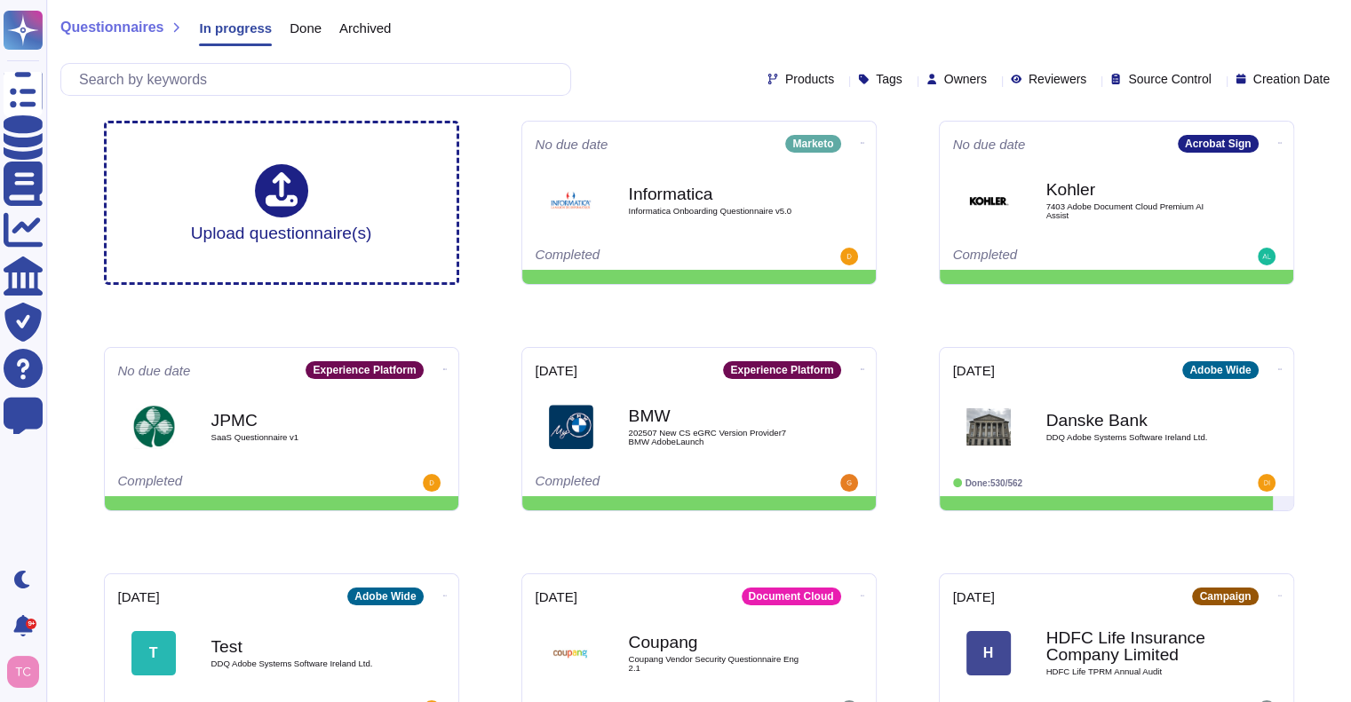
click at [994, 81] on icon at bounding box center [994, 81] width 0 height 0
type input "[PERSON_NAME]"
click at [914, 163] on div at bounding box center [911, 164] width 14 height 14
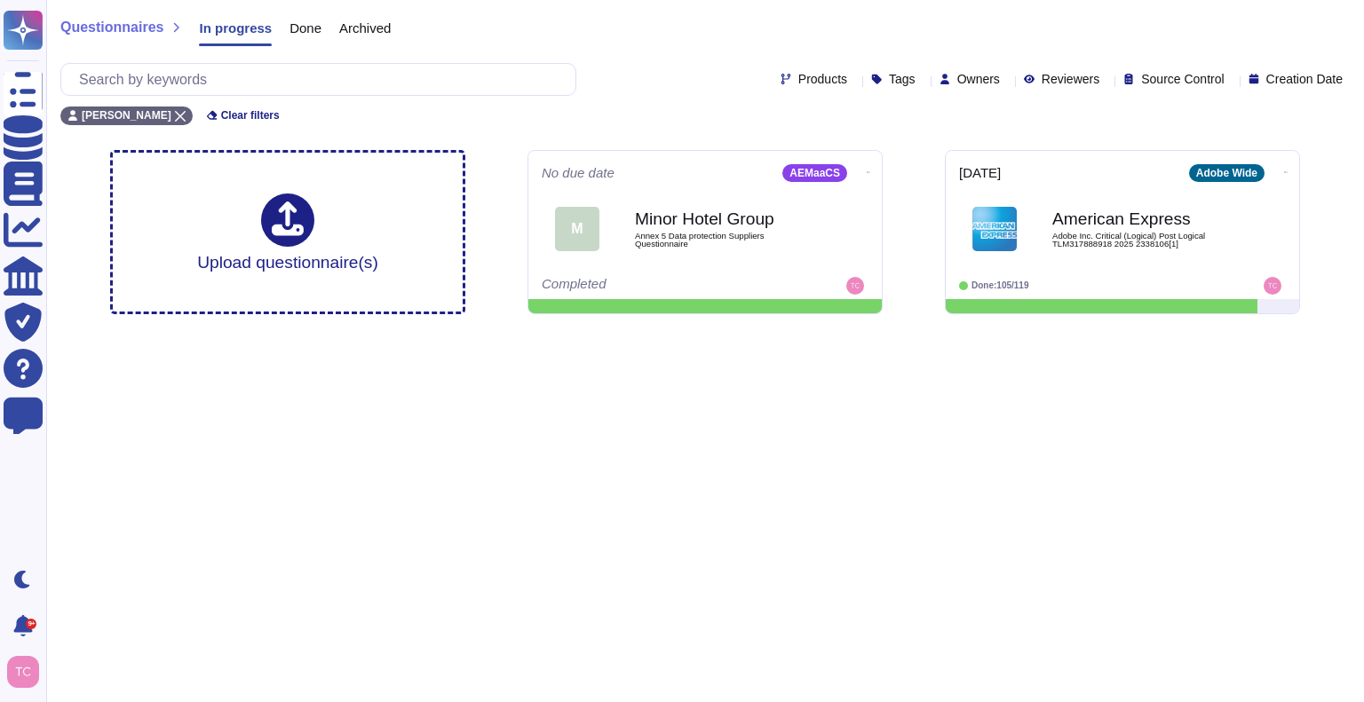
click at [804, 329] on html "Questionnaires Knowledge Base Documents Analytics CAIQ / SIG Trust Center Help …" at bounding box center [682, 164] width 1364 height 329
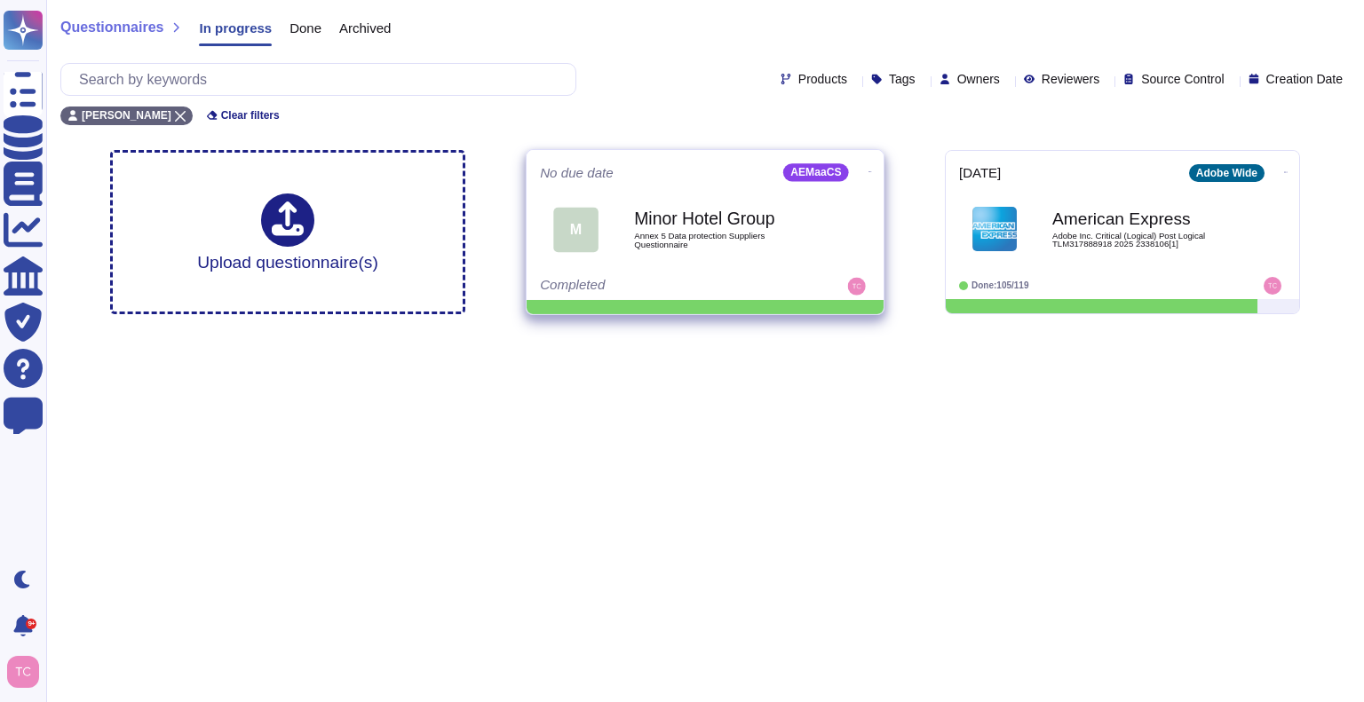
click at [868, 171] on icon at bounding box center [870, 171] width 4 height 1
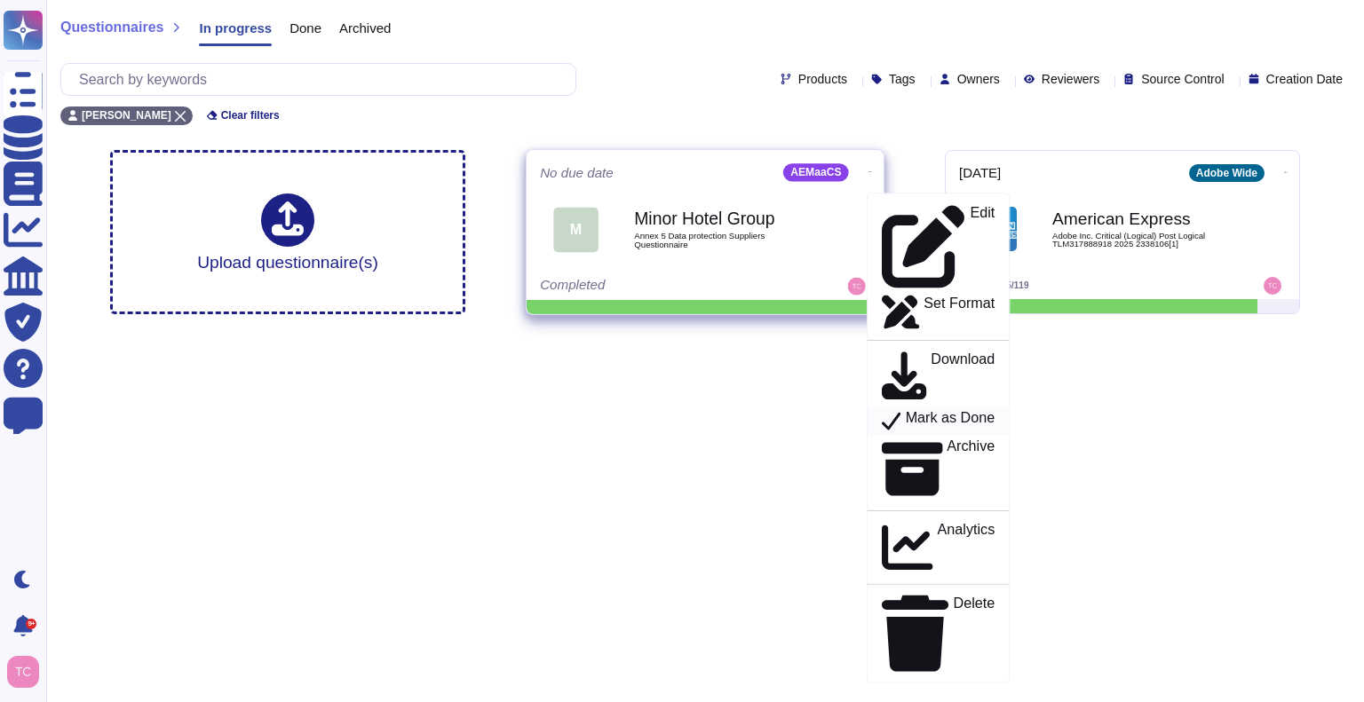
click at [886, 409] on div "Mark as Done" at bounding box center [938, 420] width 113 height 22
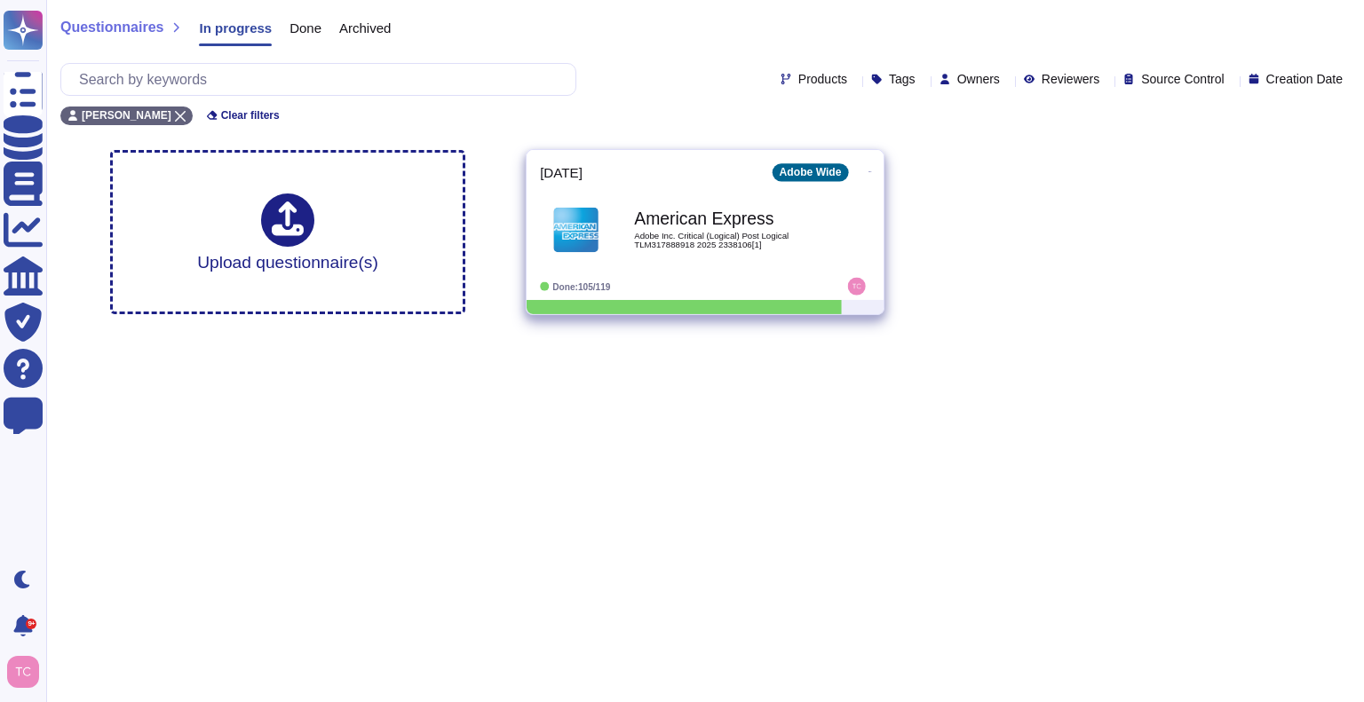
click at [777, 213] on b "American Express" at bounding box center [723, 218] width 179 height 17
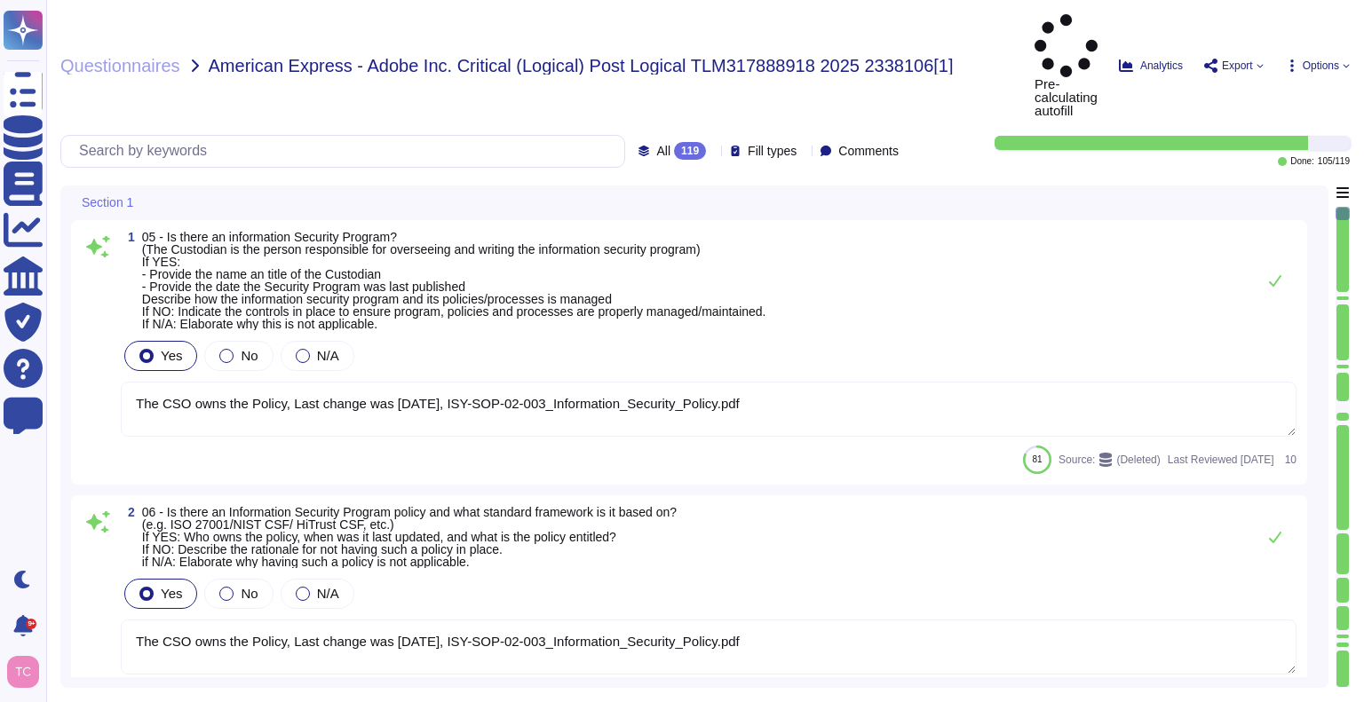
type textarea "The CSO owns the Policy, Last change was [DATE], ISY-SOP-02-003_Information_Sec…"
type textarea "Host-based and network firewalls are in place, as well as strict firewall polic…"
type textarea "Adobe has a Data Classification and Handling Standard governing this function. …"
click at [828, 382] on textarea "The CSO owns the Policy, Last change was [DATE], ISY-SOP-02-003_Information_Sec…" at bounding box center [709, 409] width 1176 height 55
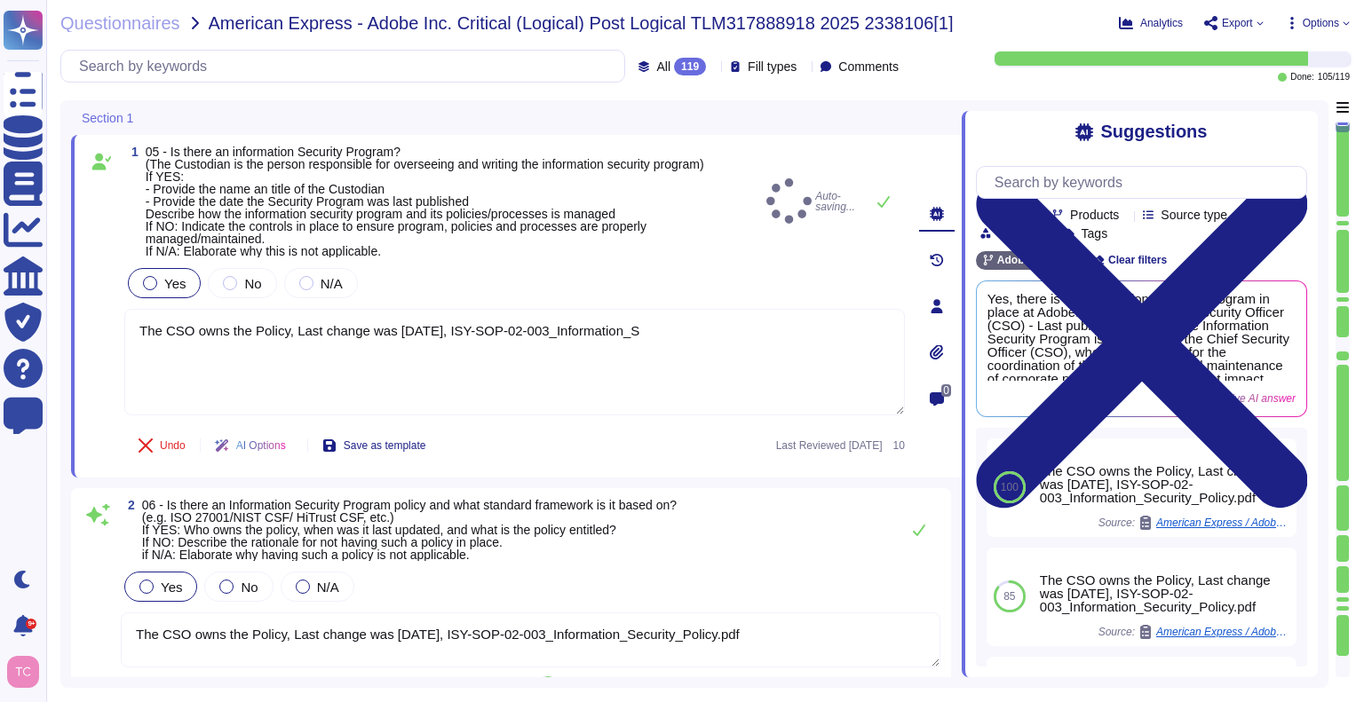
type textarea "The CSO owns the Policy, Last change was [DATE], ISY-SOP-02-003_Information_S"
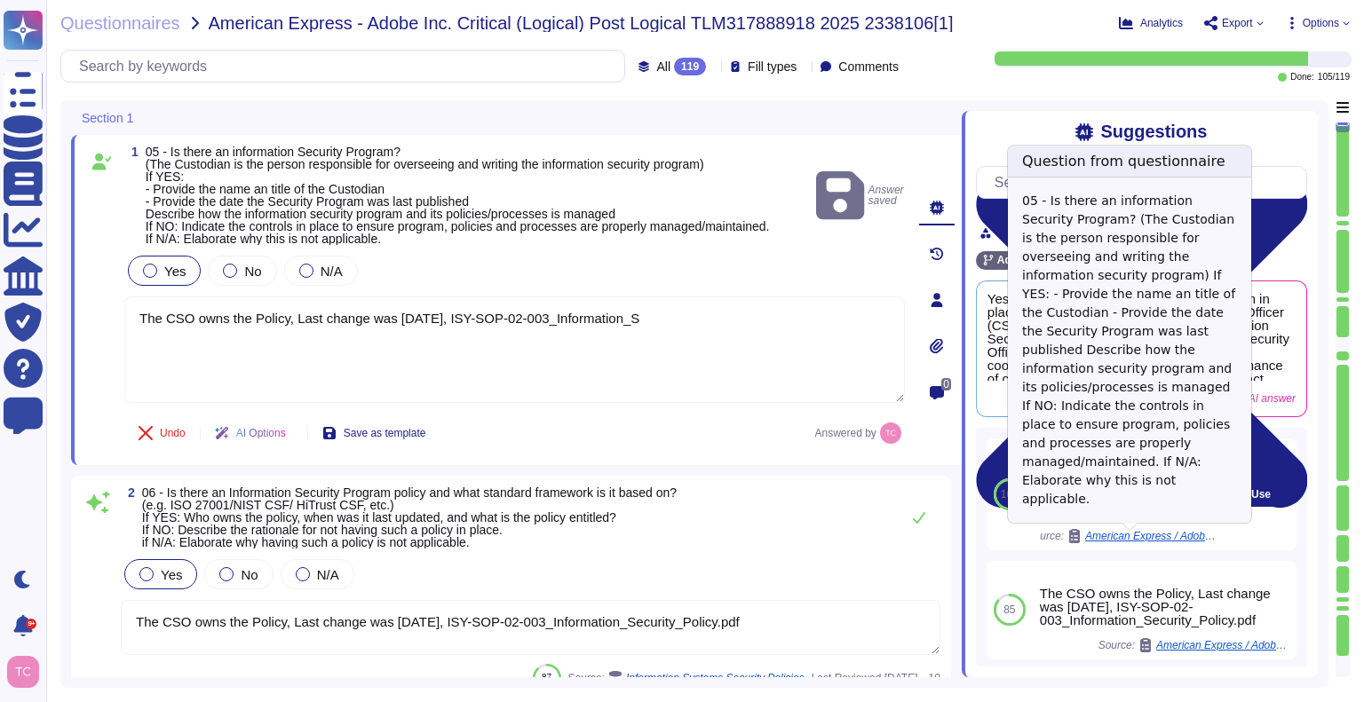
click at [1180, 535] on span "American Express / Adobe Inc. Critical (Logical) Post Logical TLM317888918 2025…" at bounding box center [1151, 536] width 133 height 11
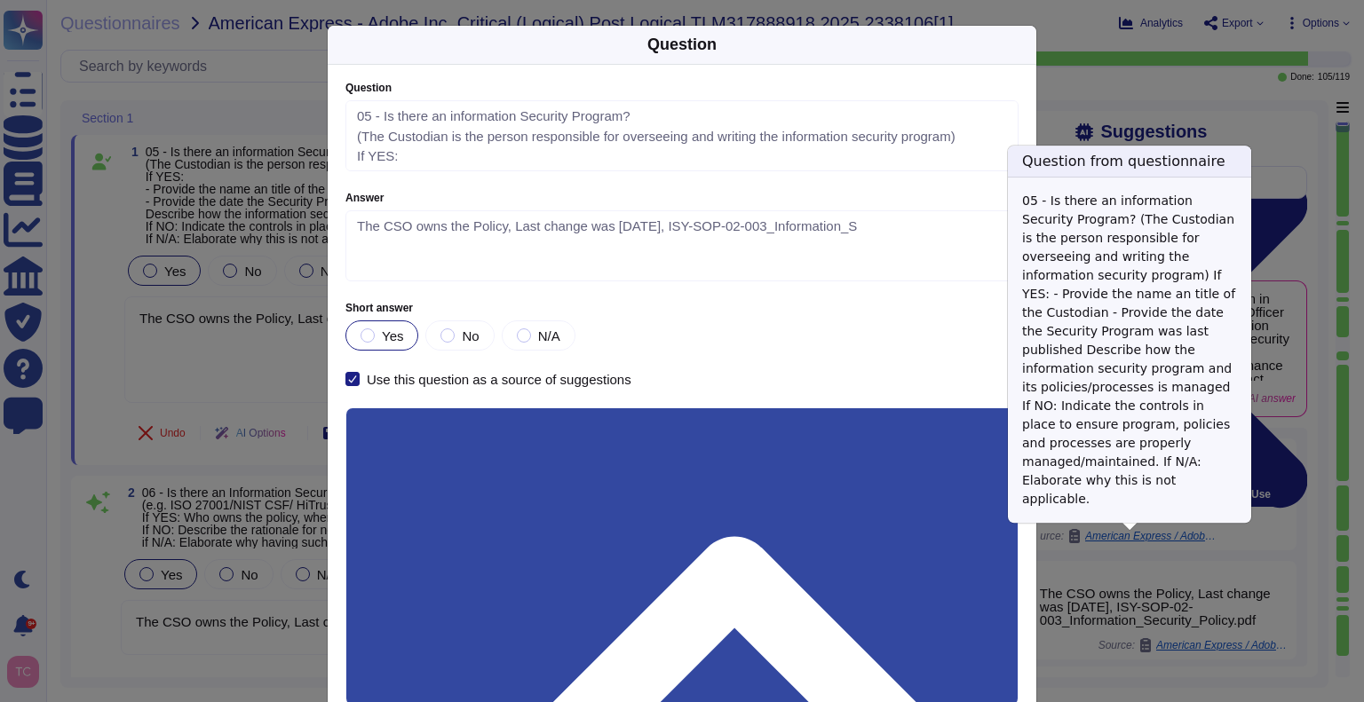
type textarea "05 - Is there an information Security Program? (The Custodian is the person res…"
type textarea "The CSO owns the Policy, Last change was [DATE], ISY-SOP-02-003_Information_S"
type textarea "05 - Is there an information Security Program? (The Custodian is the person res…"
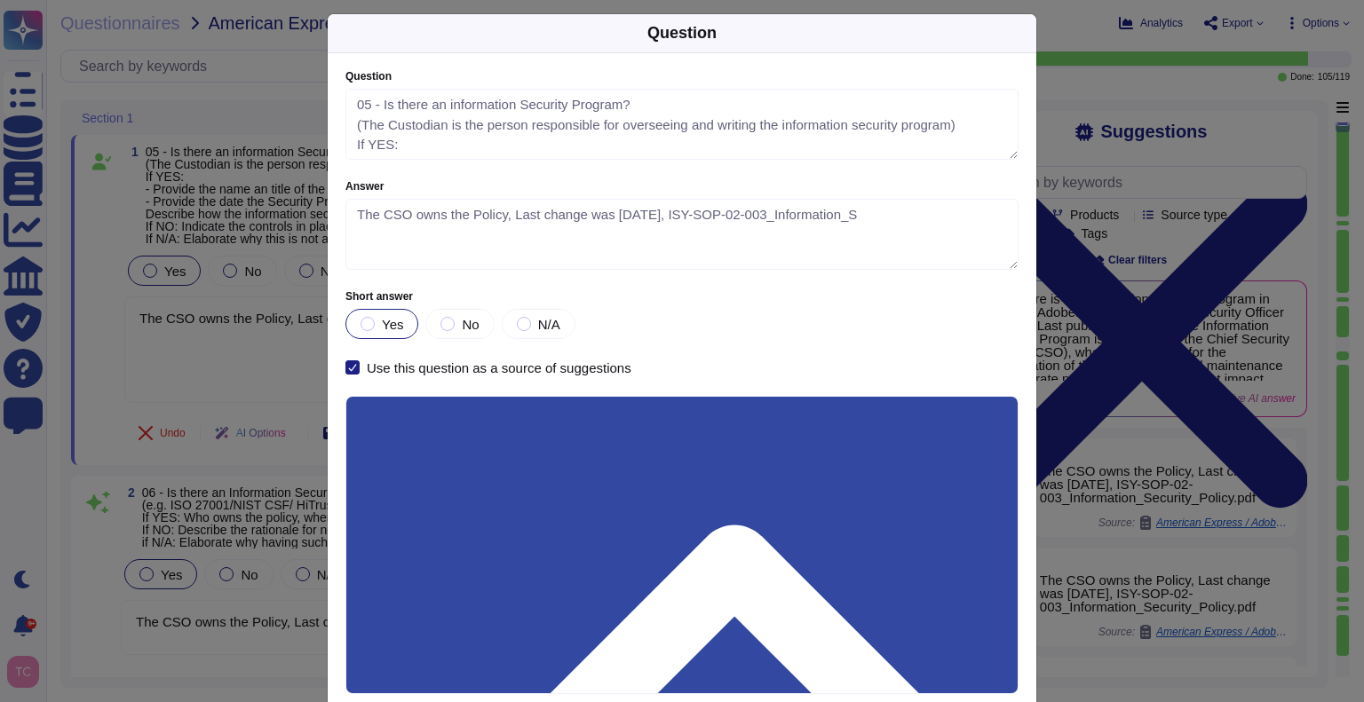
scroll to position [110, 0]
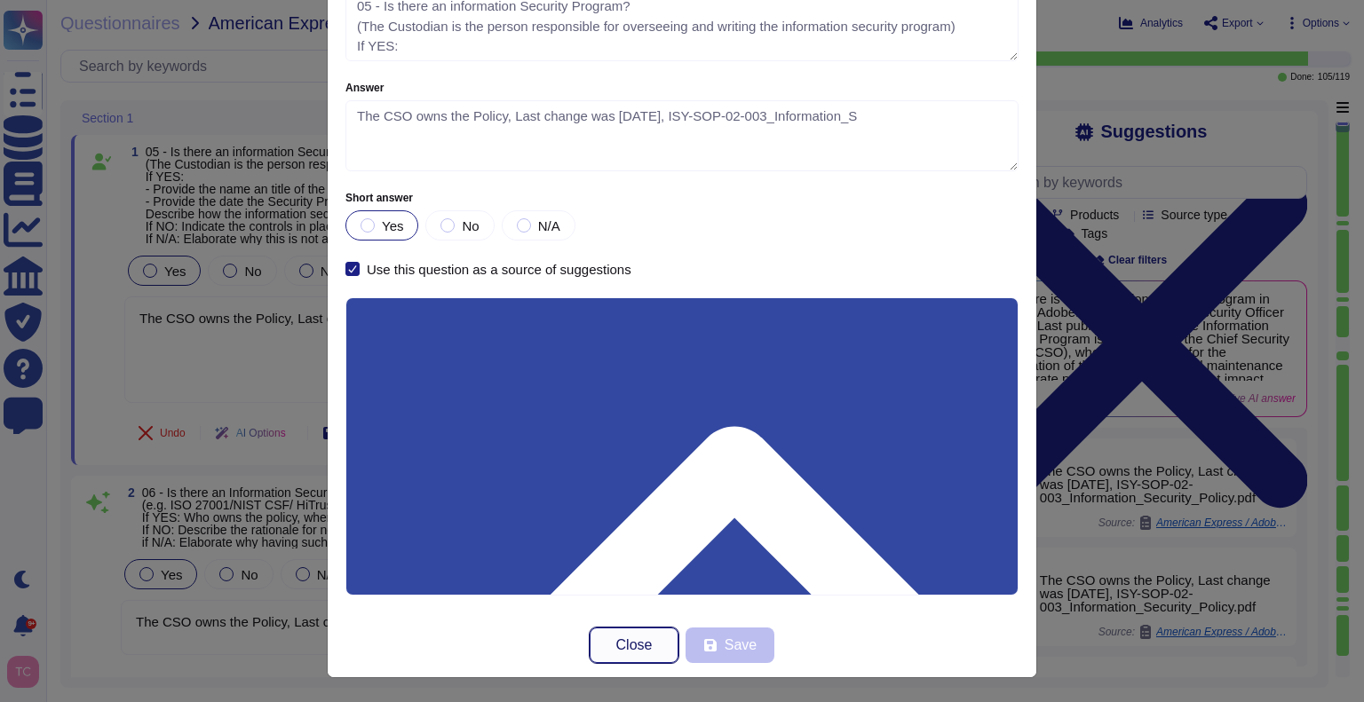
click at [619, 638] on span "Close" at bounding box center [634, 645] width 36 height 14
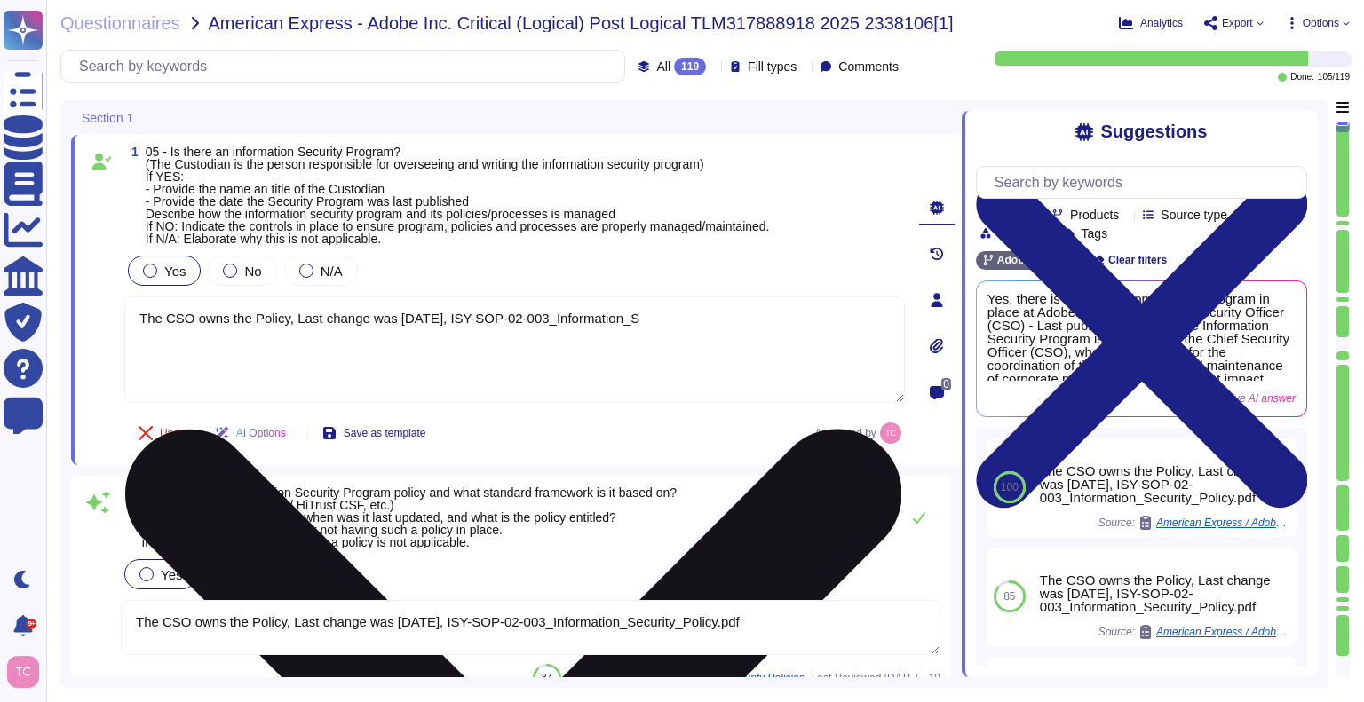
drag, startPoint x: 391, startPoint y: 318, endPoint x: 483, endPoint y: 321, distance: 92.4
click at [483, 321] on textarea "The CSO owns the Policy, Last change was [DATE], ISY-SOP-02-003_Information_S" at bounding box center [514, 350] width 781 height 107
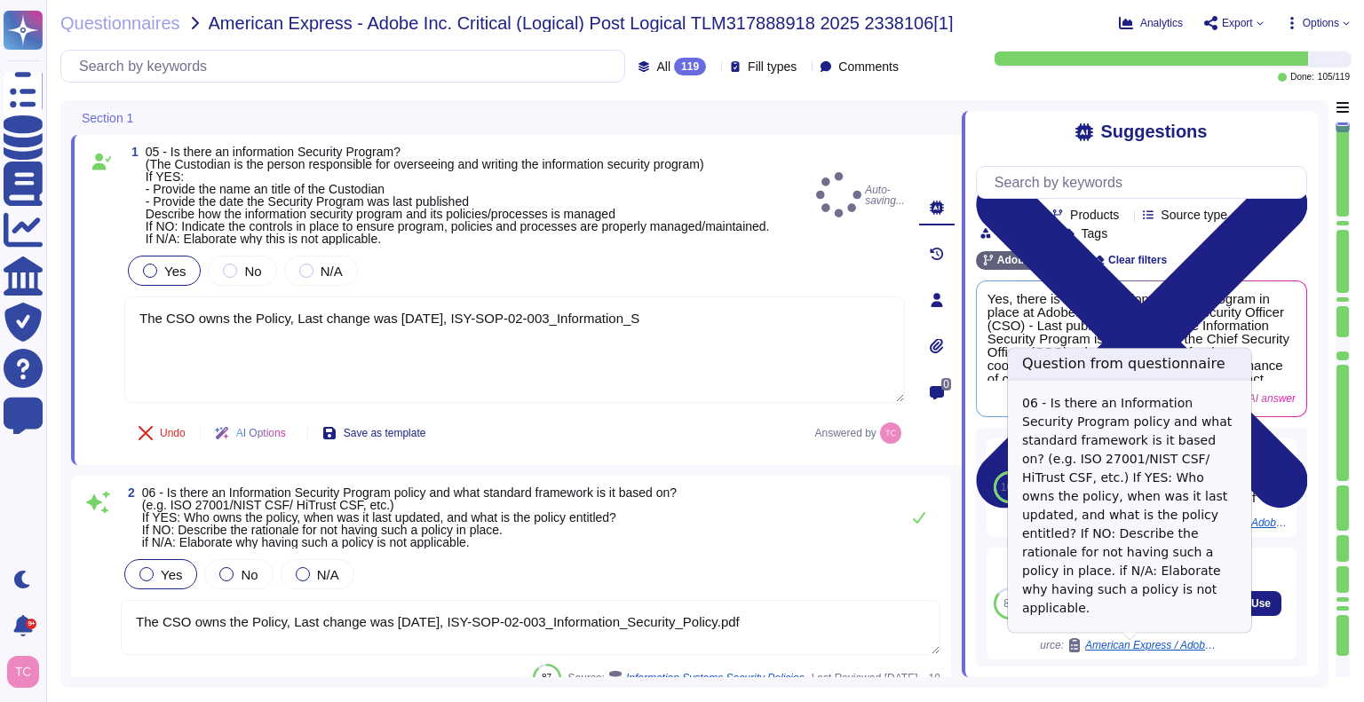
type textarea "The CSO owns the Policy, Last change was [DATE], ISY-SOP-02-003_Information_S"
click at [1121, 647] on span "American Express / Adobe Inc. Critical (Logical) Post Logical TLM317888918 2025…" at bounding box center [1151, 645] width 133 height 11
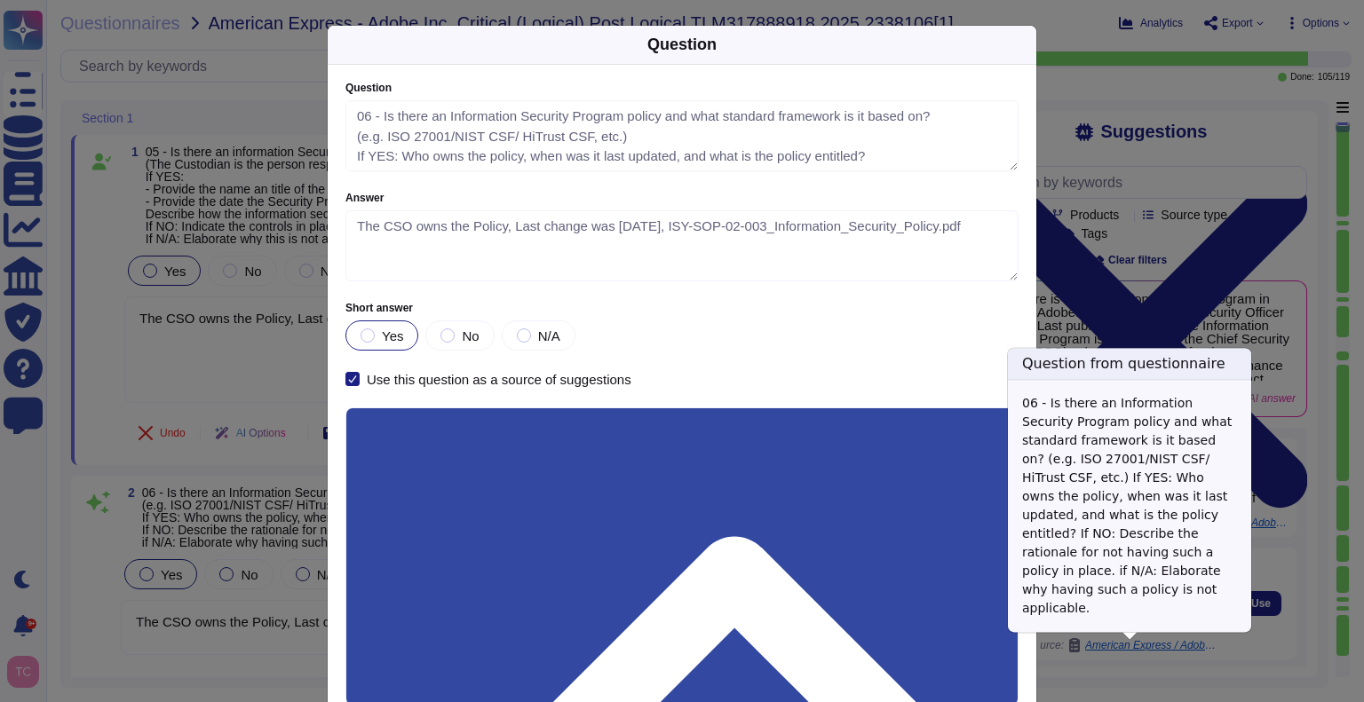
type textarea "06 - Is there an Information Security Program policy and what standard framewor…"
type textarea "The CSO owns the Policy, Last change was [DATE], ISY-SOP-02-003_Information_Sec…"
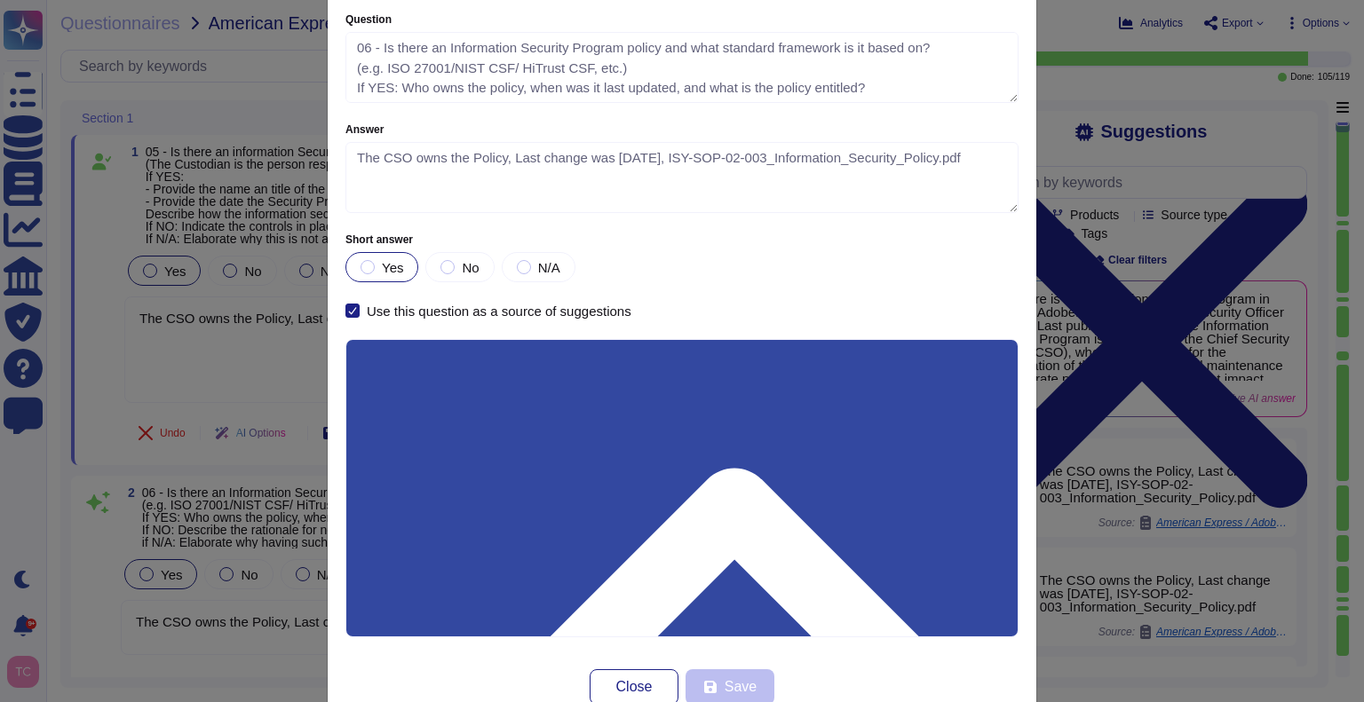
scroll to position [69, 0]
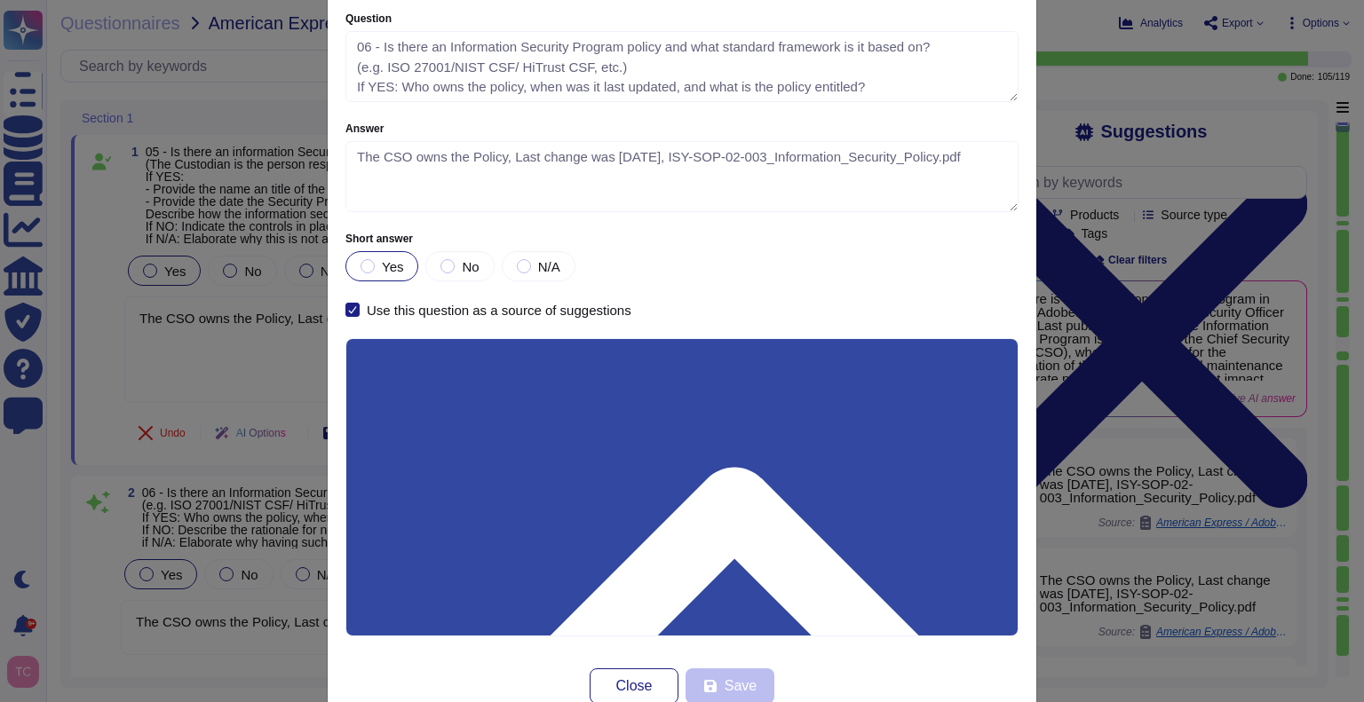
click at [0, 0] on input "Use this questionnaire as a source of suggestions" at bounding box center [0, 0] width 0 height 0
click at [349, 311] on icon at bounding box center [353, 309] width 8 height 7
click at [0, 0] on input "Use this question as a source of suggestions" at bounding box center [0, 0] width 0 height 0
click at [729, 686] on span "Save" at bounding box center [741, 686] width 32 height 14
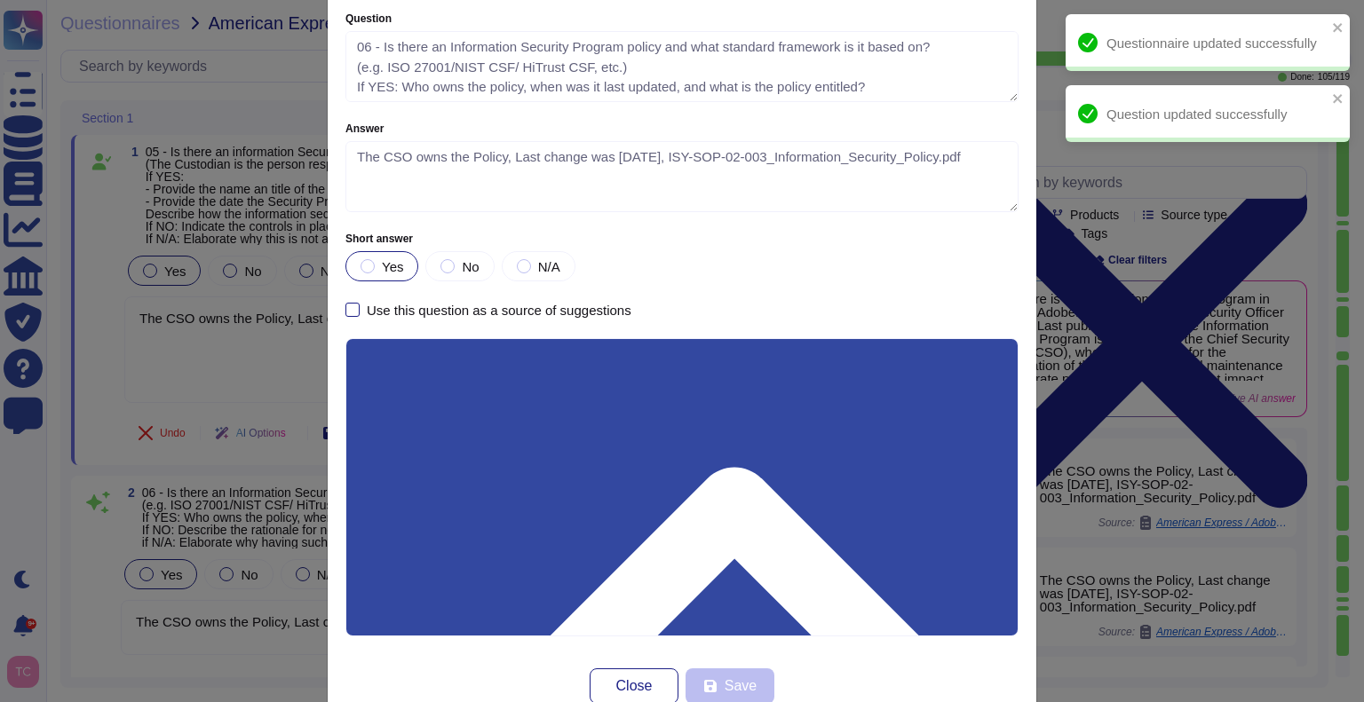
type textarea "06 - Is there an Information Security Program policy and what standard framewor…"
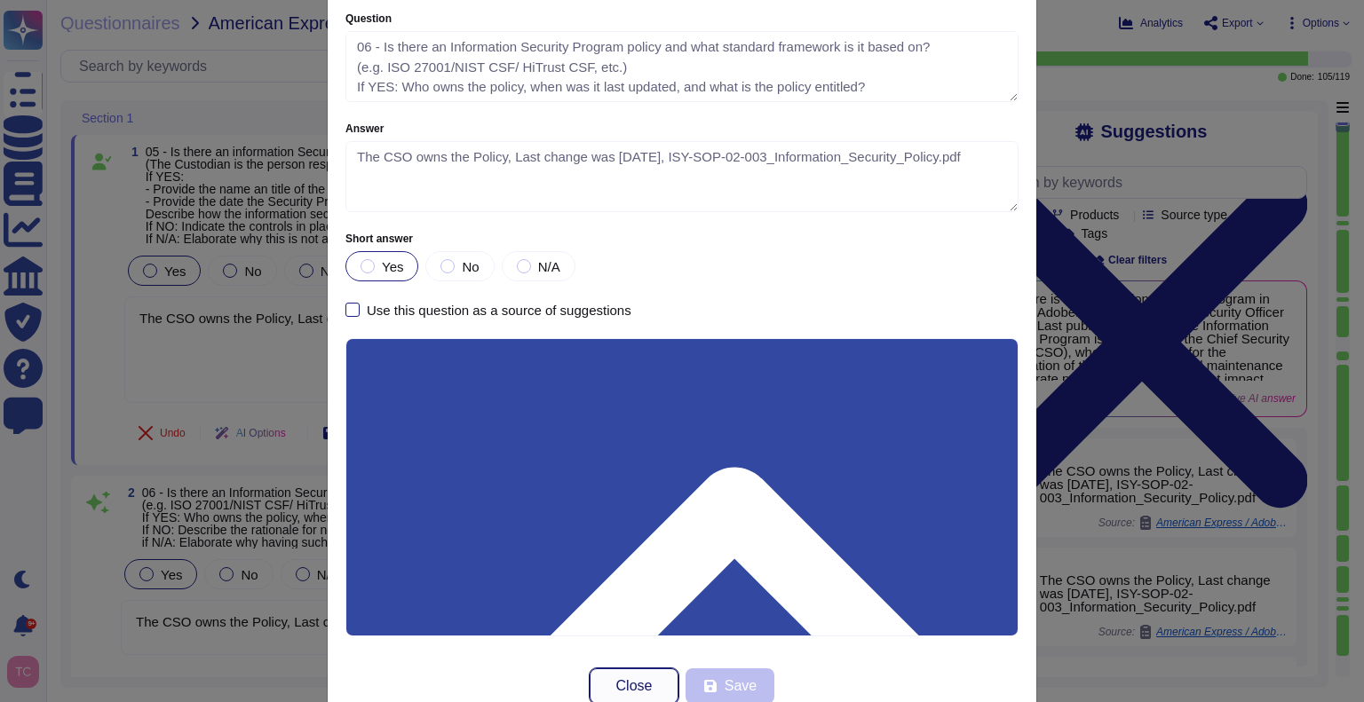
click at [605, 690] on button "Close" at bounding box center [634, 687] width 89 height 36
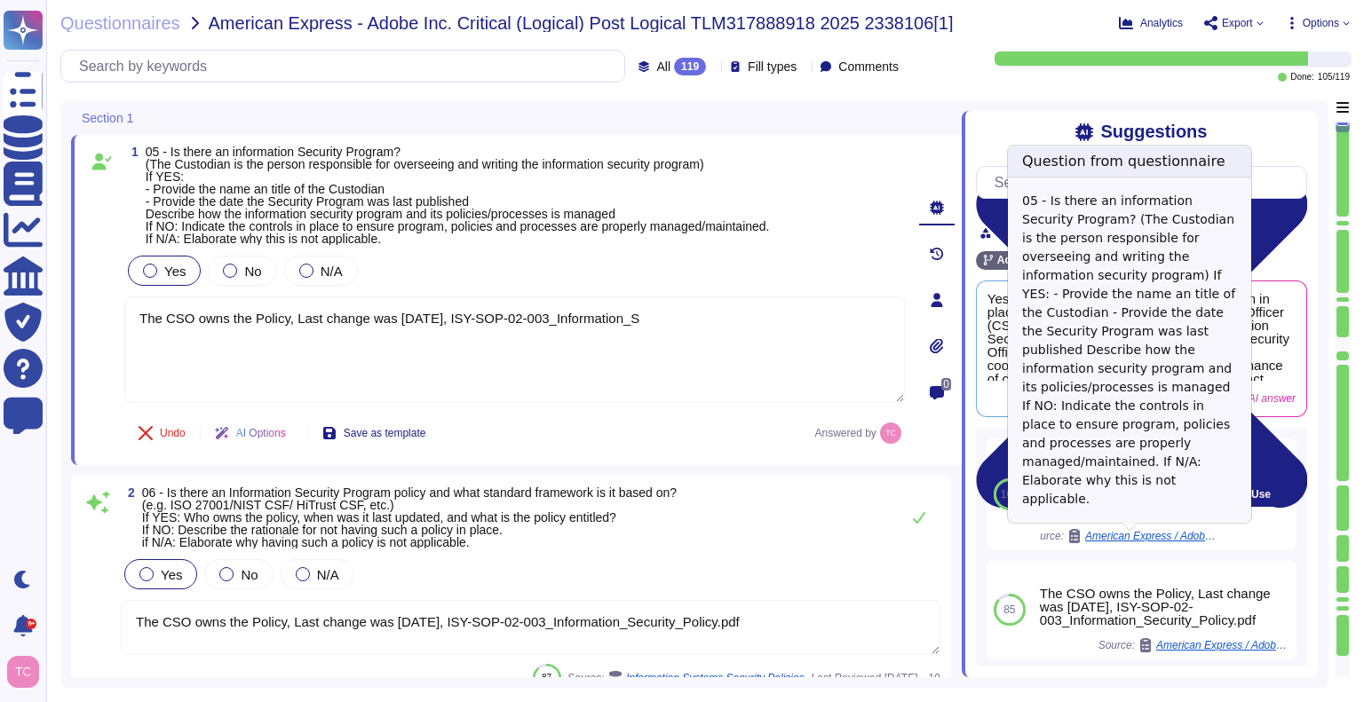
click at [1163, 537] on span "American Express / Adobe Inc. Critical (Logical) Post Logical TLM317888918 2025…" at bounding box center [1151, 536] width 133 height 11
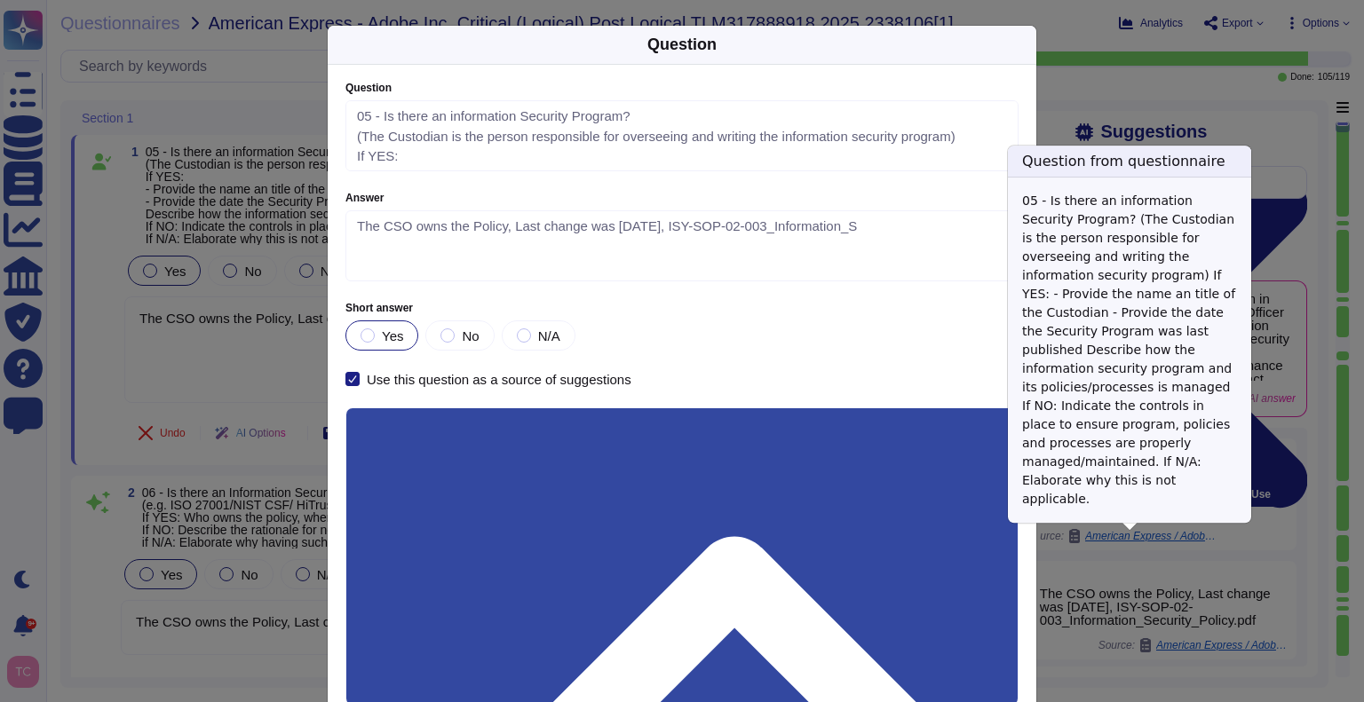
type textarea "05 - Is there an information Security Program? (The Custodian is the person res…"
type textarea "The CSO owns the Policy, Last change was [DATE], ISY-SOP-02-003_Information_S"
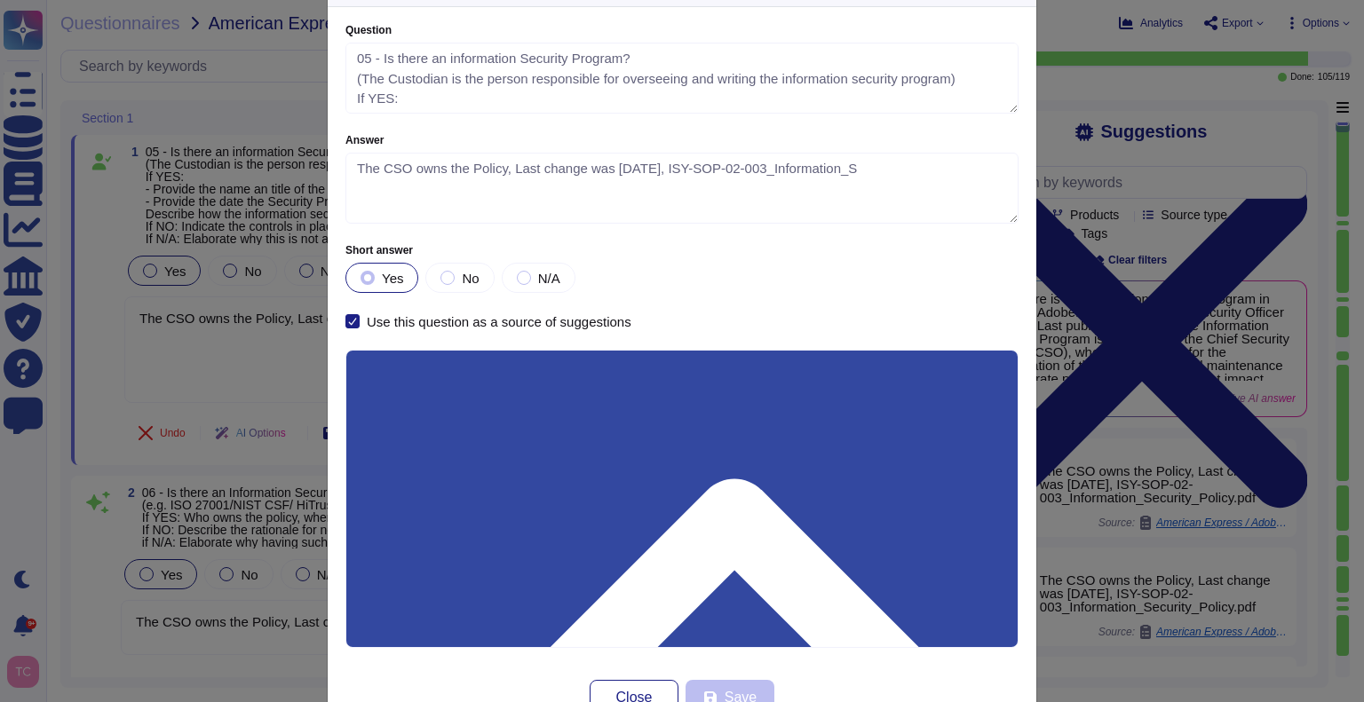
scroll to position [59, 0]
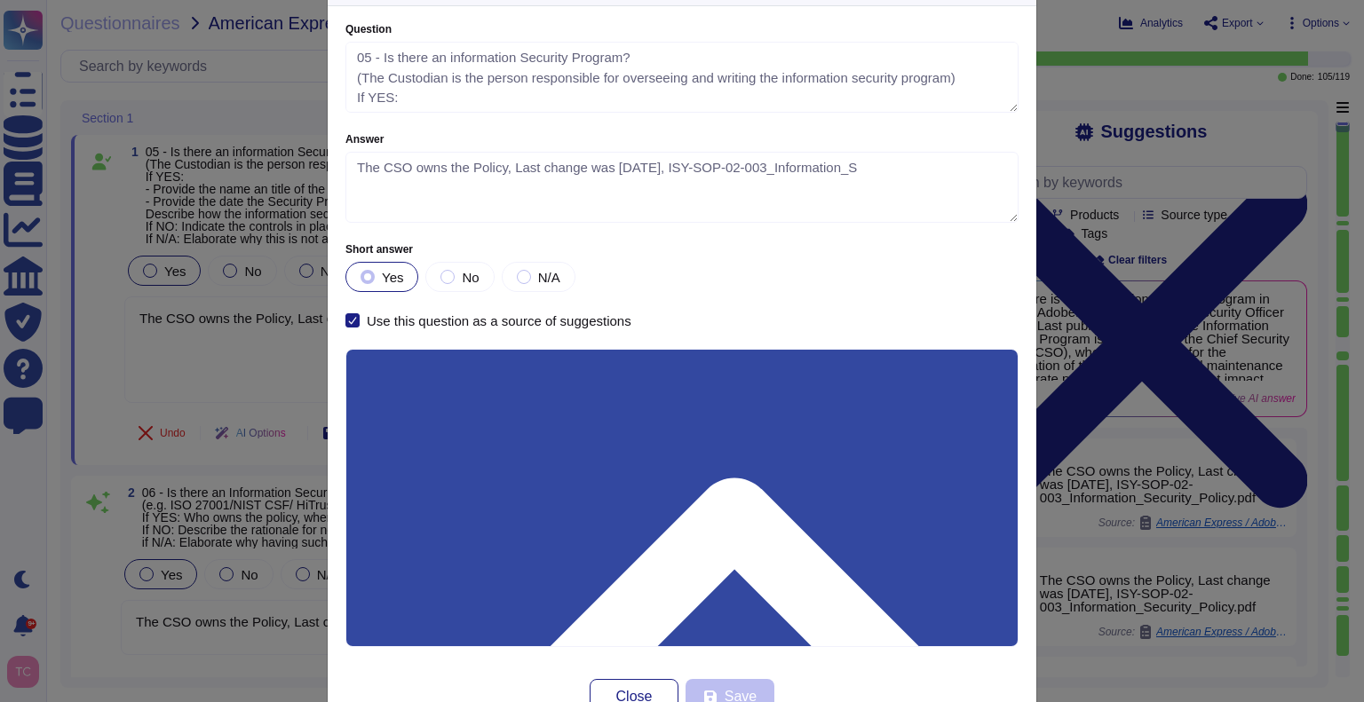
drag, startPoint x: 345, startPoint y: 321, endPoint x: 363, endPoint y: 317, distance: 19.0
click at [363, 317] on label "Use this question as a source of suggestions" at bounding box center [488, 320] width 286 height 14
click at [0, 0] on input "Use this question as a source of suggestions" at bounding box center [0, 0] width 0 height 0
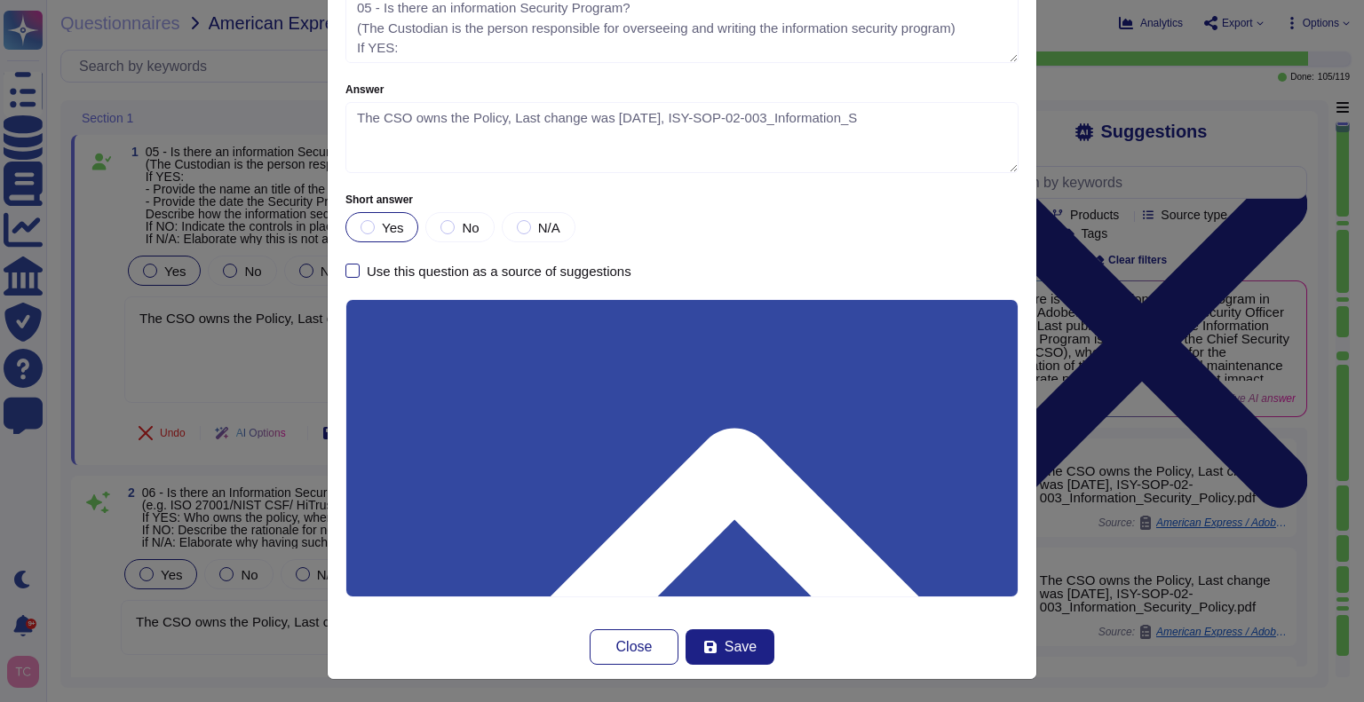
scroll to position [110, 0]
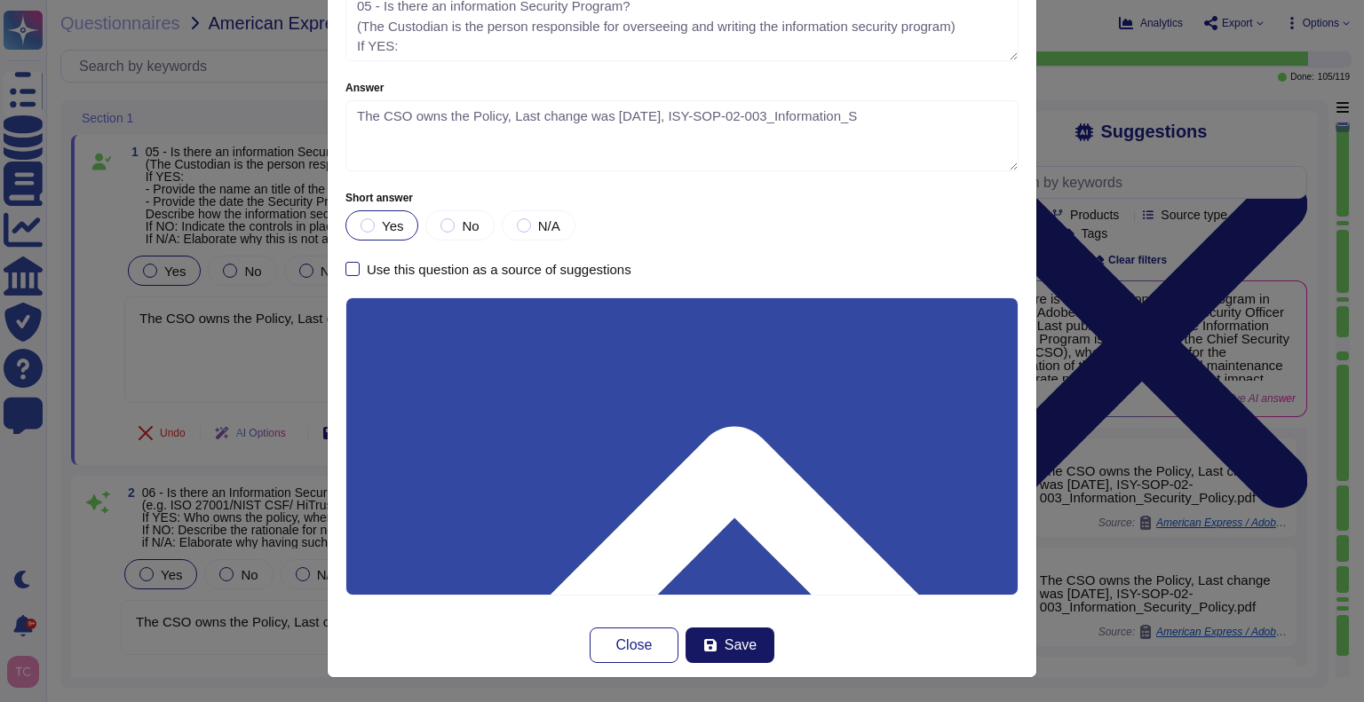
click at [725, 646] on span "Save" at bounding box center [741, 645] width 32 height 14
type textarea "05 - Is there an information Security Program? (The Custodian is the person res…"
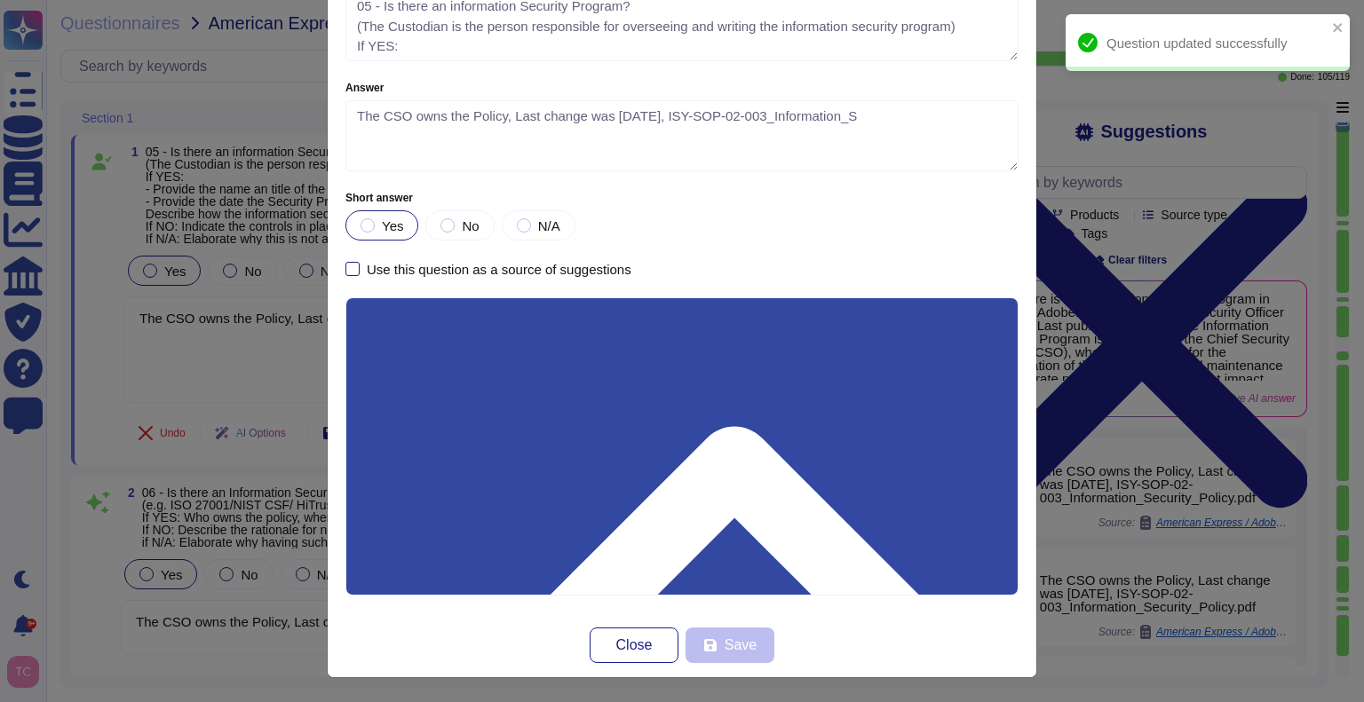
click at [1042, 87] on div "Question Question 05 - Is there an information Security Program? (The Custodian…" at bounding box center [682, 351] width 1364 height 702
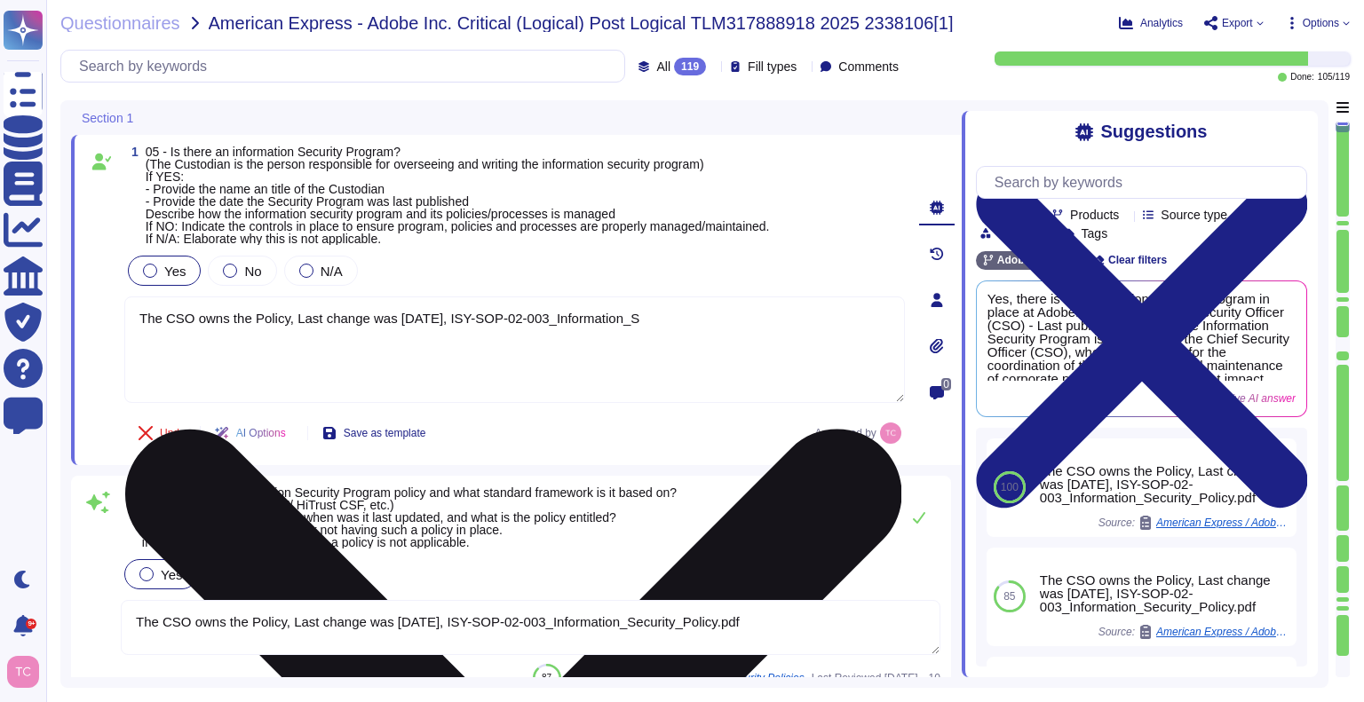
click at [645, 315] on textarea "The CSO owns the Policy, Last change was [DATE], ISY-SOP-02-003_Information_S" at bounding box center [514, 350] width 781 height 107
click at [518, 316] on textarea "The CSO owns the Policy, Last change was [DATE]" at bounding box center [514, 350] width 781 height 107
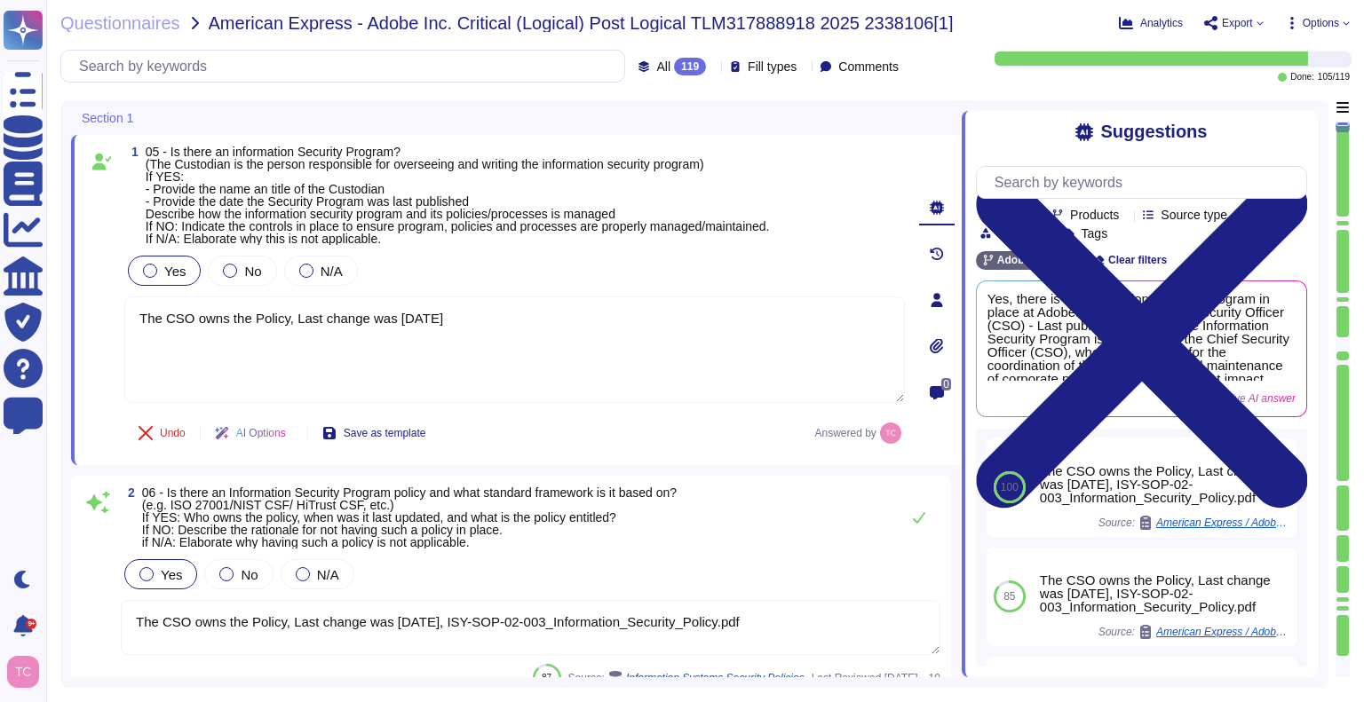
type textarea "The CSO owns the Policy, Last change was [DATE]"
drag, startPoint x: 478, startPoint y: 623, endPoint x: 385, endPoint y: 623, distance: 93.2
click at [385, 623] on textarea "The CSO owns the Policy, Last change was [DATE], ISY-SOP-02-003_Information_Sec…" at bounding box center [531, 627] width 820 height 55
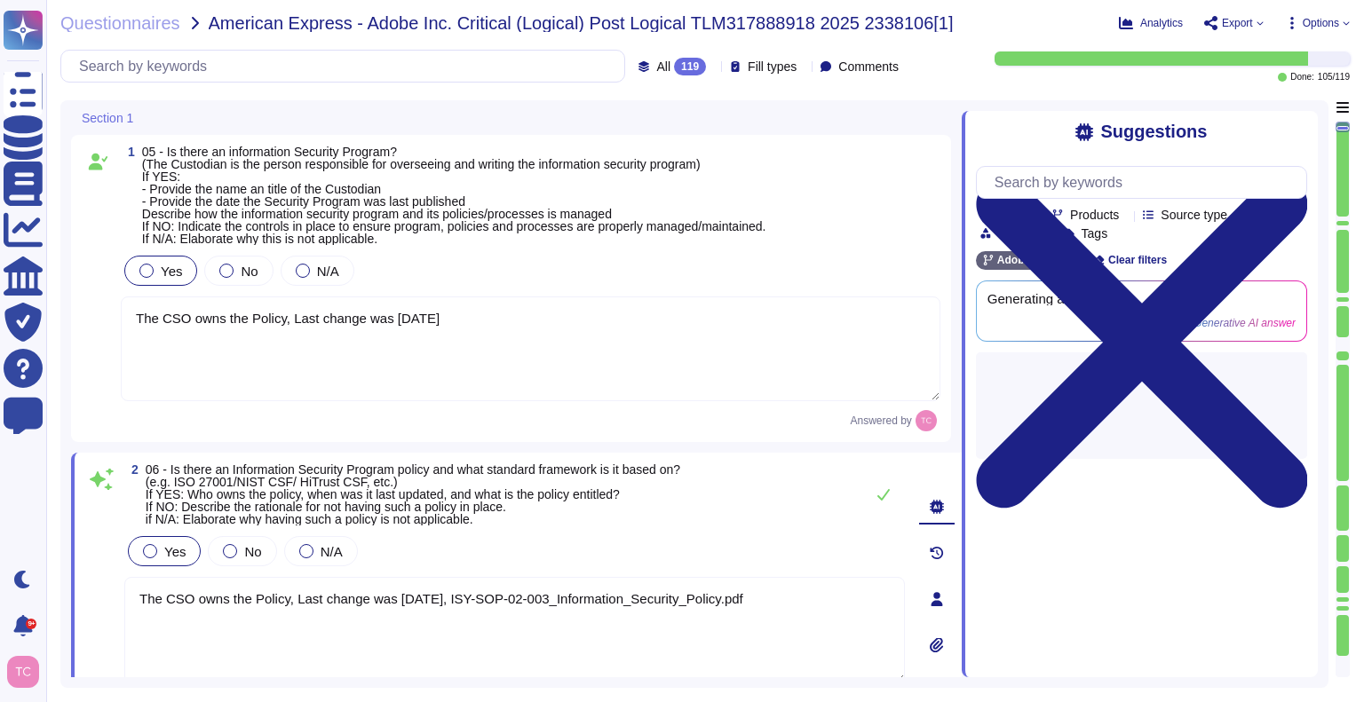
type textarea "The CSO owns the Policy, Last change was [DATE], ISY-SOP-02-003_Information_Sec…"
click at [654, 535] on div "2 06 - Is there an Information Security Program policy and what standard framew…" at bounding box center [495, 600] width 820 height 272
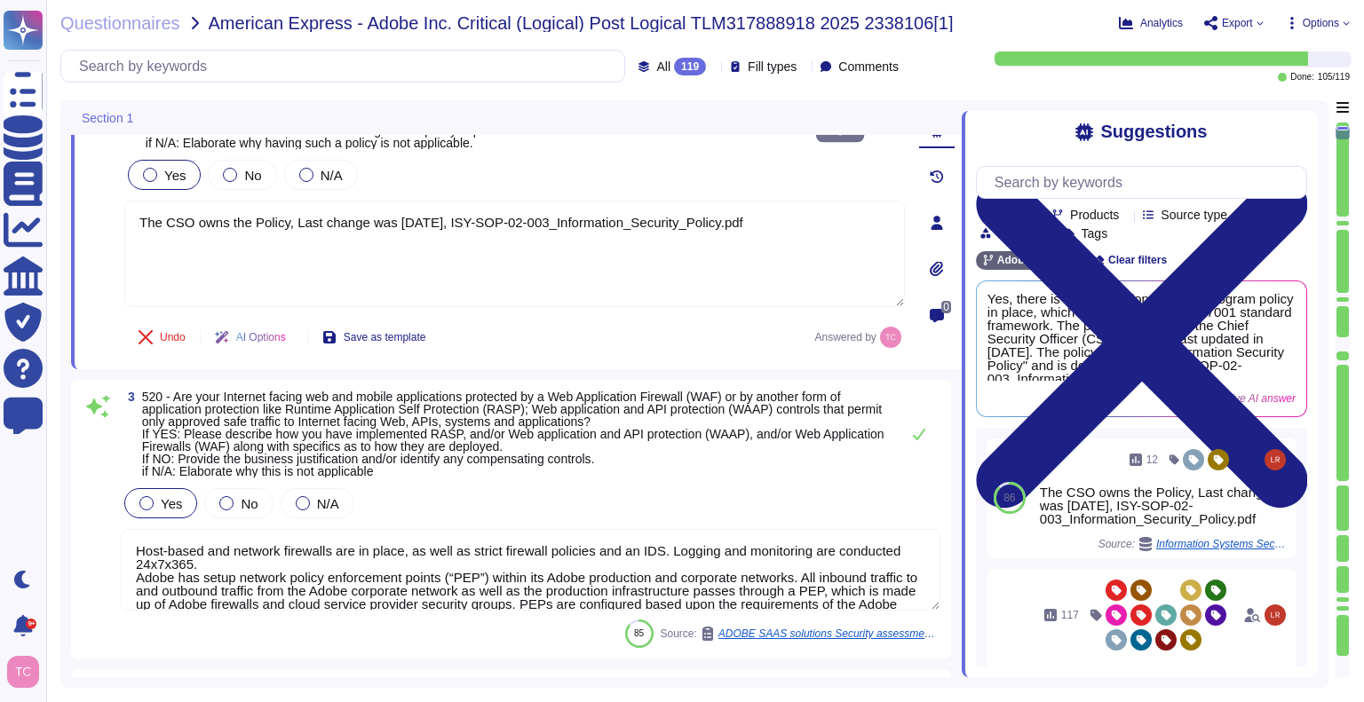
type textarea "Lor Ipsumdol Sitametc Adip eli seddoeiusm temporinci utl etdolo mag aliquaenim …"
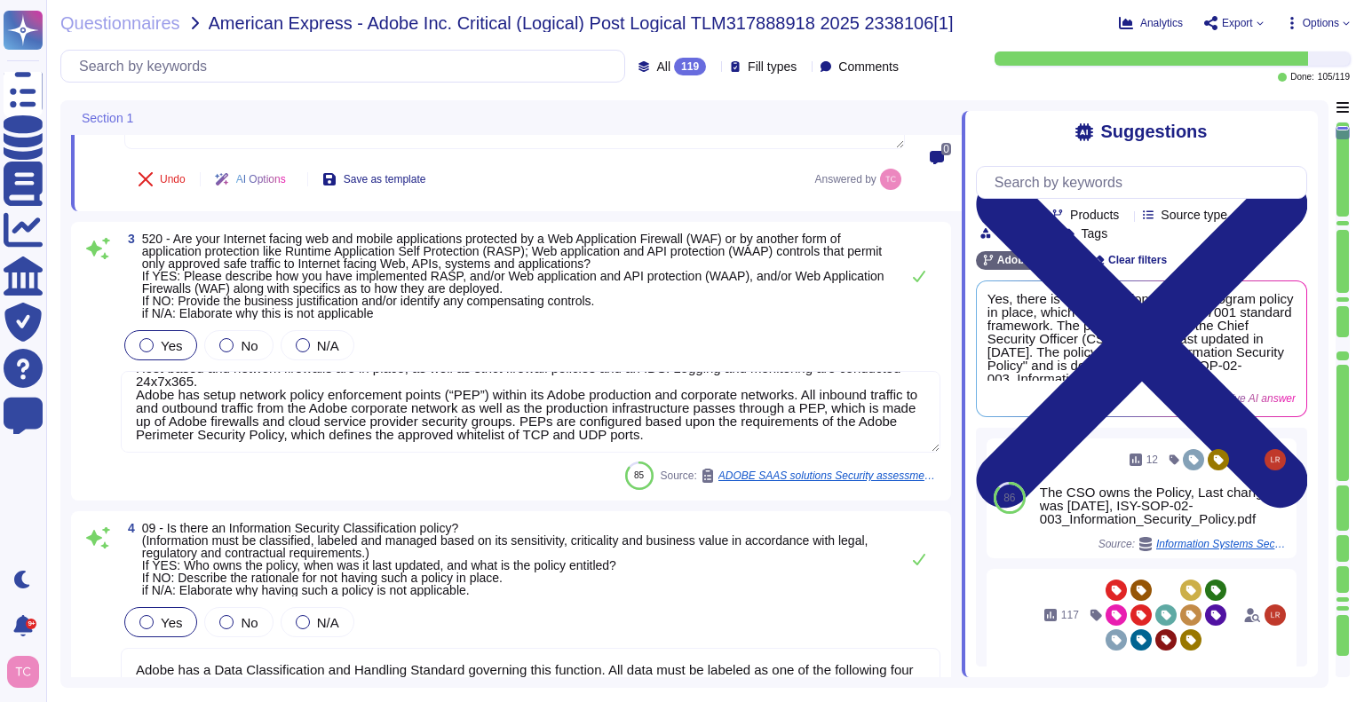
scroll to position [28, 0]
click at [1102, 179] on input "text" at bounding box center [1146, 182] width 321 height 31
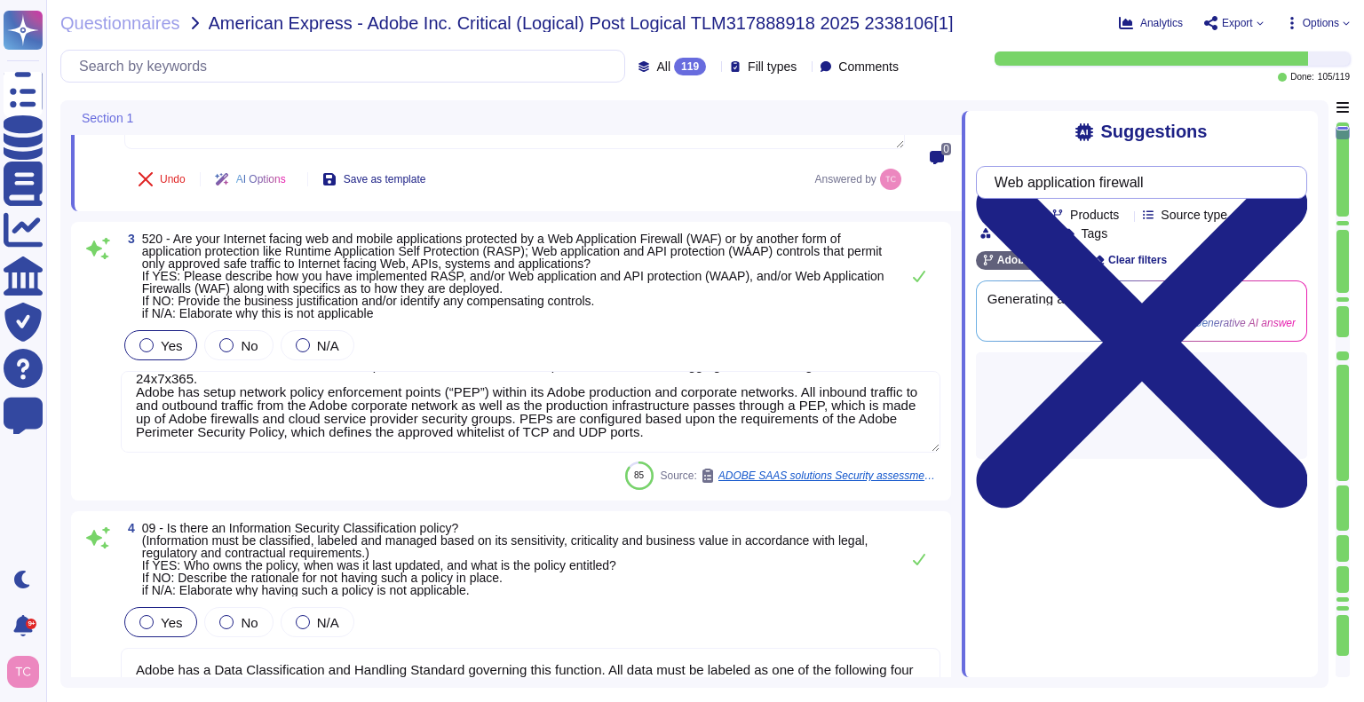
type input "Web application firewall"
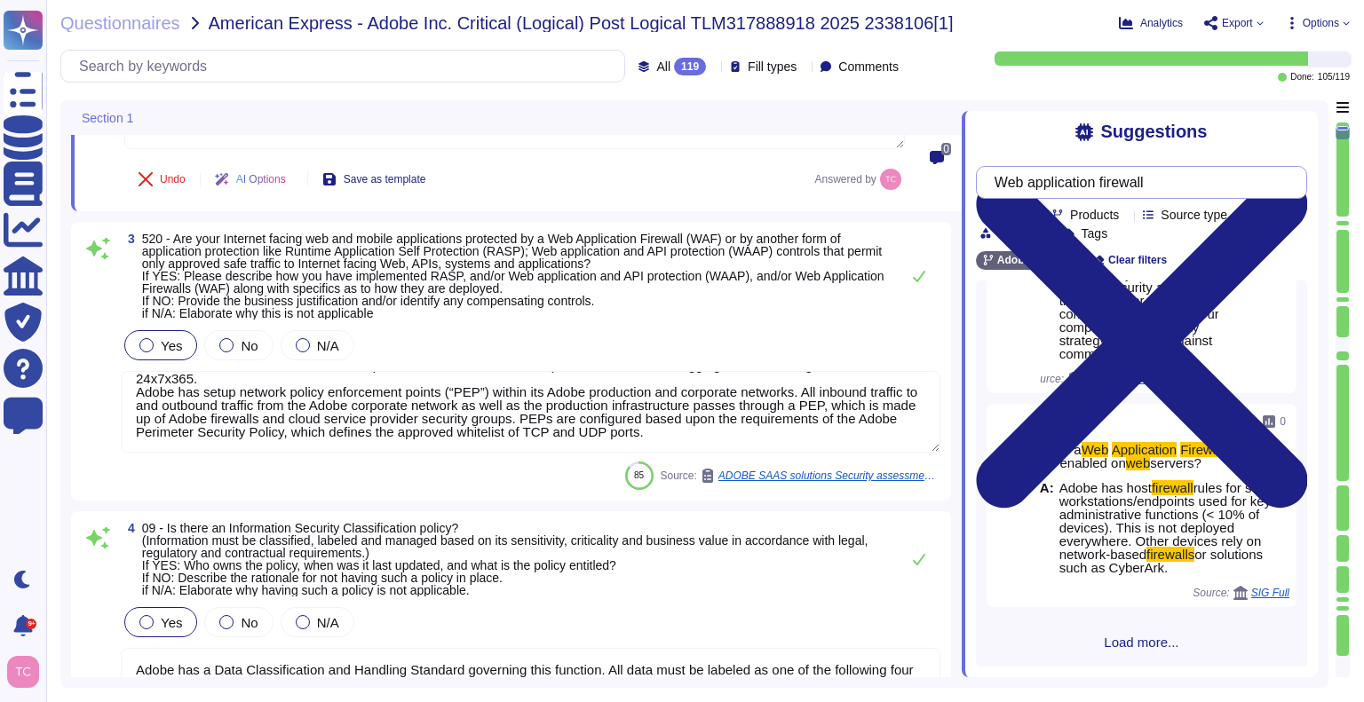
scroll to position [262, 0]
click at [1133, 644] on span "Load more..." at bounding box center [1141, 642] width 331 height 13
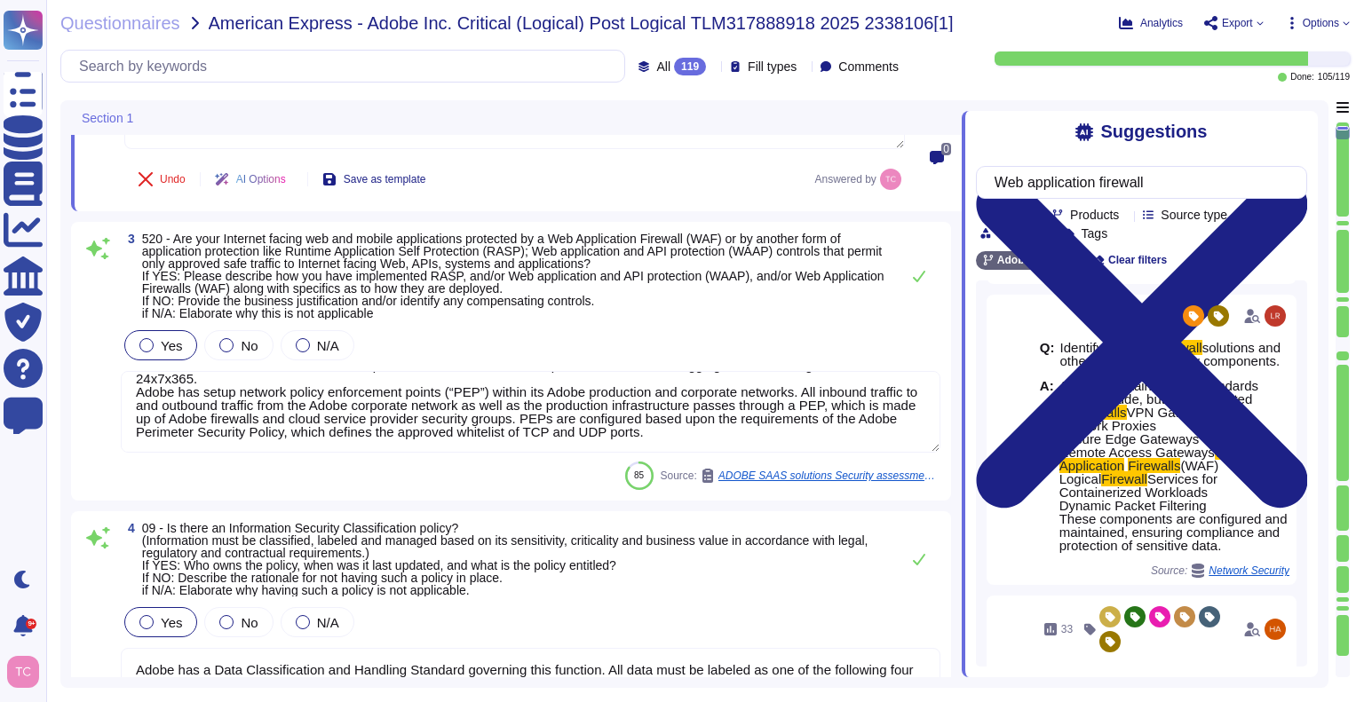
scroll to position [1384, 0]
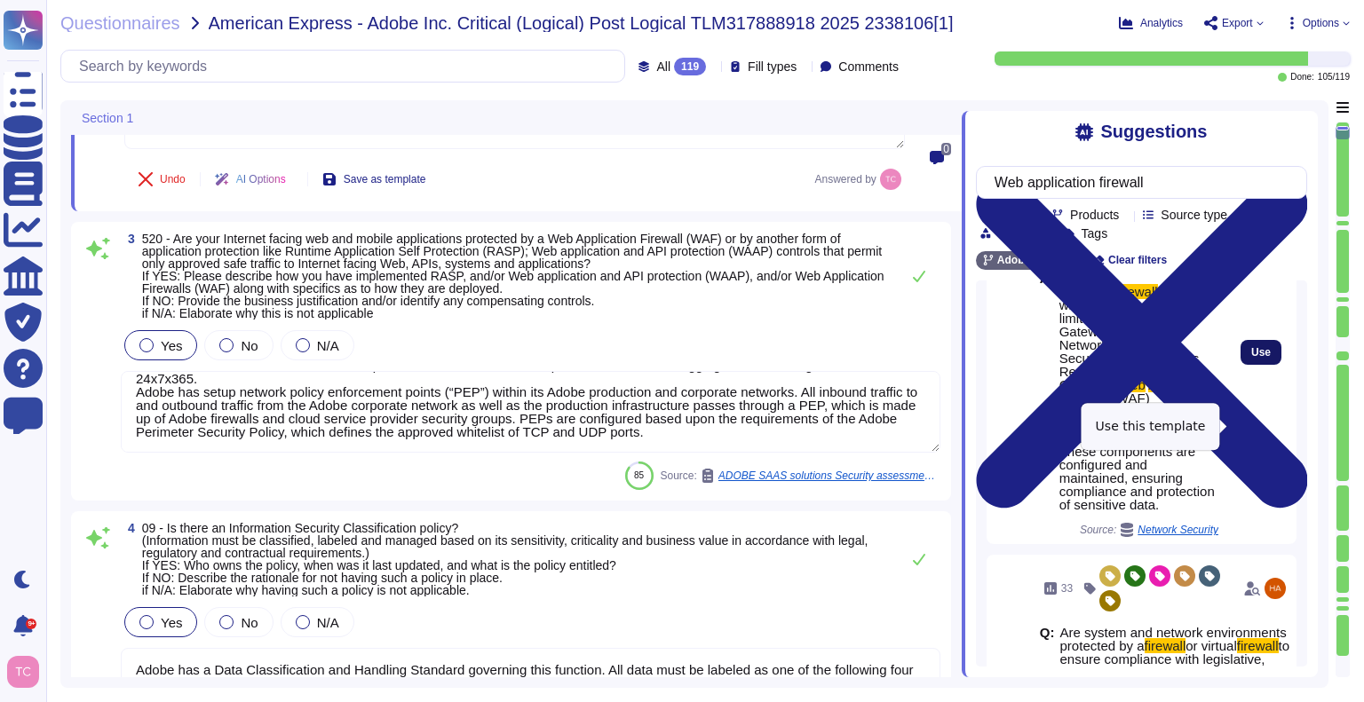
click at [1251, 358] on span "Use" at bounding box center [1261, 352] width 20 height 11
type textarea "The CSO owns the Policy, Last change was [DATE], ISY-SOP-02-003_Information_Sec…"
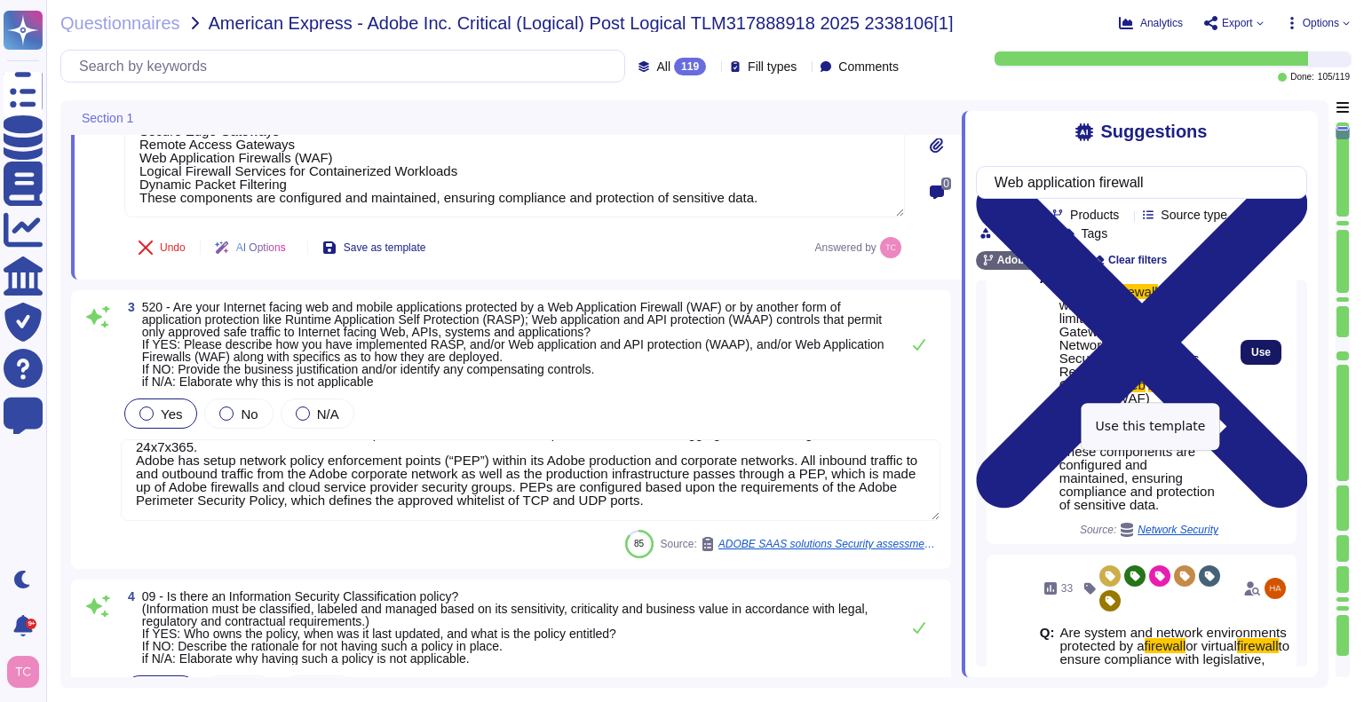
type textarea "Lor Ipsumdol Sitametc Adip eli seddoeiusm temporinci utl etdolo mag aliquaenim …"
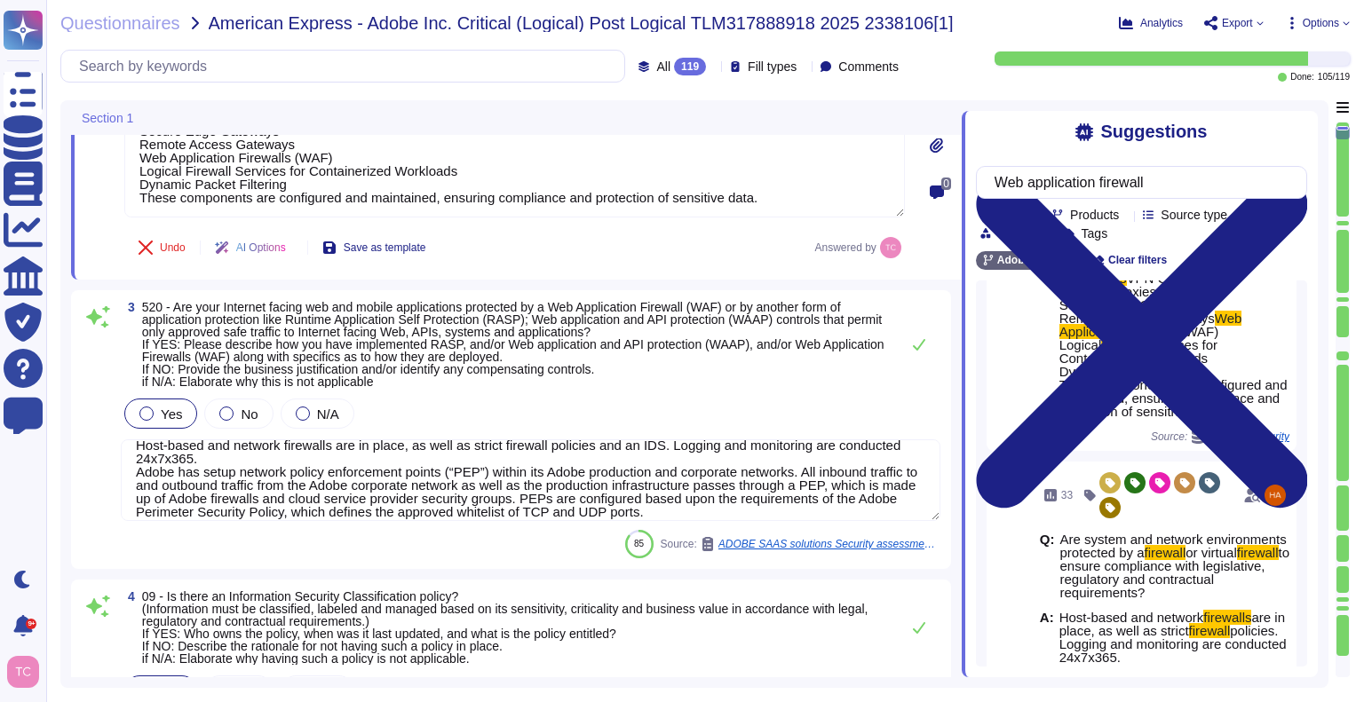
scroll to position [28, 0]
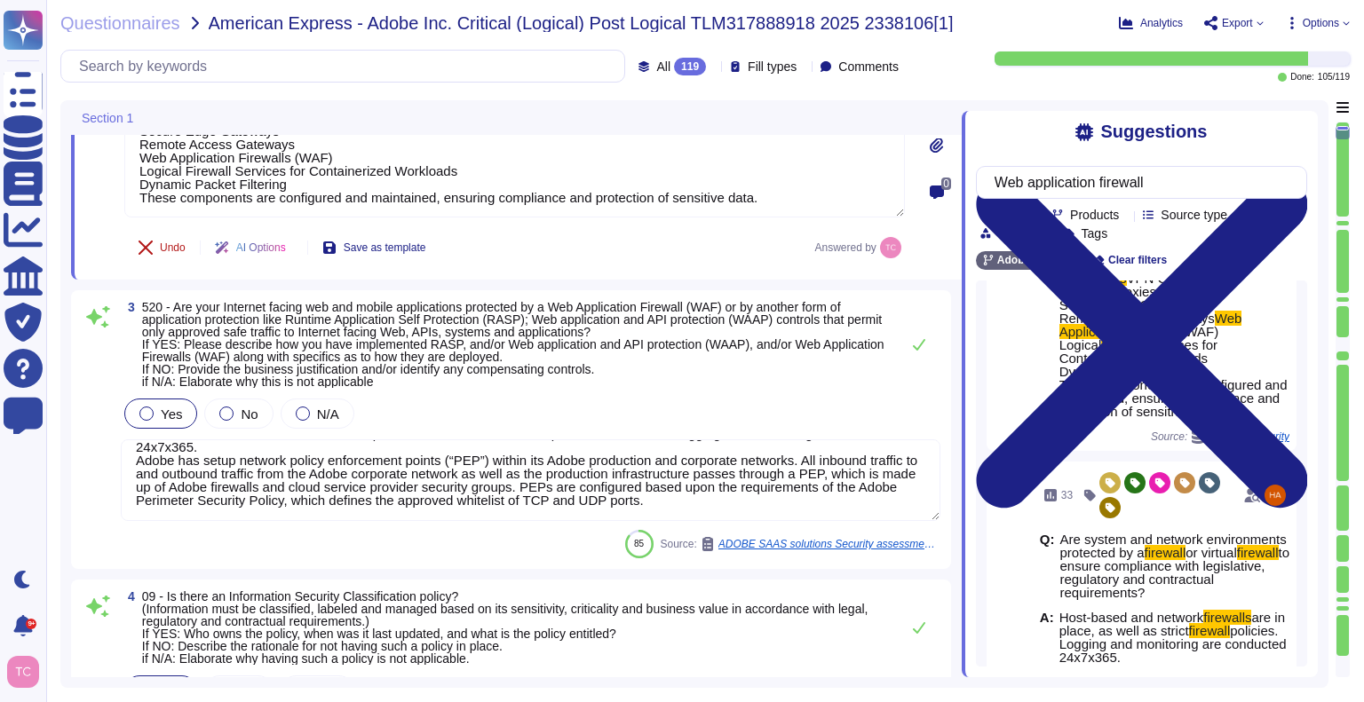
click at [151, 253] on icon at bounding box center [146, 248] width 14 height 14
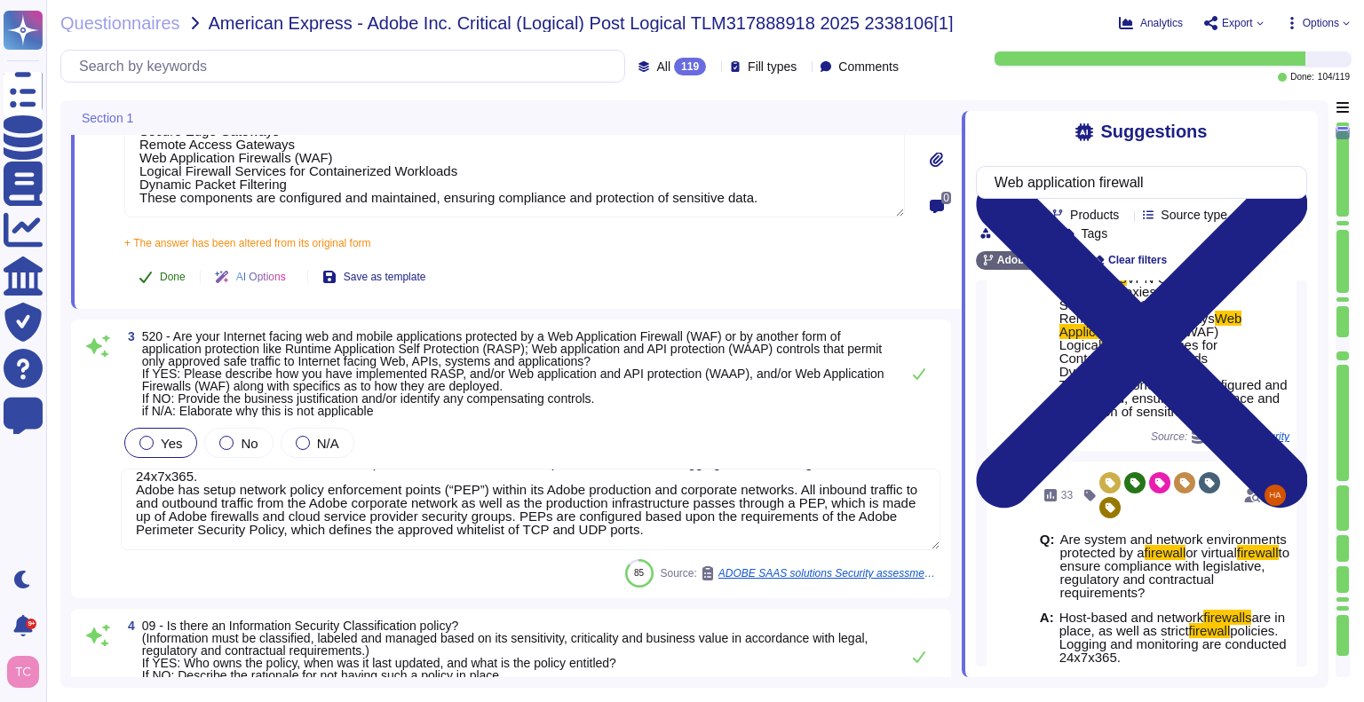
click at [171, 282] on span "Done" at bounding box center [173, 277] width 26 height 11
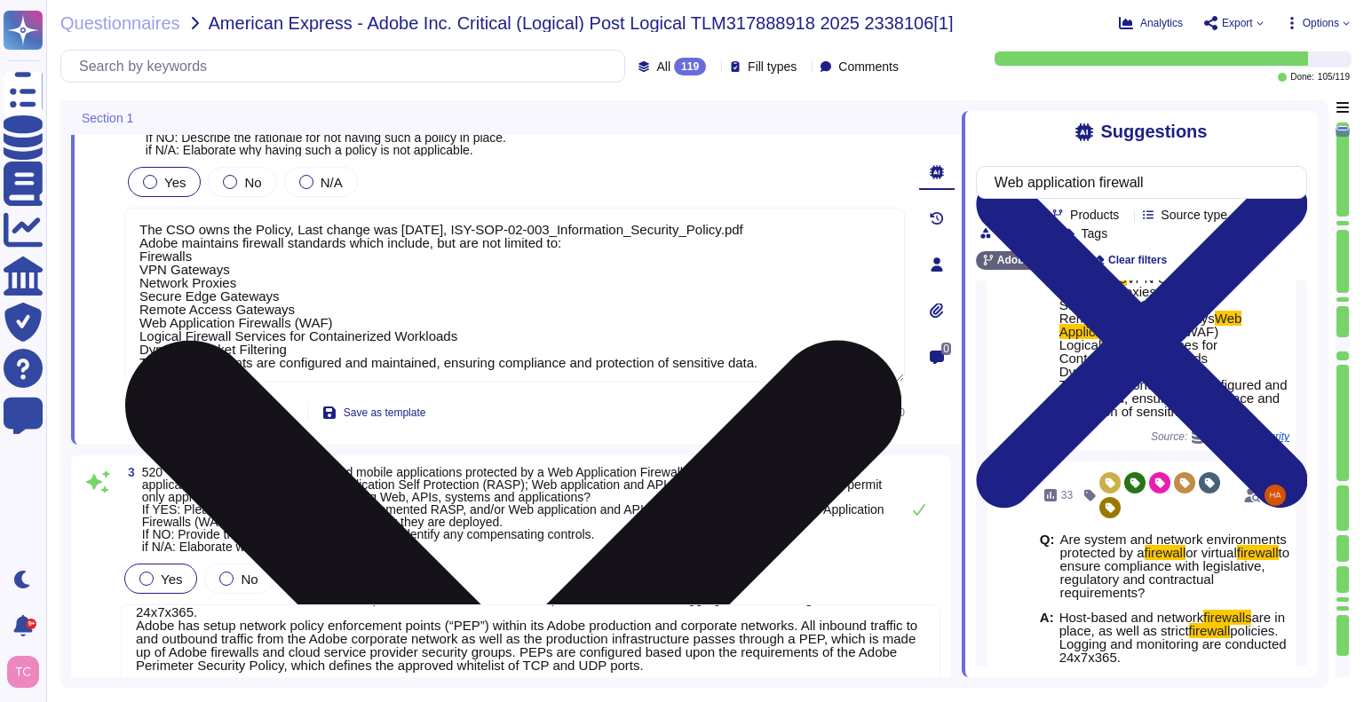
scroll to position [1, 0]
drag, startPoint x: 138, startPoint y: 247, endPoint x: 763, endPoint y: 380, distance: 639.2
click at [763, 380] on textarea "The CSO owns the Policy, Last change was [DATE], ISY-SOP-02-003_Information_Sec…" at bounding box center [514, 295] width 781 height 175
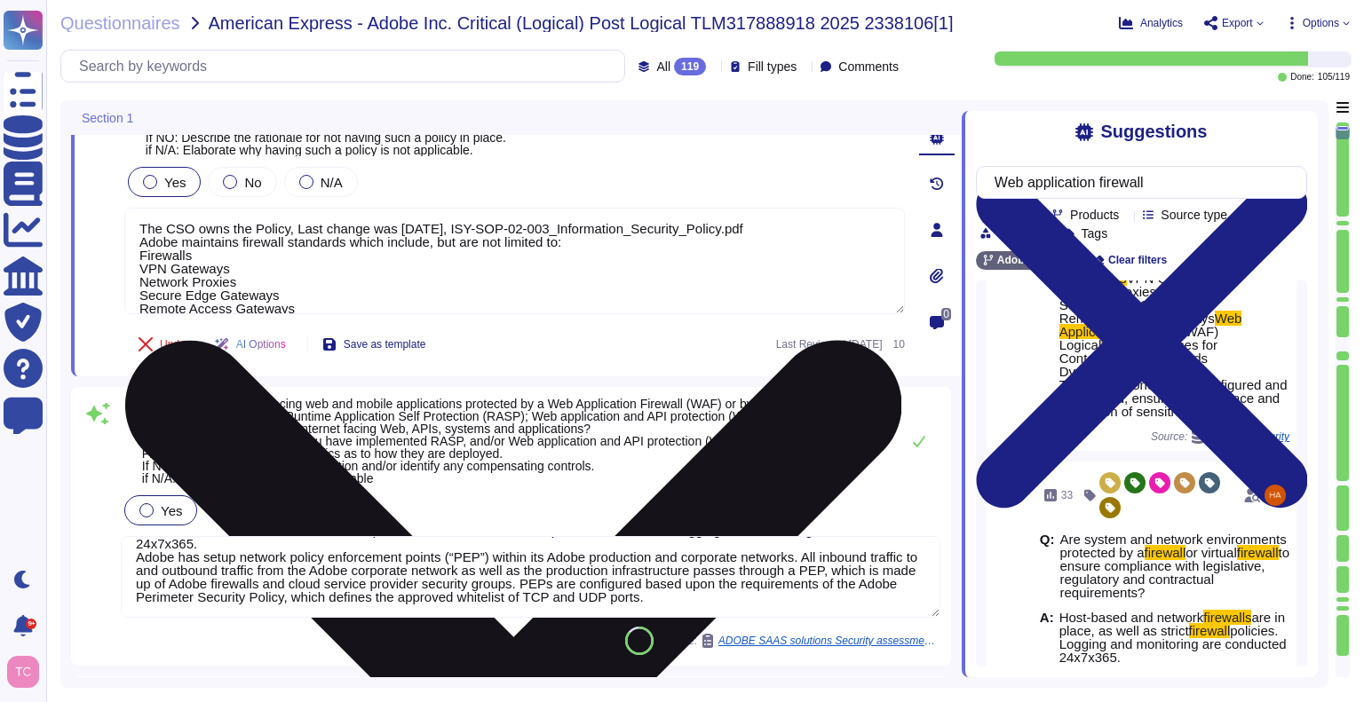
scroll to position [0, 0]
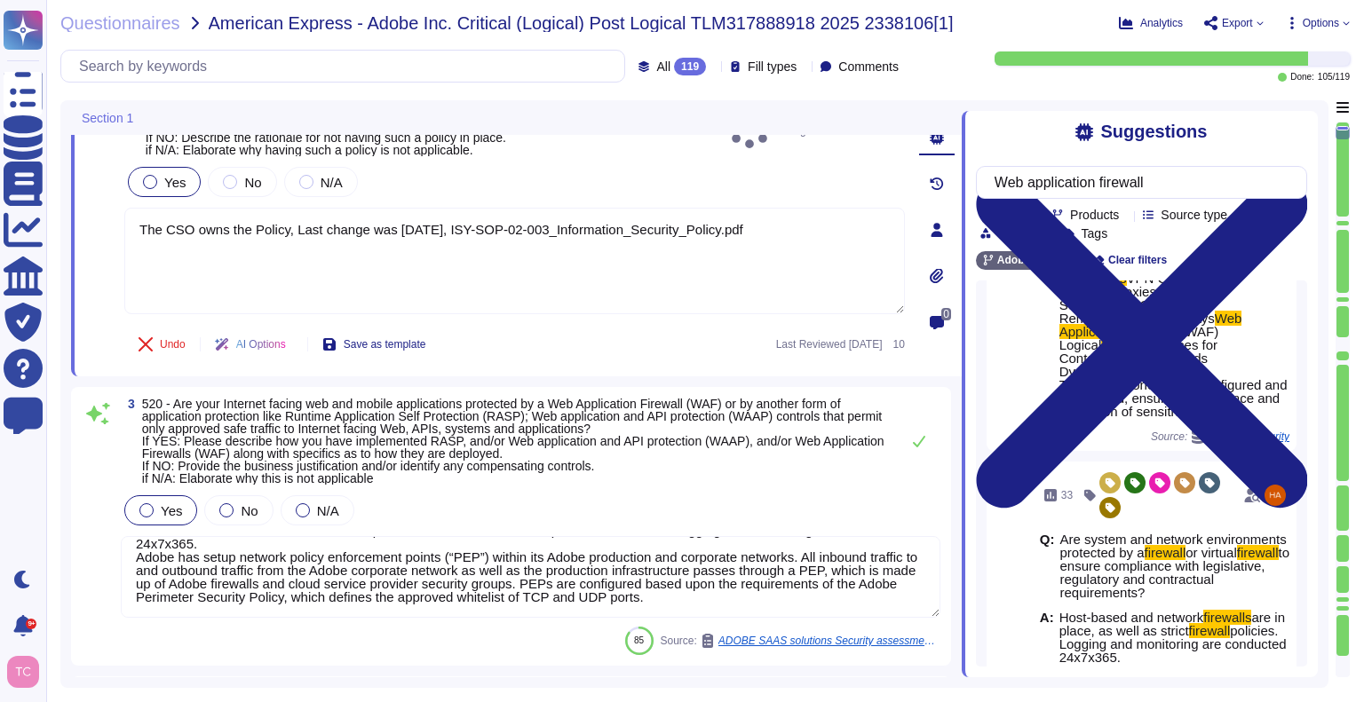
type textarea "The CSO owns the Policy, Last change was [DATE], ISY-SOP-02-003_Information_Sec…"
click at [672, 354] on div "Undo AI Options Save as template Last Reviewed [DATE] 10" at bounding box center [514, 344] width 781 height 43
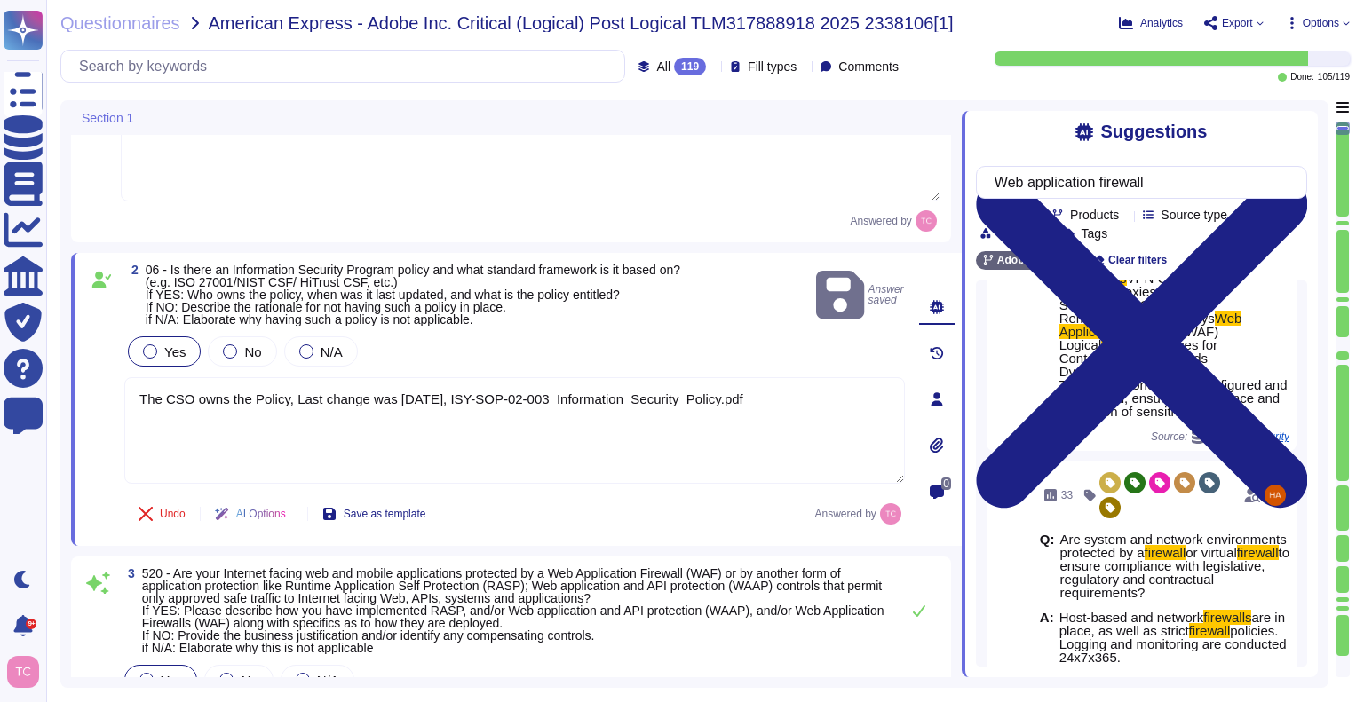
scroll to position [302, 0]
type textarea "Lor Ipsumdol Sitametc Adip eli seddoeiusm temporinci utl etdolo mag aliquaenim …"
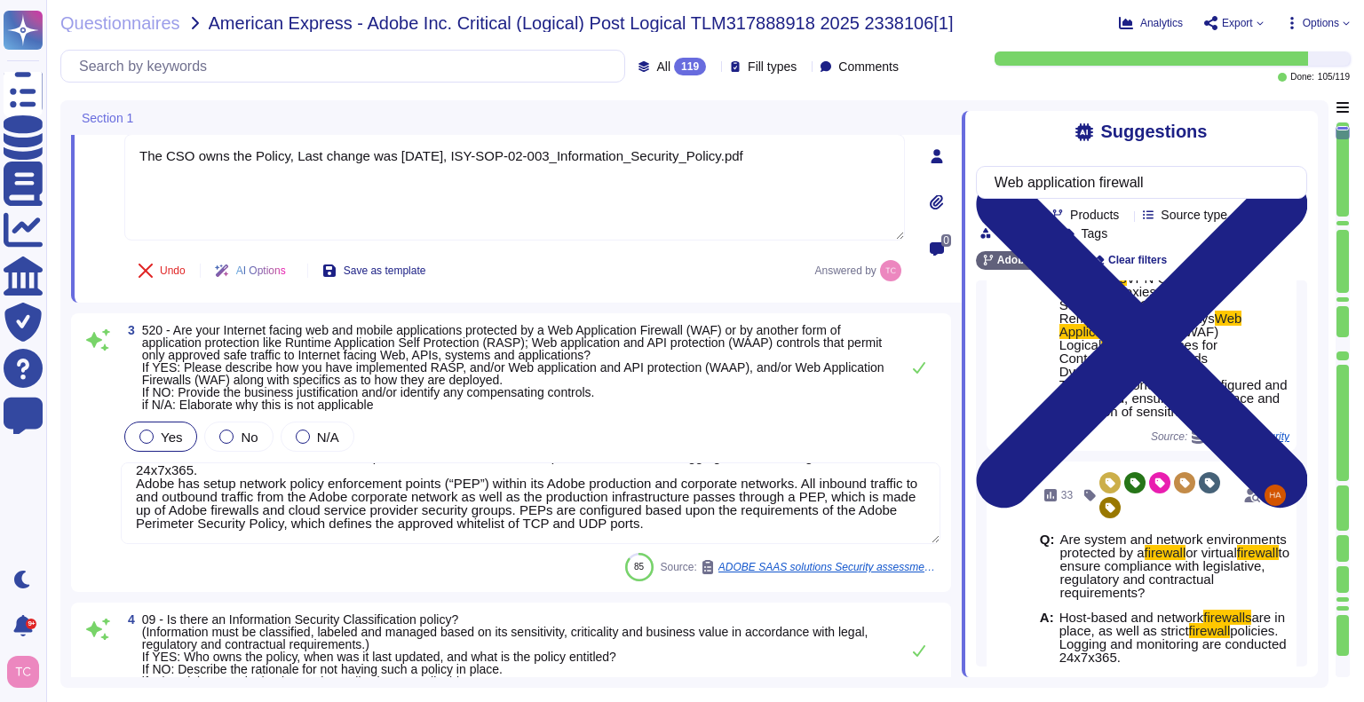
scroll to position [455, 0]
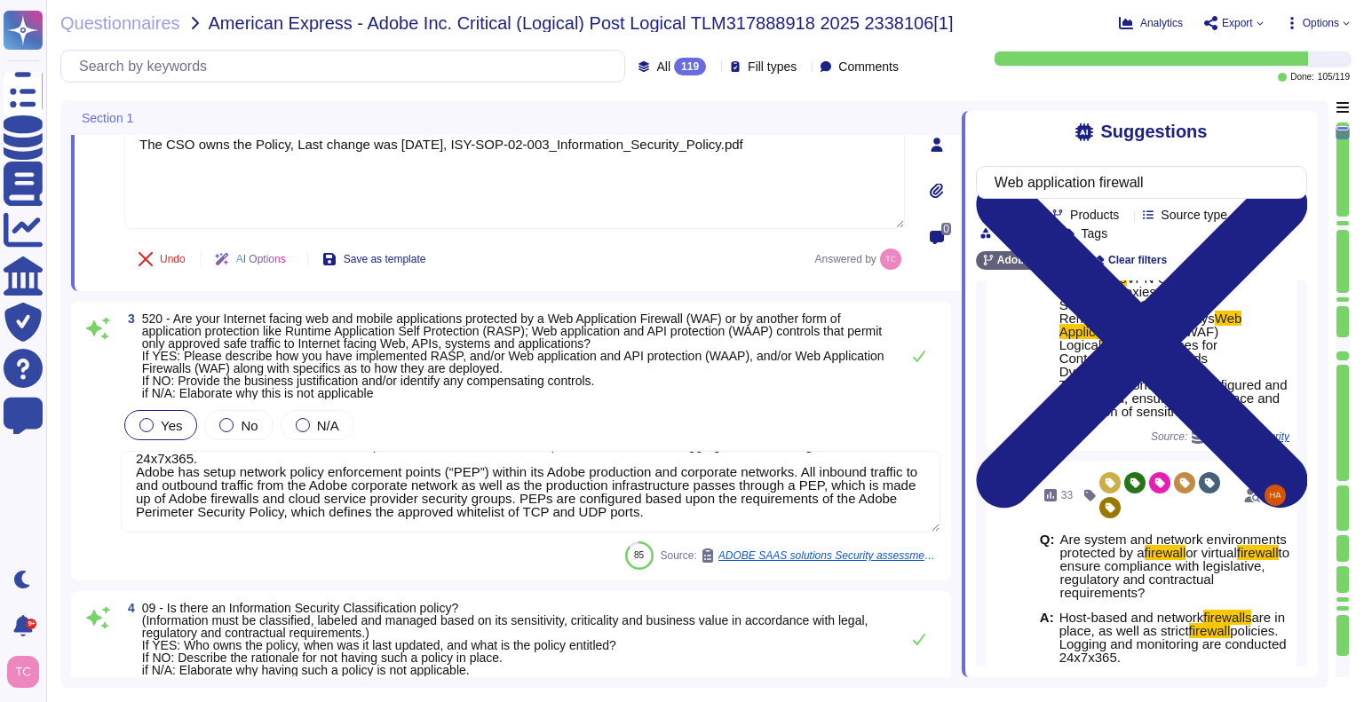
click at [689, 522] on textarea "Host-based and network firewalls are in place, as well as strict firewall polic…" at bounding box center [531, 492] width 820 height 82
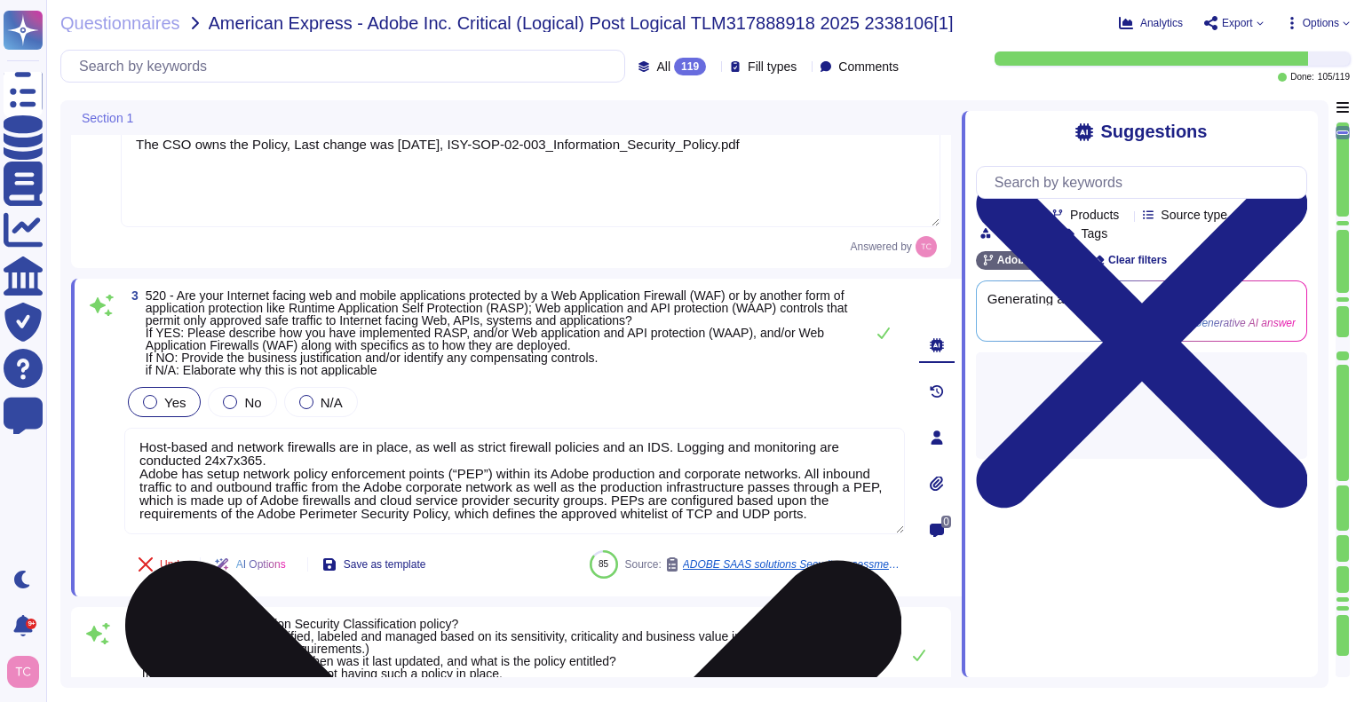
scroll to position [1, 0]
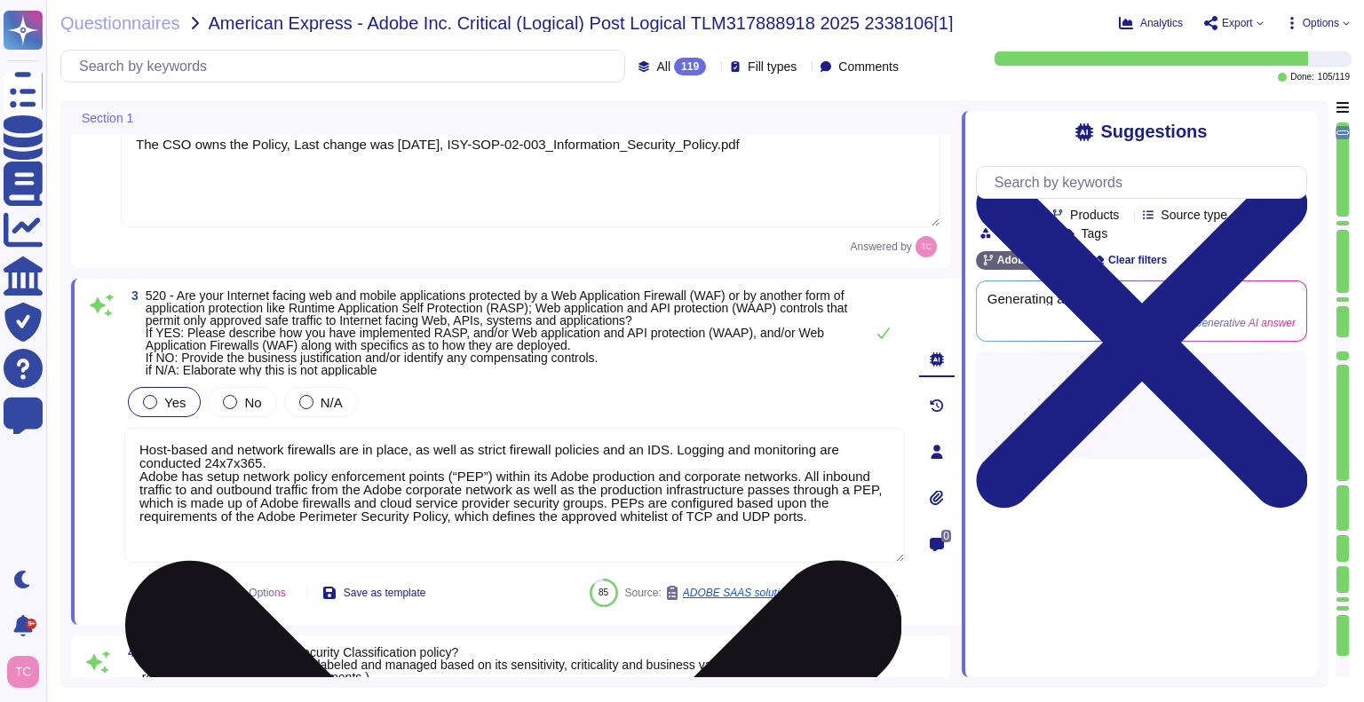
paste textarea "Adobe maintains firewall standards which include, but are not limited to: Firew…"
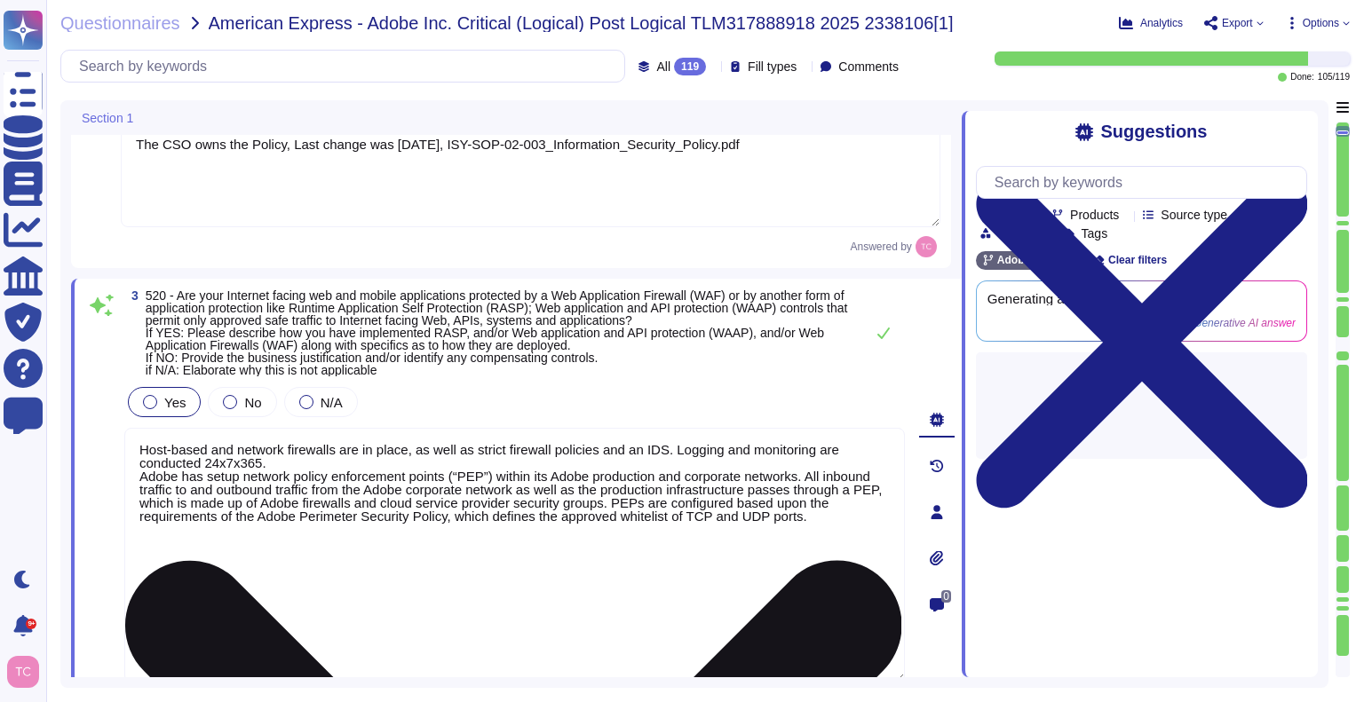
type textarea "Host-based and network firewalls are in place, as well as strict firewall polic…"
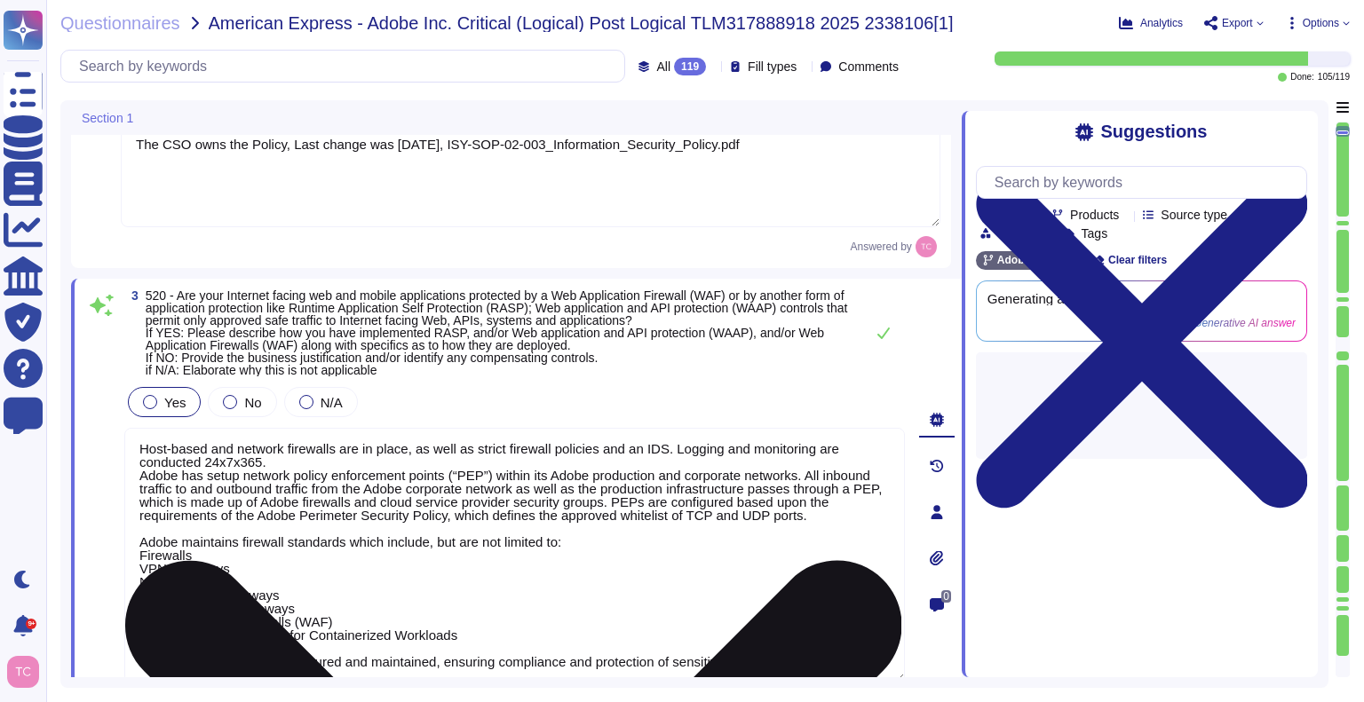
type textarea "Lor Ipsumdol Sitametc Adip eli seddoeiusm temporinci utl etdolo mag aliquaenim …"
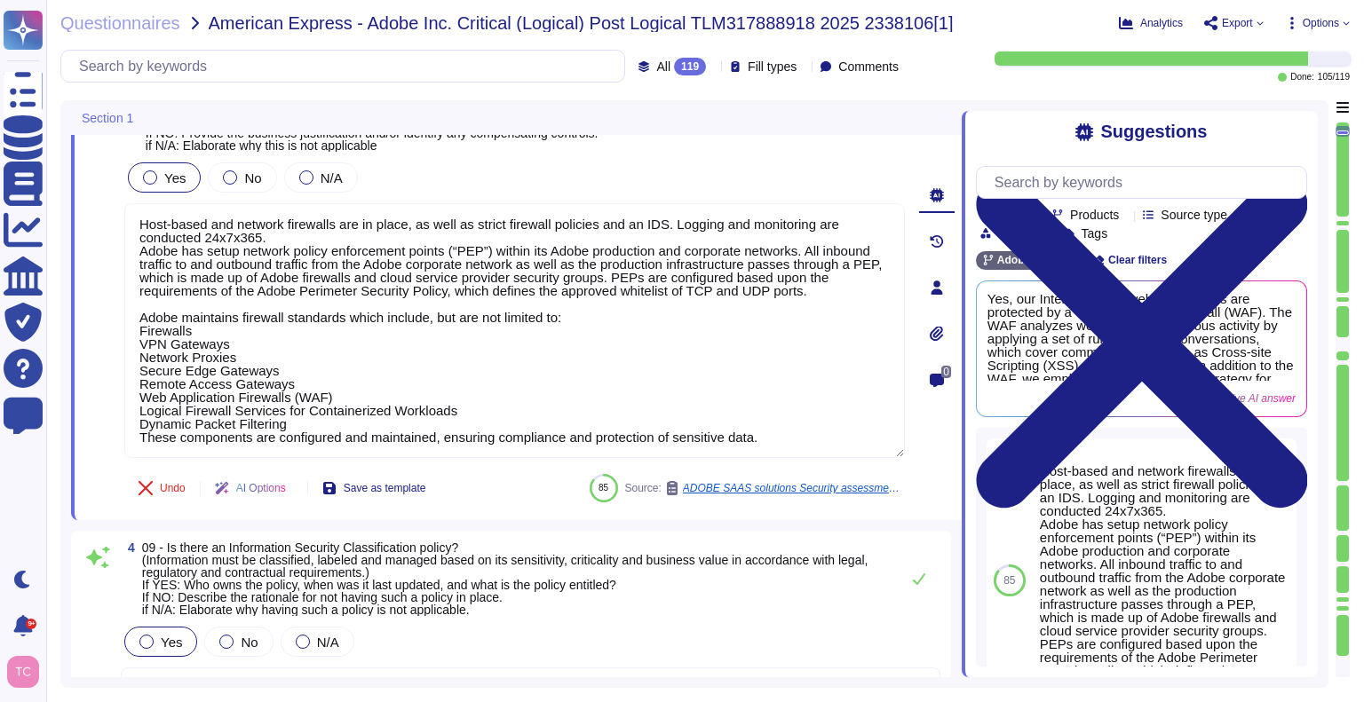
scroll to position [730, 0]
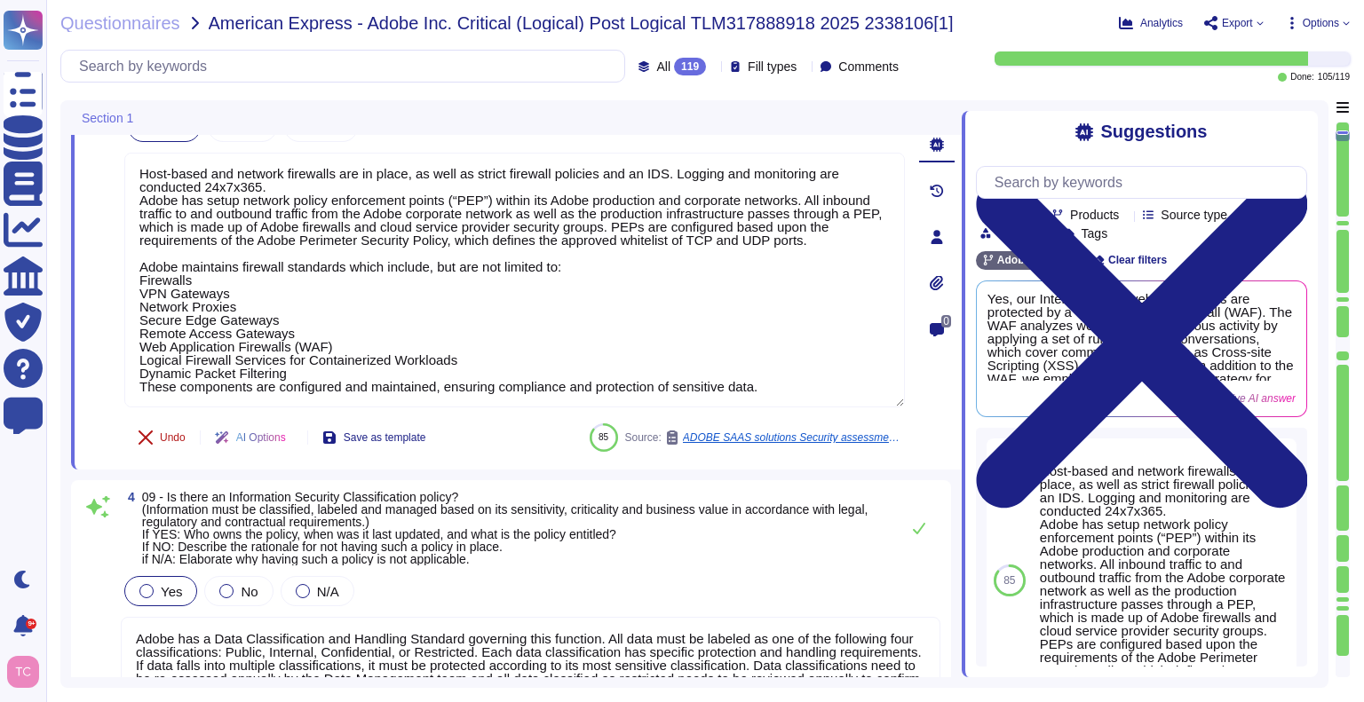
type textarea "Host-based and network firewalls are in place, as well as strict firewall polic…"
click at [165, 443] on span "Undo" at bounding box center [173, 437] width 26 height 11
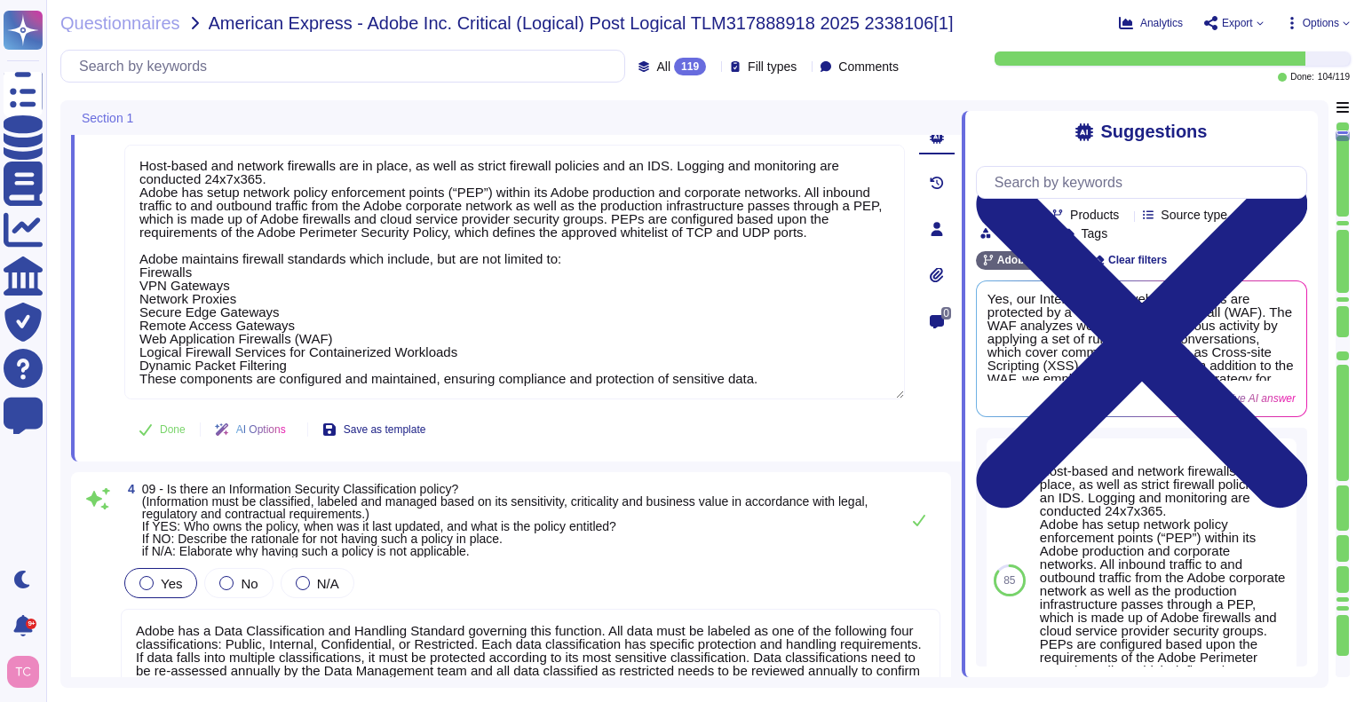
type textarea "Lor Ipsumdol Sitametc Adip eli seddoeiusm temporinci utl etdolo mag aliquaenim …"
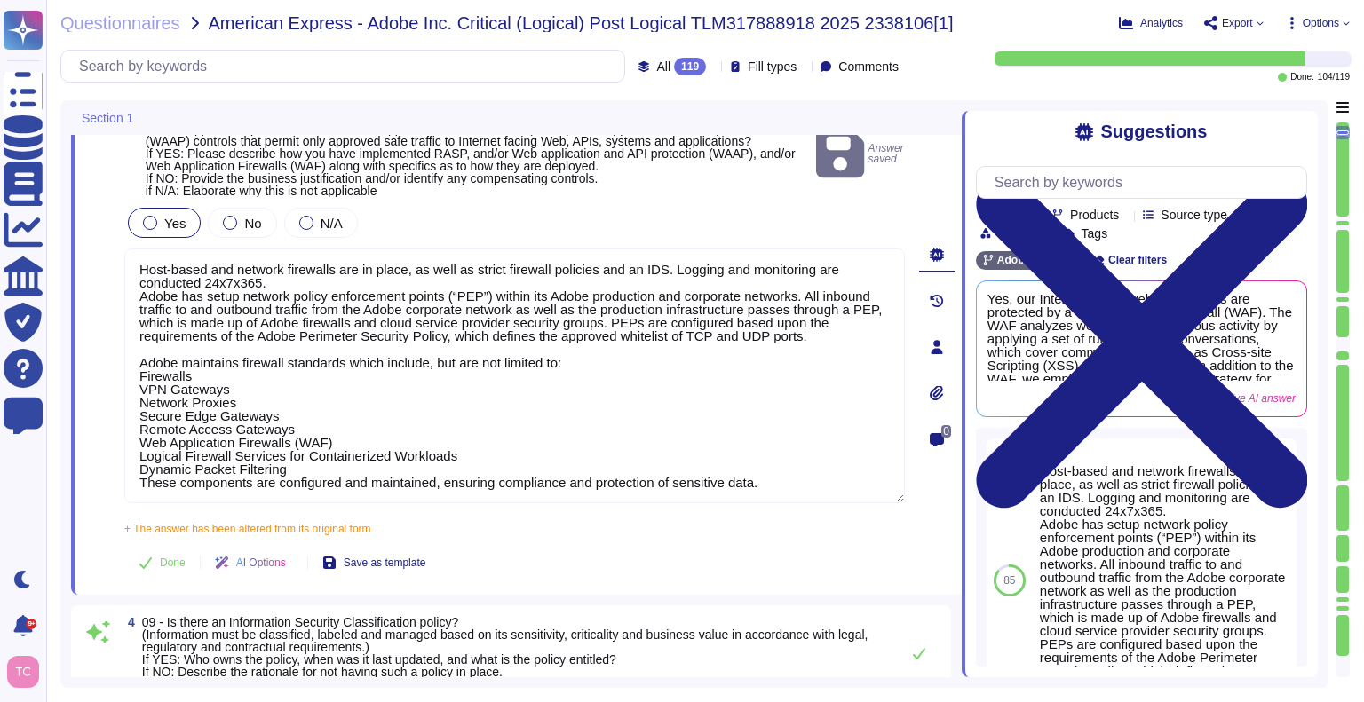
type textarea "The CSO owns the Policy, Last change was [DATE]"
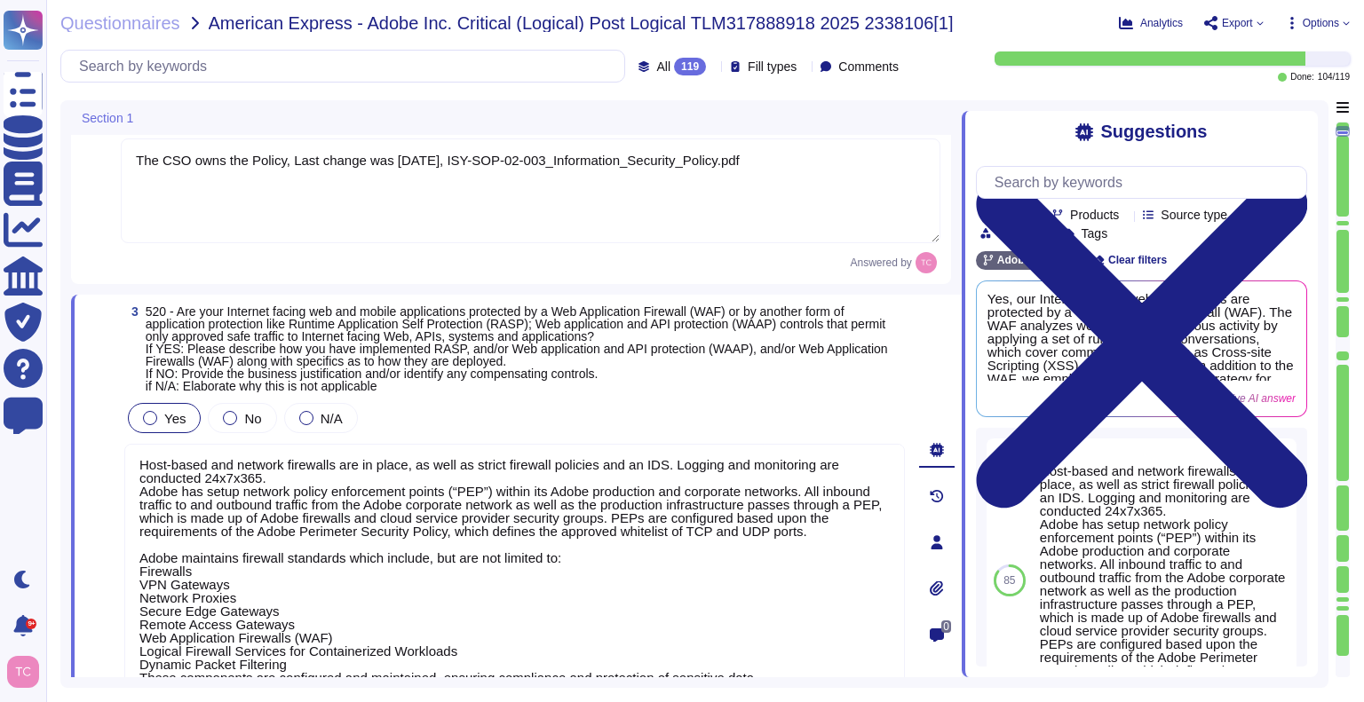
scroll to position [328, 0]
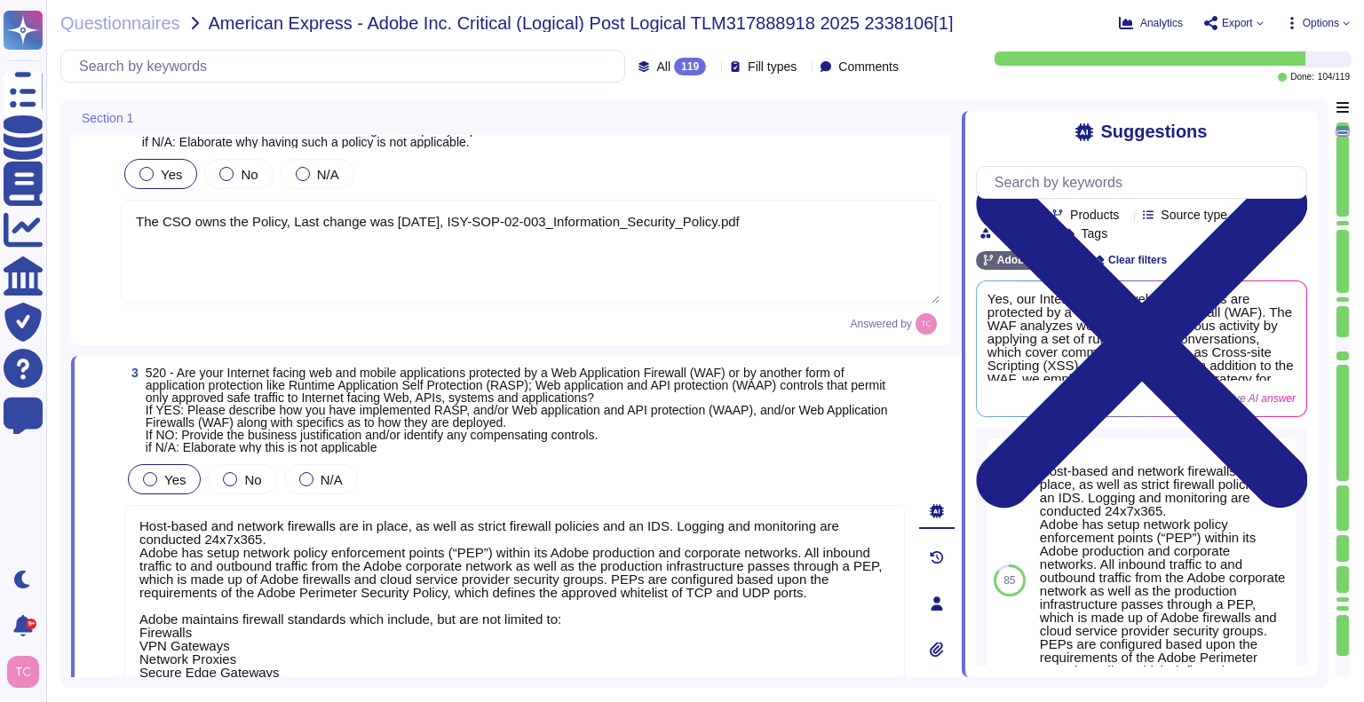
click at [543, 263] on textarea "The CSO owns the Policy, Last change was [DATE], ISY-SOP-02-003_Information_Sec…" at bounding box center [531, 252] width 820 height 105
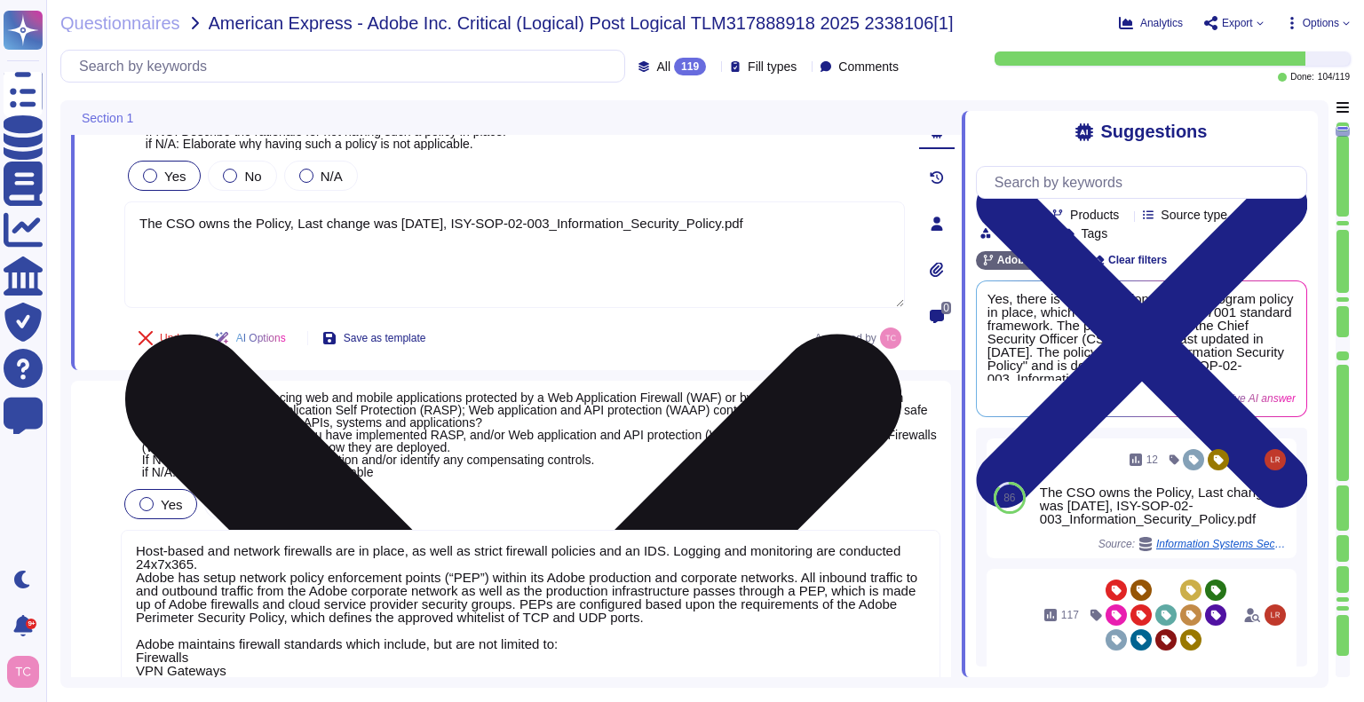
type textarea "Lor Ipsumdol Sitametc Adip eli seddoeiusm temporinci utl etdolo mag aliquaenim …"
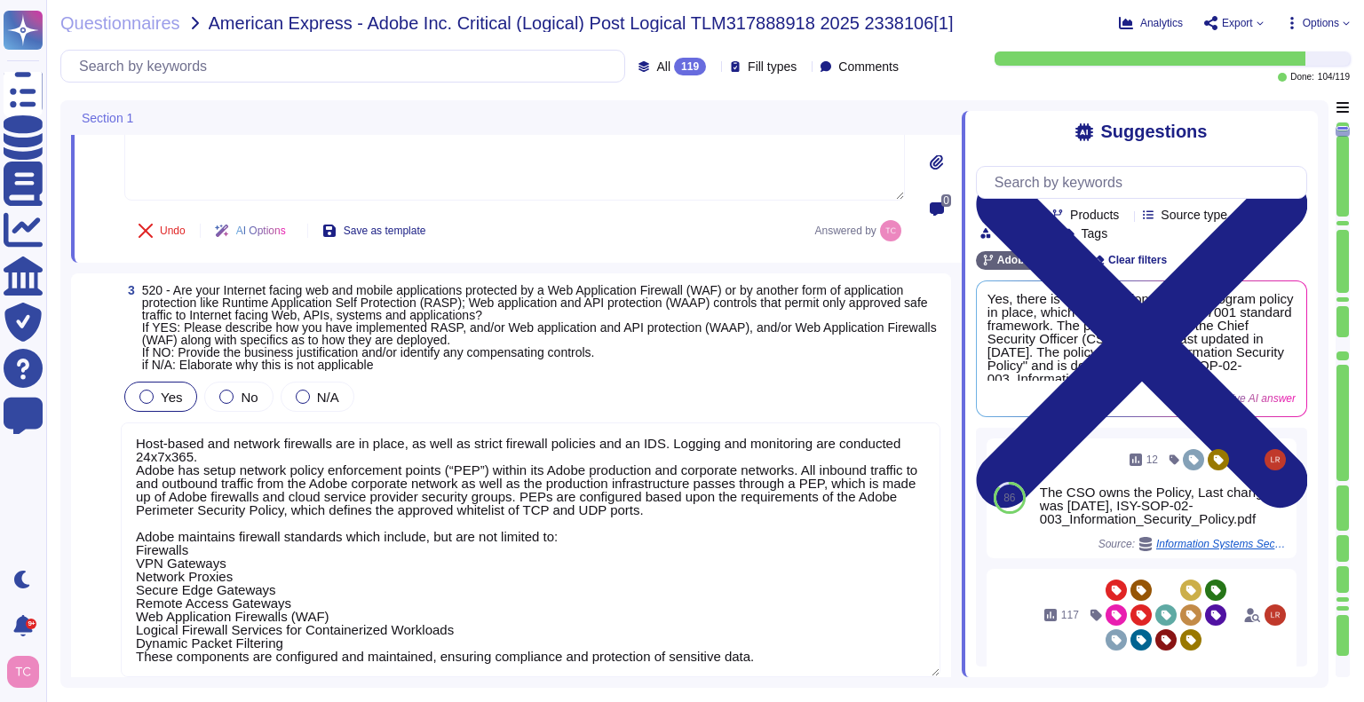
scroll to position [643, 0]
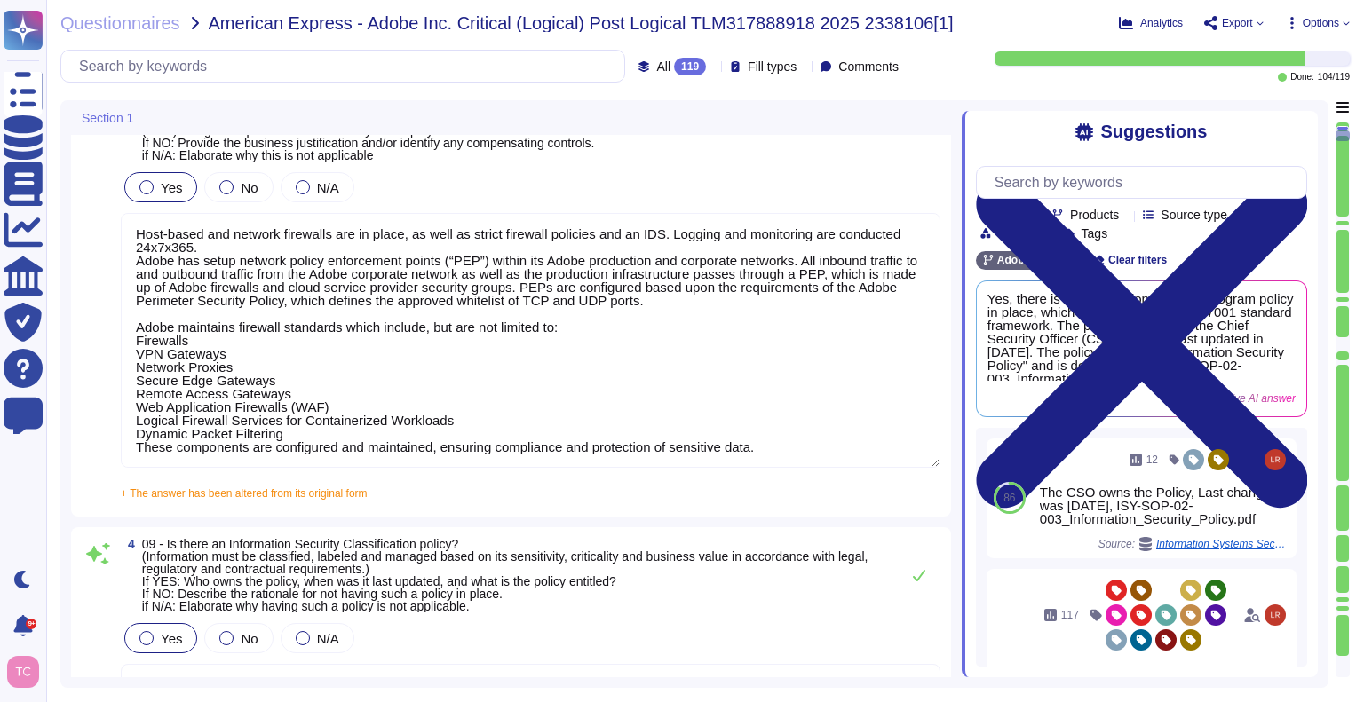
click at [75, 358] on div "3 520 - Are your Internet facing web and mobile applications protected by a Web…" at bounding box center [511, 290] width 880 height 453
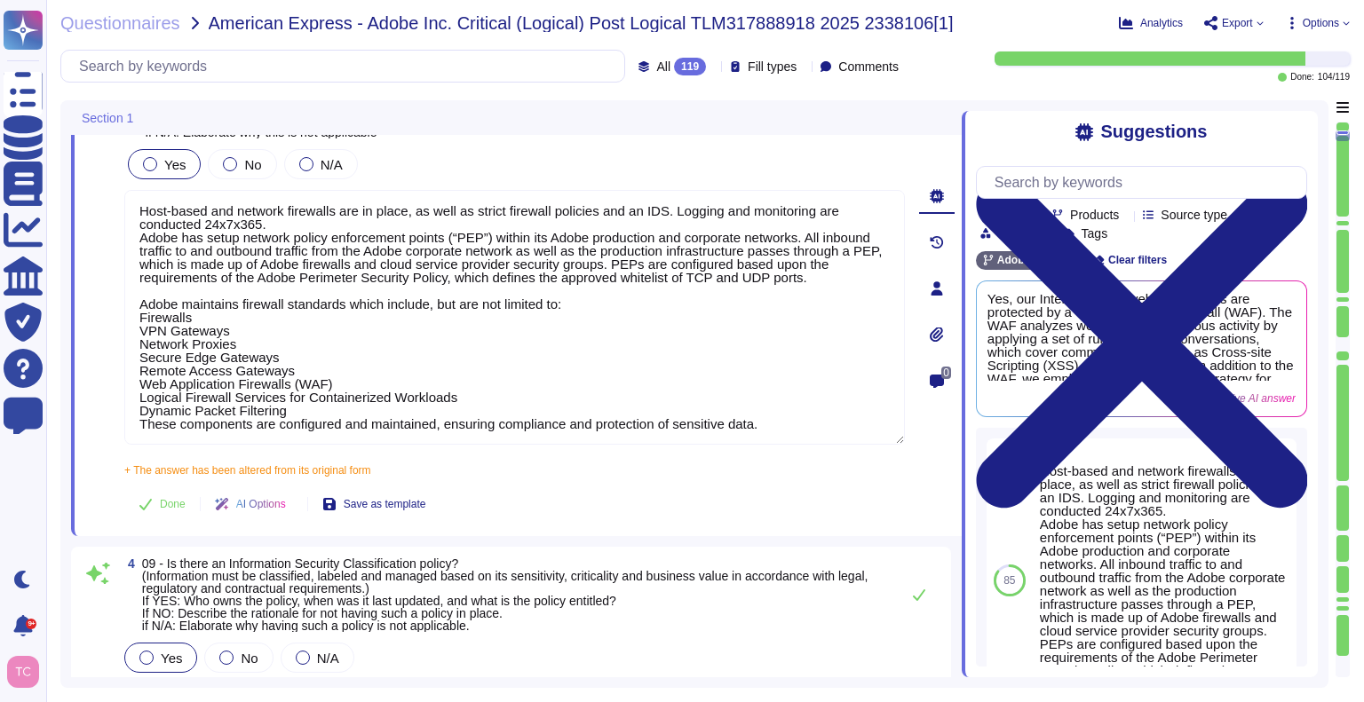
type textarea "Lor Ipsumdol Sitametc Adip eli seddoeiusm temporinci utl etdolo mag aliquaenim …"
click at [153, 516] on button "Done" at bounding box center [161, 505] width 75 height 36
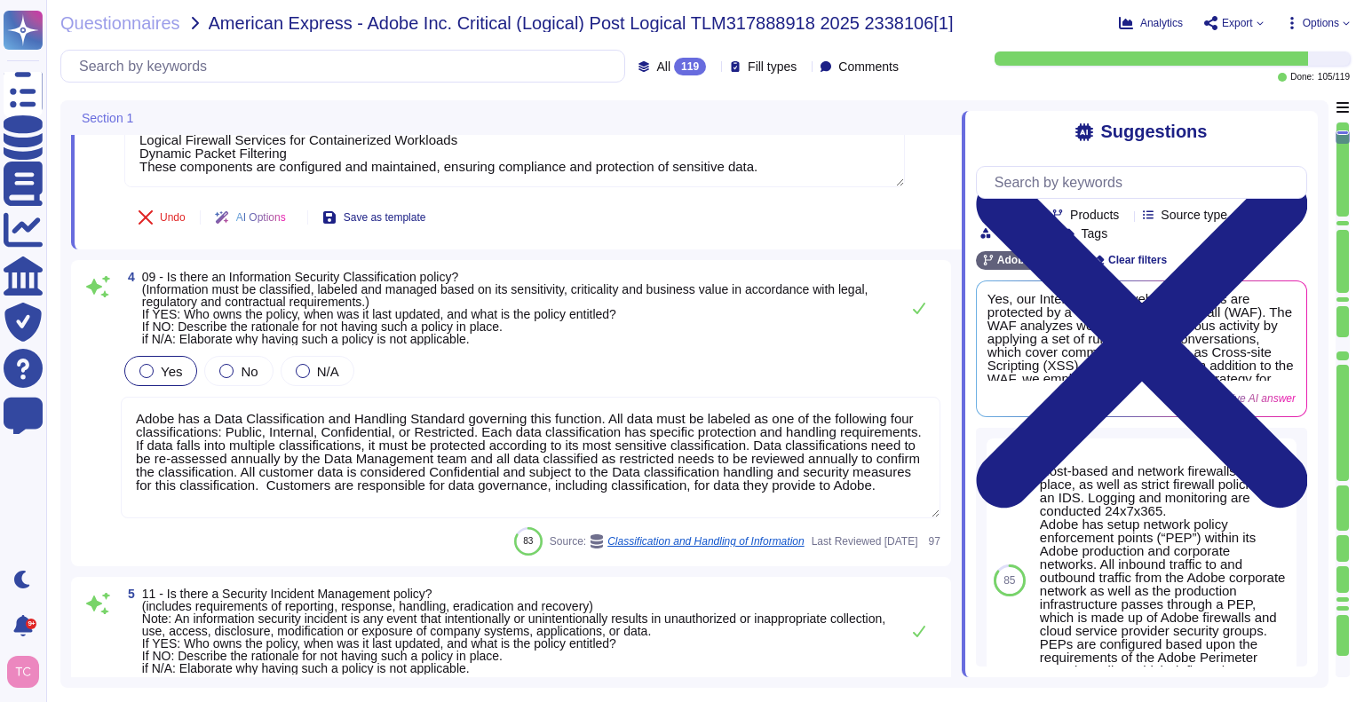
type textarea "Adobe maintains a Logical Access Policy and governing Standards. Account permis…"
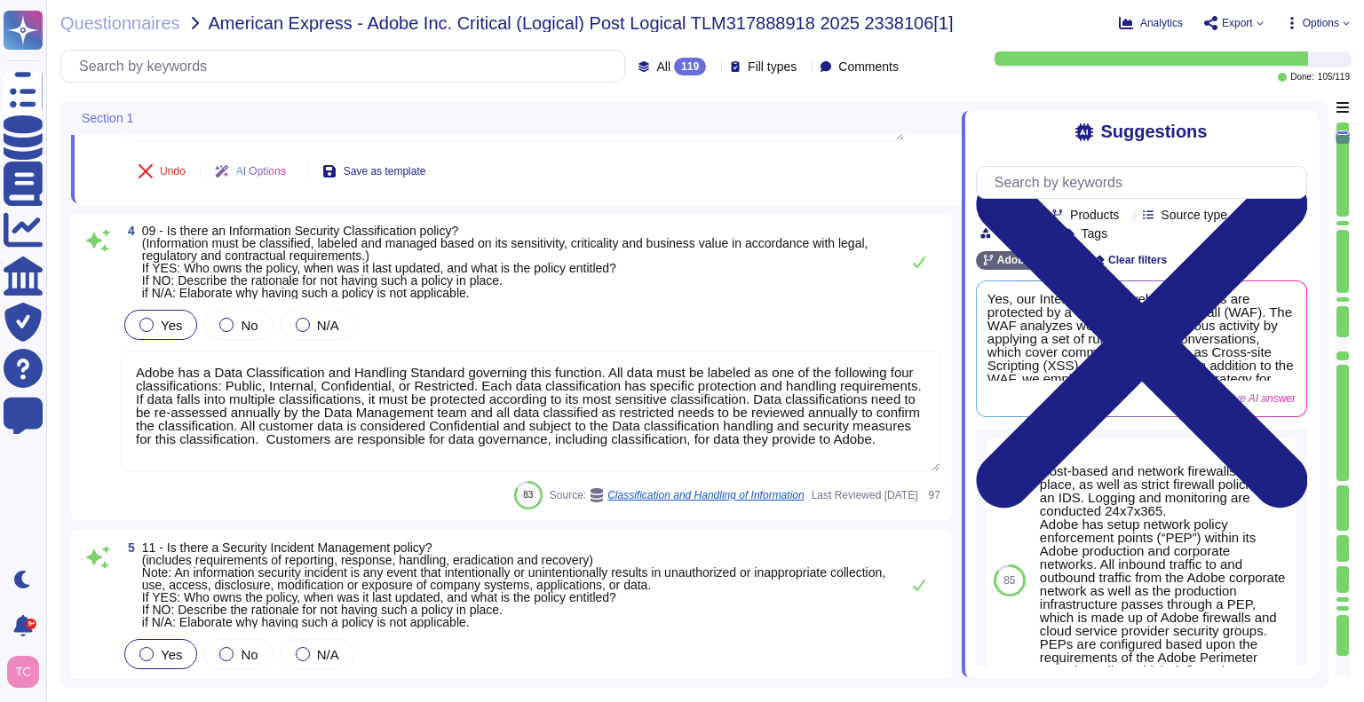
scroll to position [940, 0]
click at [789, 402] on textarea "Adobe has a Data Classification and Handling Standard governing this function. …" at bounding box center [531, 411] width 820 height 122
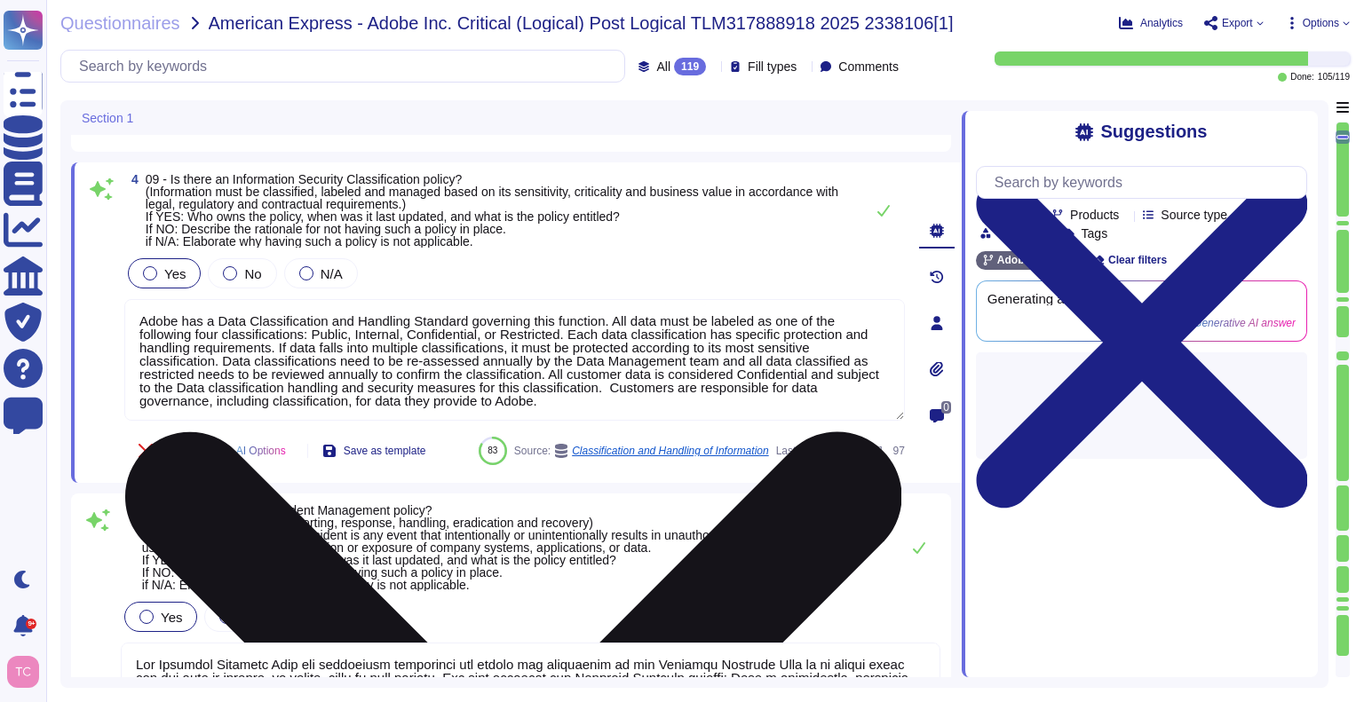
type textarea "Adobe maintains a Logical Access Policy and governing Standards. Account permis…"
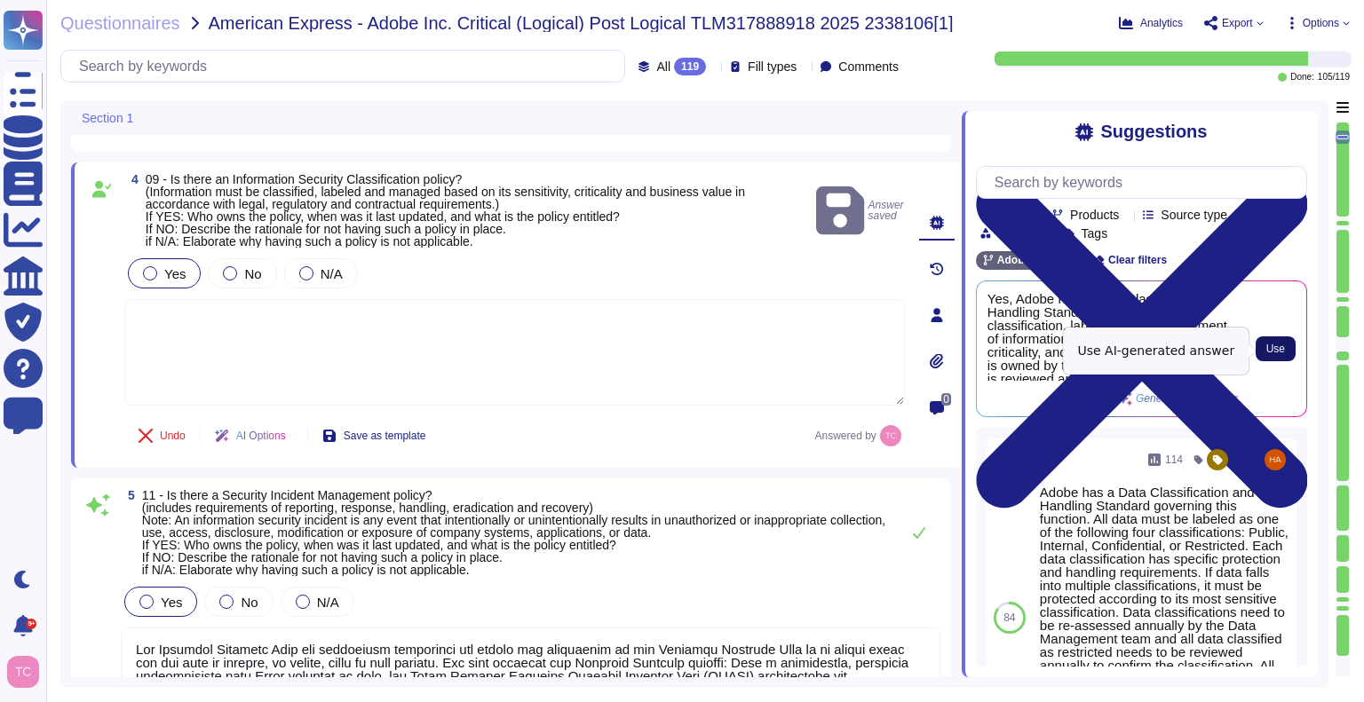
click at [1262, 343] on button "Use" at bounding box center [1276, 349] width 40 height 25
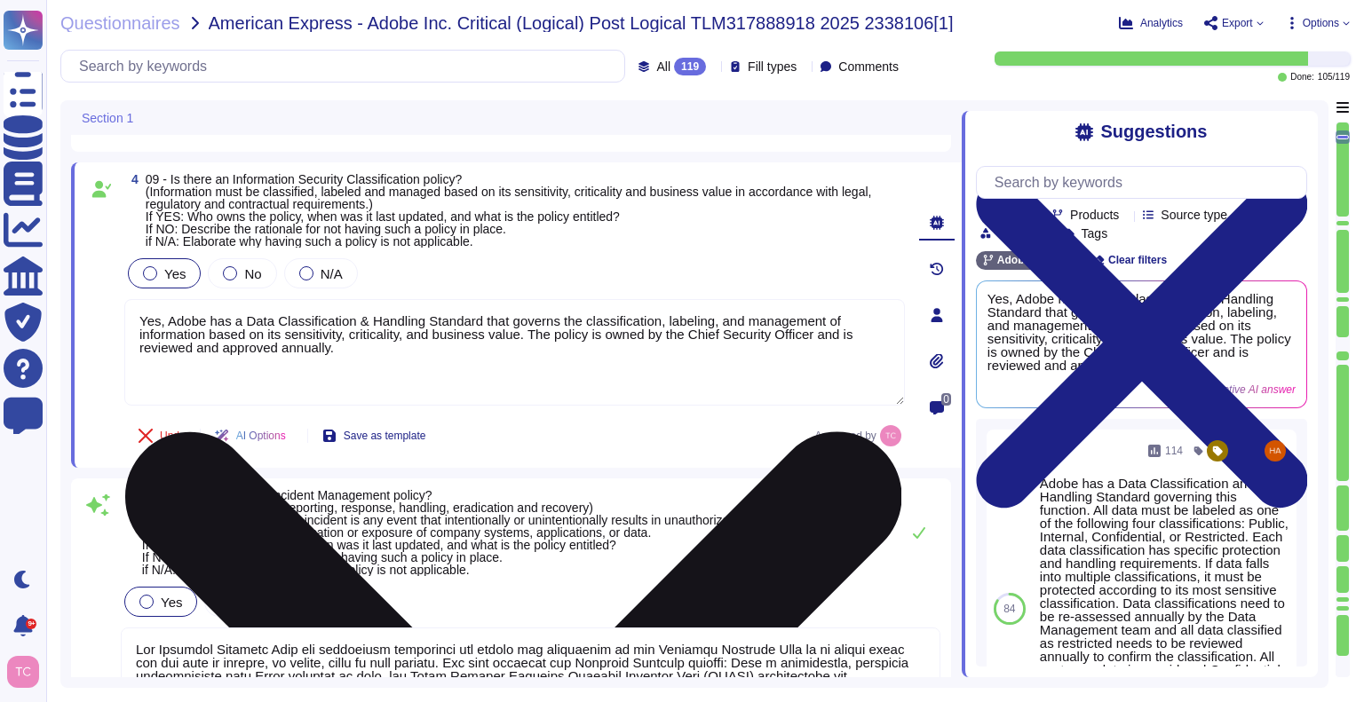
click at [479, 323] on textarea "Yes, Adobe has a Data Classification & Handling Standard that governs the class…" at bounding box center [514, 352] width 781 height 107
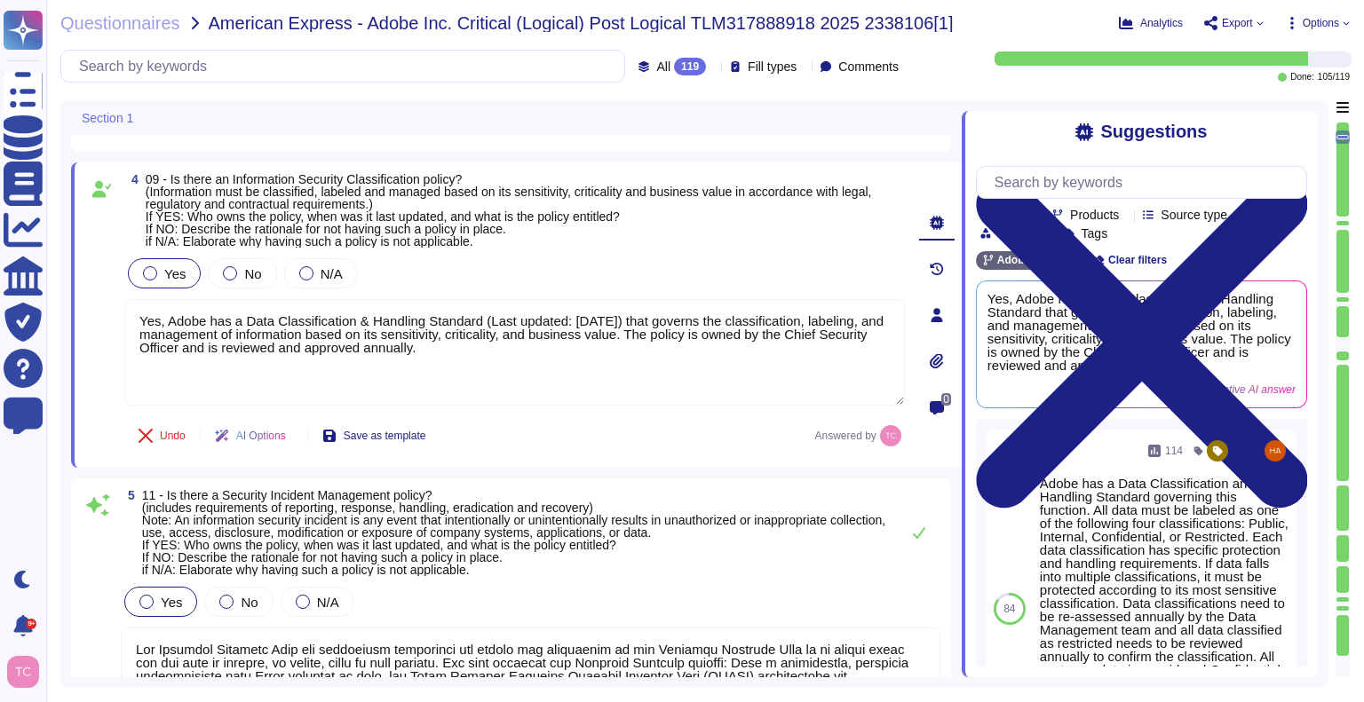
type textarea "Yes, Adobe has a Data Classification & Handling Standard (Last updated: [DATE])…"
click at [489, 483] on div "5 11 - Is there a Security Incident Management policy? (includes requirements o…" at bounding box center [511, 698] width 880 height 439
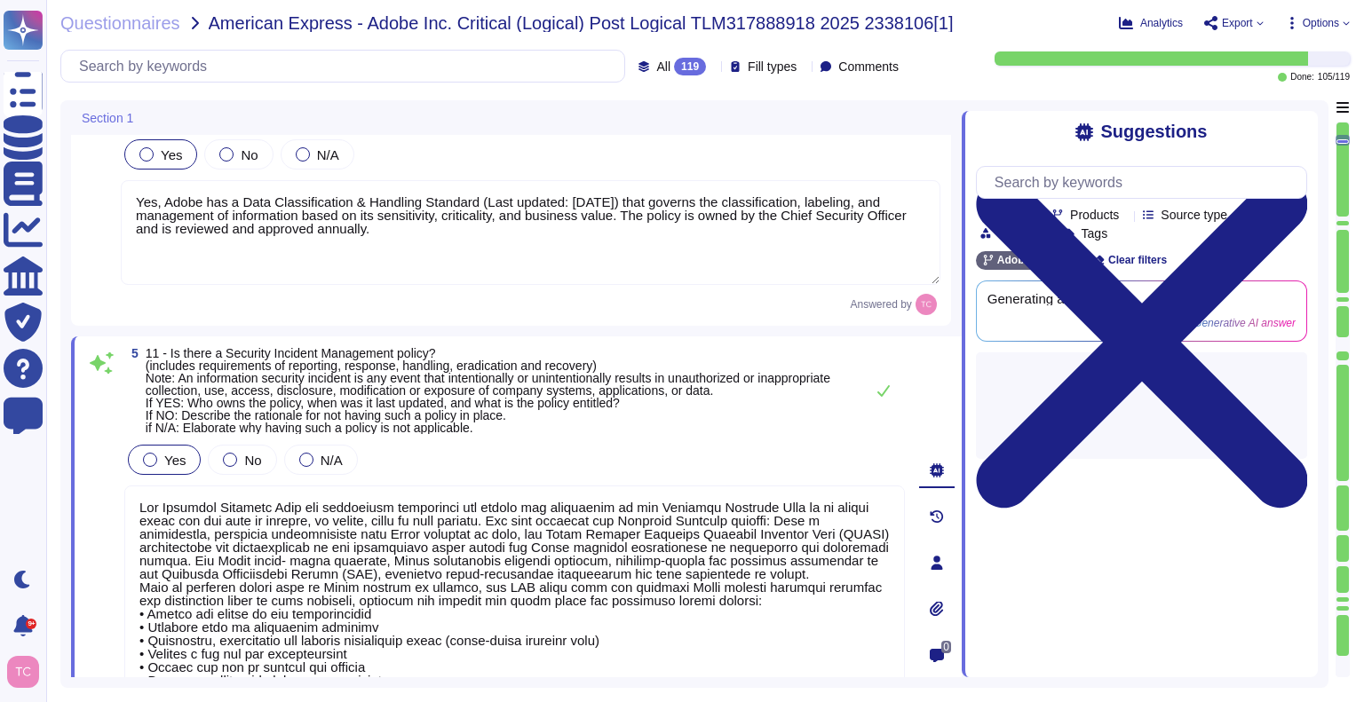
type textarea "Adobe has established Bring Your Own Device (BYOD) Standard, Mobile Device Usag…"
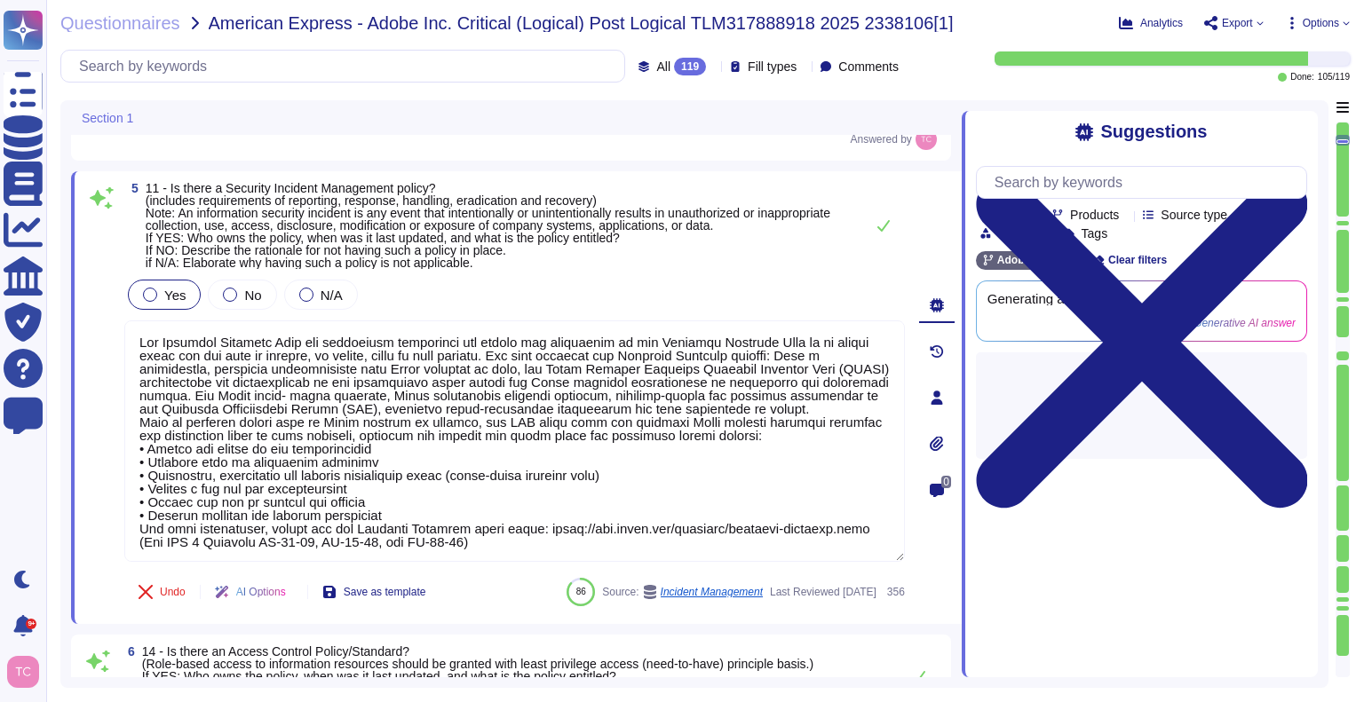
scroll to position [1254, 0]
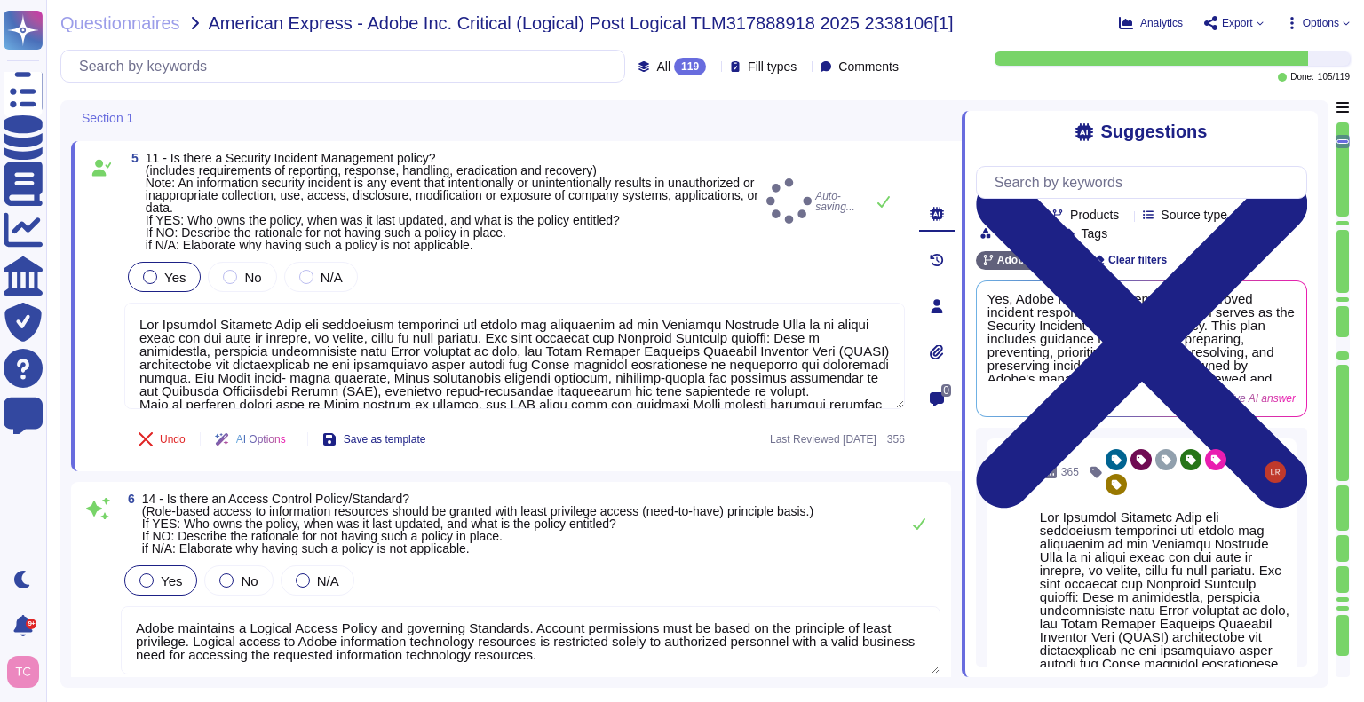
type textarea "Adobe has a structured and well-maintained wireless policy integrated into its …"
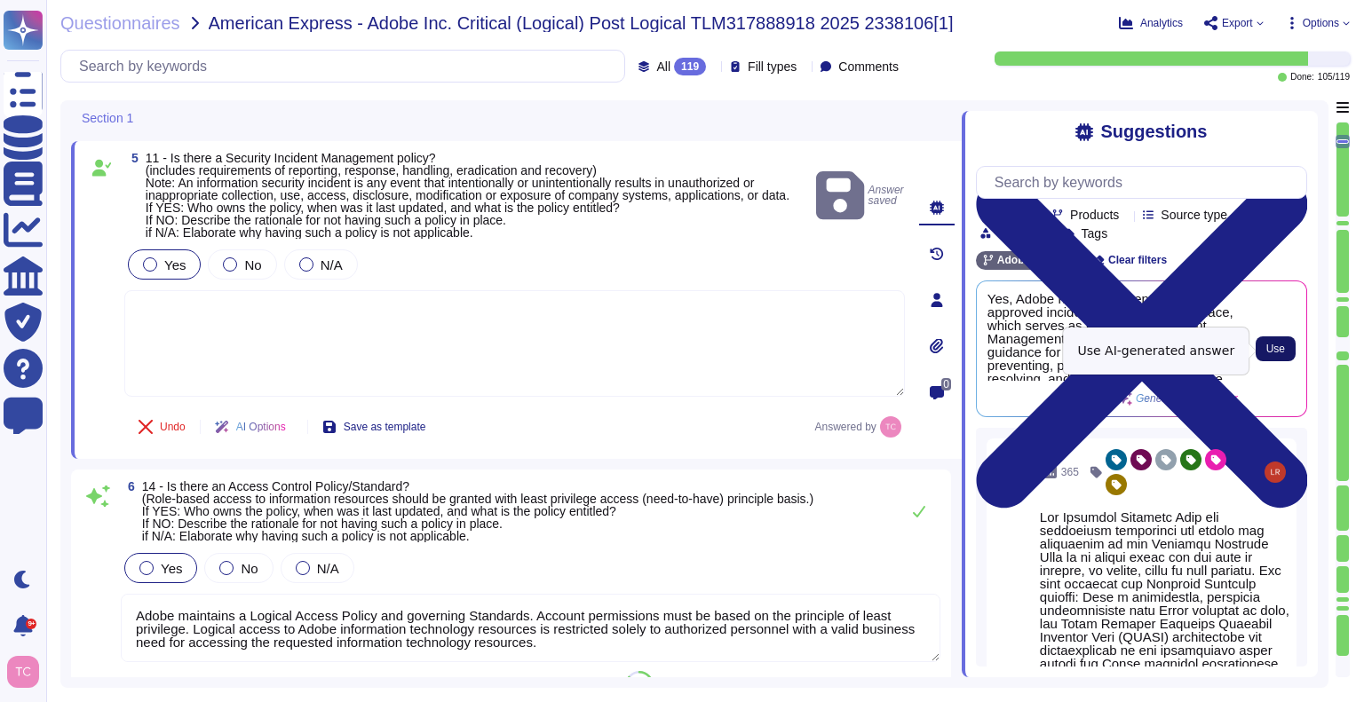
click at [1275, 352] on span "Use" at bounding box center [1275, 349] width 19 height 11
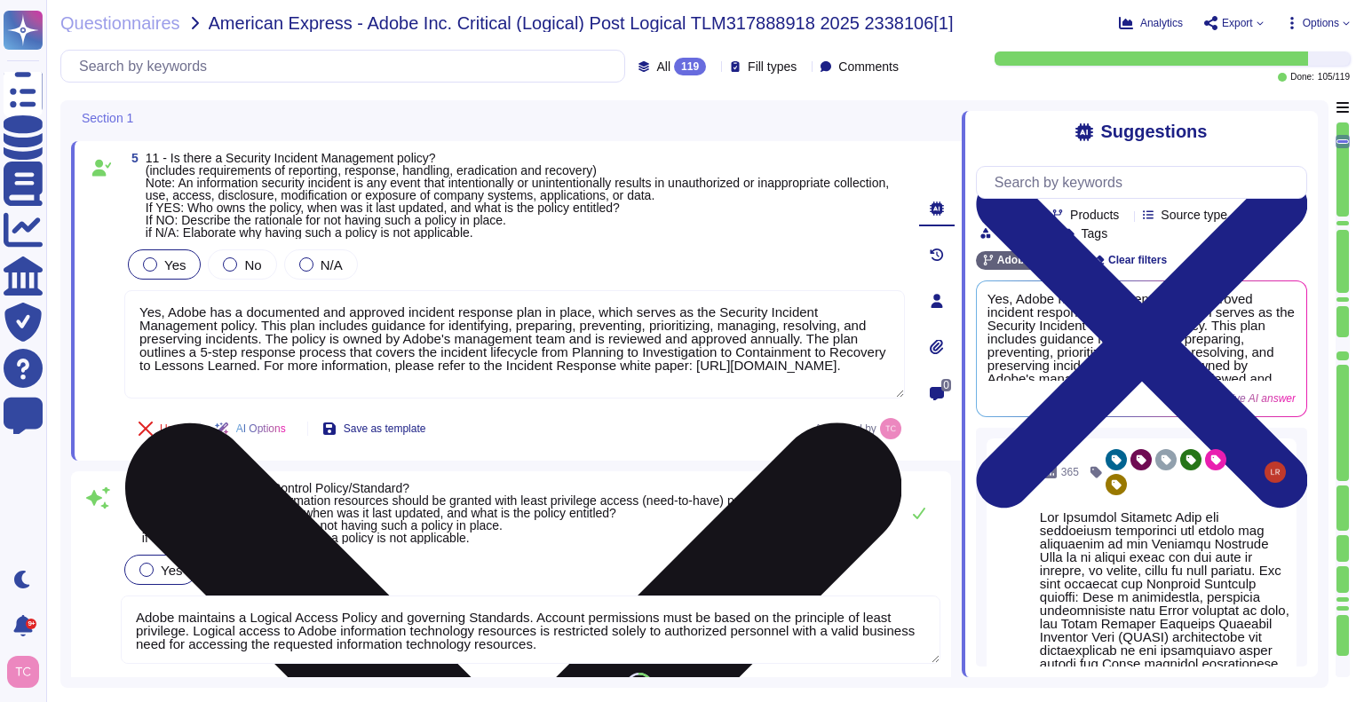
click at [139, 313] on textarea "Yes, Adobe has a documented and approved incident response plan in place, which…" at bounding box center [514, 344] width 781 height 108
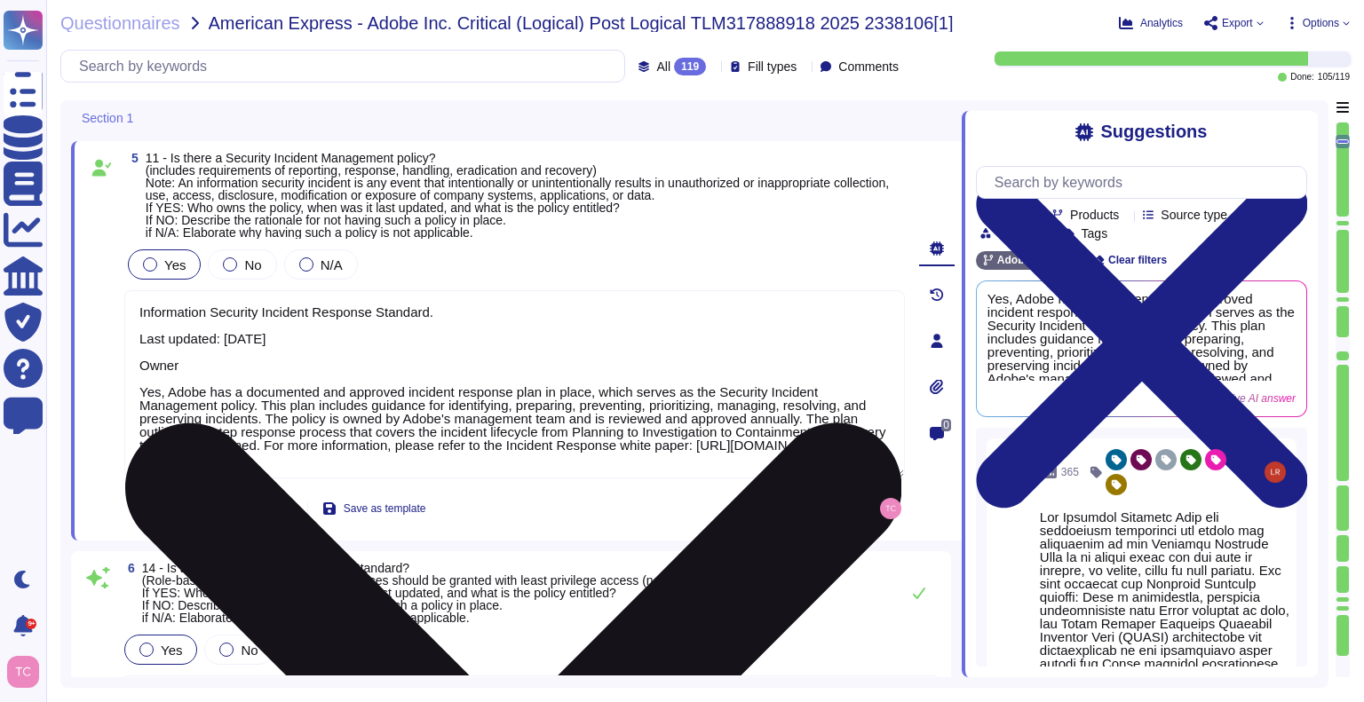
drag, startPoint x: 401, startPoint y: 420, endPoint x: 799, endPoint y: 420, distance: 397.8
click at [799, 420] on textarea "Information Security Incident Response Standard. Last updated: [DATE] Owner Yes…" at bounding box center [514, 384] width 781 height 188
click at [258, 373] on textarea "Information Security Incident Response Standard. Last updated: [DATE] Owner Yes…" at bounding box center [514, 384] width 781 height 188
click at [242, 368] on textarea "Information Security Incident Response Standard. Last updated: [DATE] Owner Yes…" at bounding box center [514, 384] width 781 height 188
paste textarea "Adobe's management team and is reviewed and approved annually."
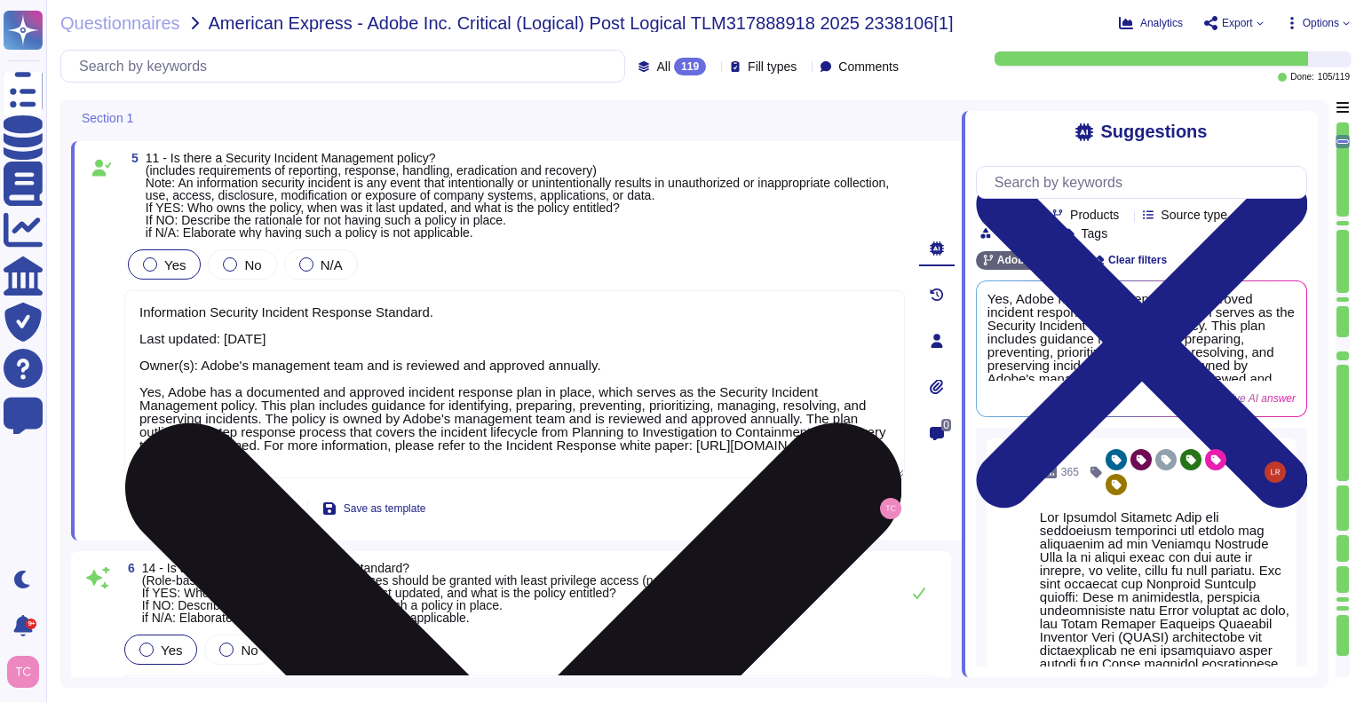
scroll to position [1, 0]
drag, startPoint x: 142, startPoint y: 396, endPoint x: 496, endPoint y: 459, distance: 359.0
click at [496, 459] on textarea "Information Security Incident Response Standard. Last updated: [DATE] Owner(s):…" at bounding box center [514, 384] width 781 height 188
type textarea "Information Security Incident Response Standard. Last updated: [DATE] Owner(s):…"
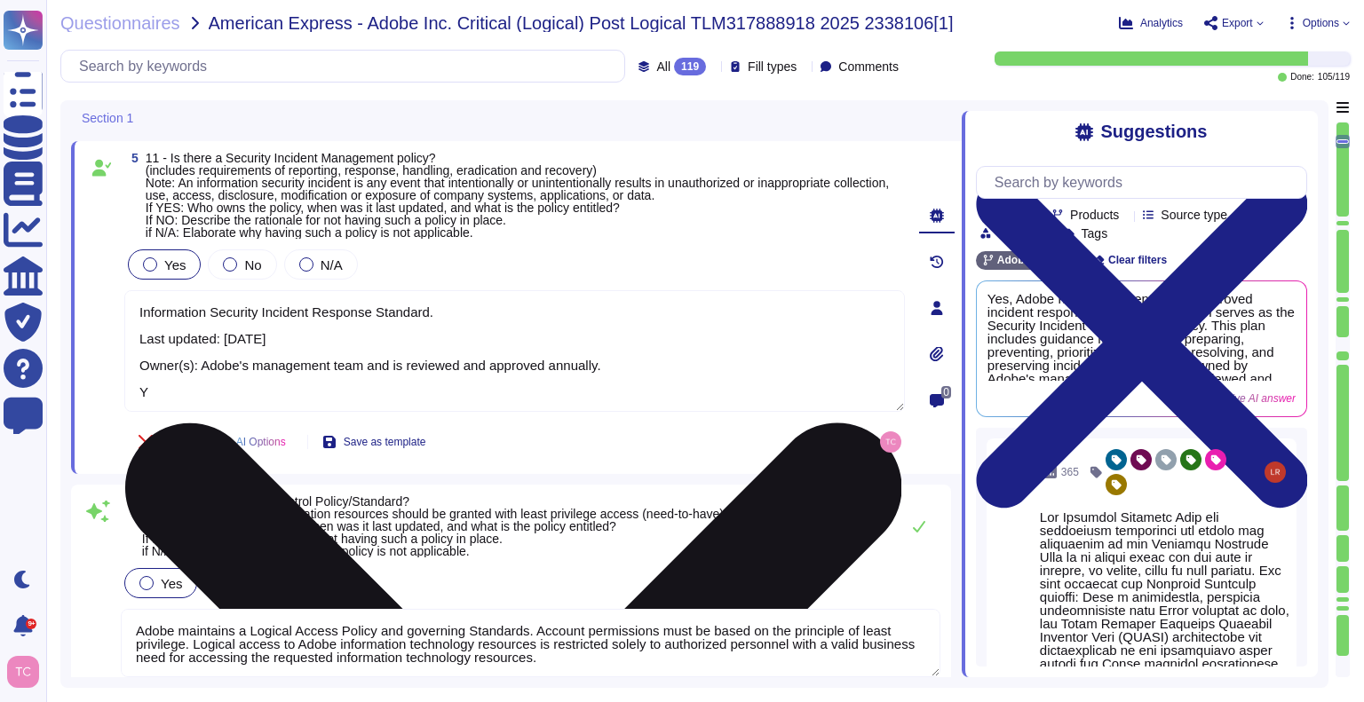
type textarea "Adobe has a structured and well-maintained wireless policy integrated into its …"
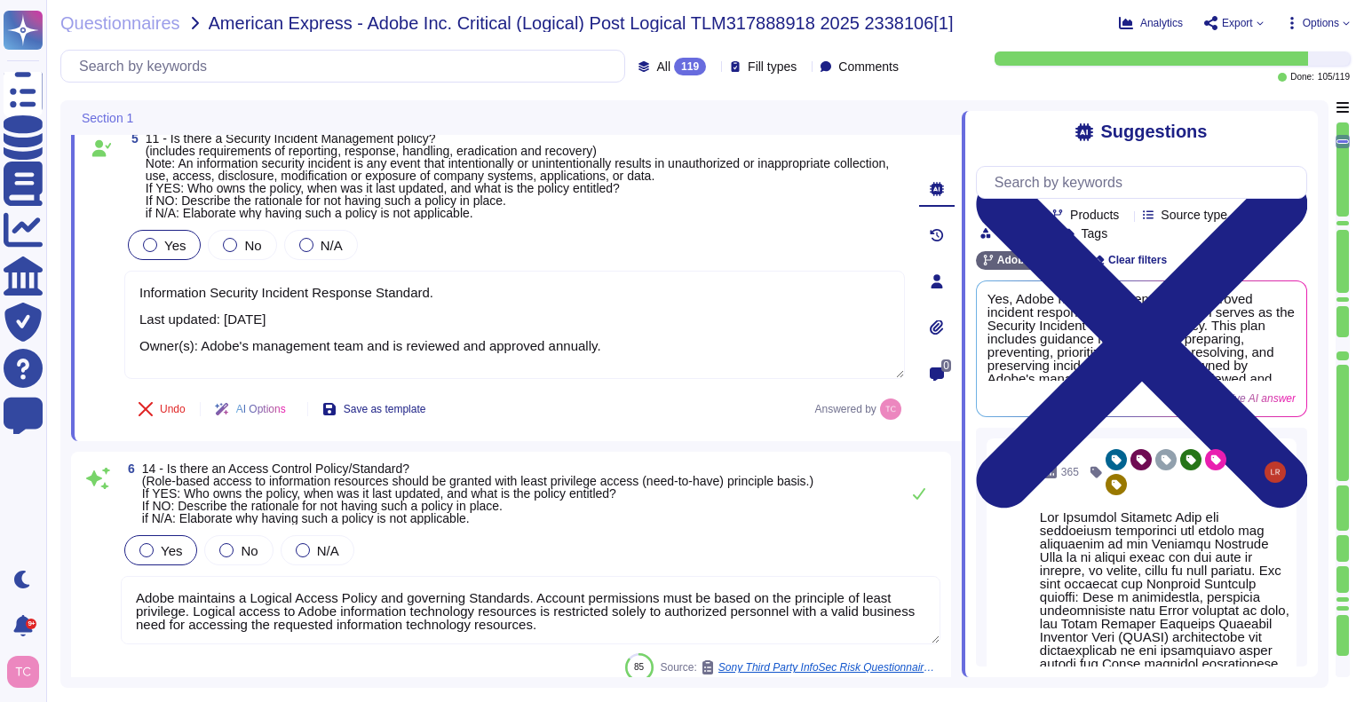
scroll to position [1275, 0]
type textarea "Information Security Incident Response Standard. Last updated: [DATE] Owner(s):…"
click at [520, 456] on div "6 14 - Is there an Access Control Policy/Standard? (Role-based access to inform…" at bounding box center [511, 570] width 880 height 241
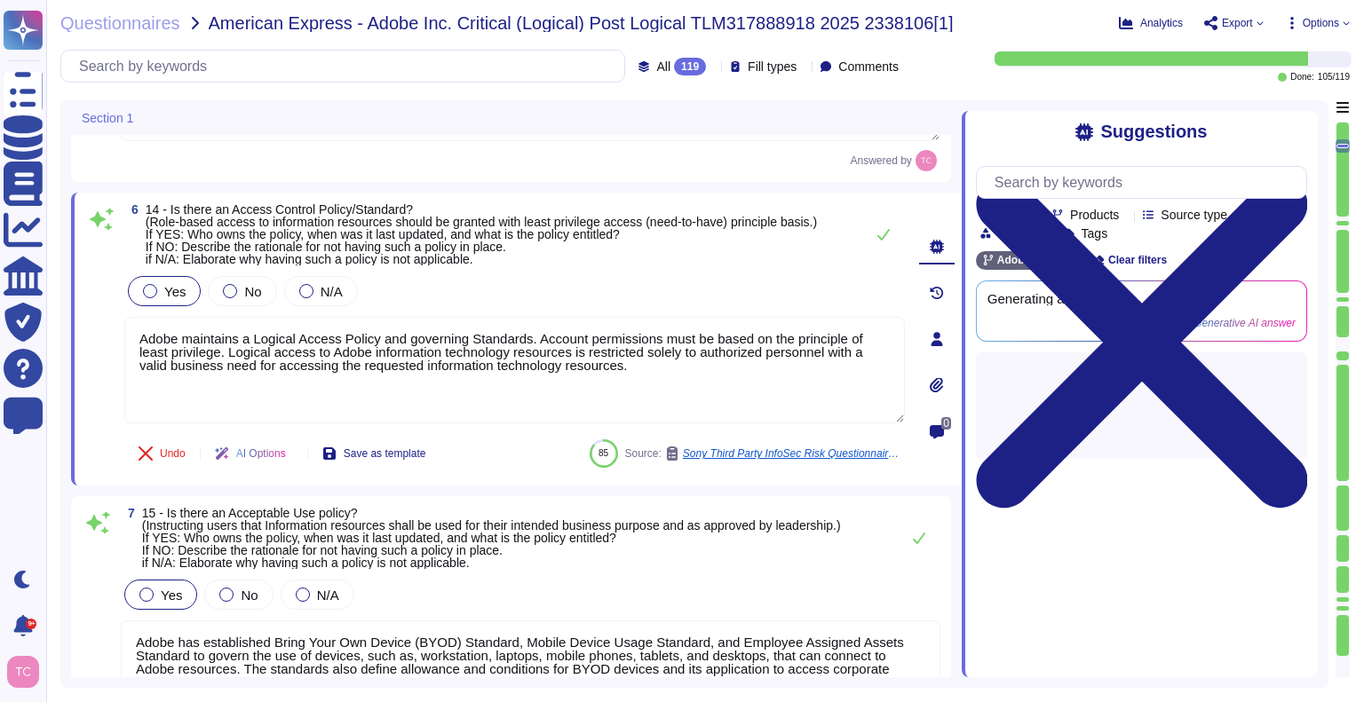
scroll to position [1512, 0]
